Goal: Task Accomplishment & Management: Manage account settings

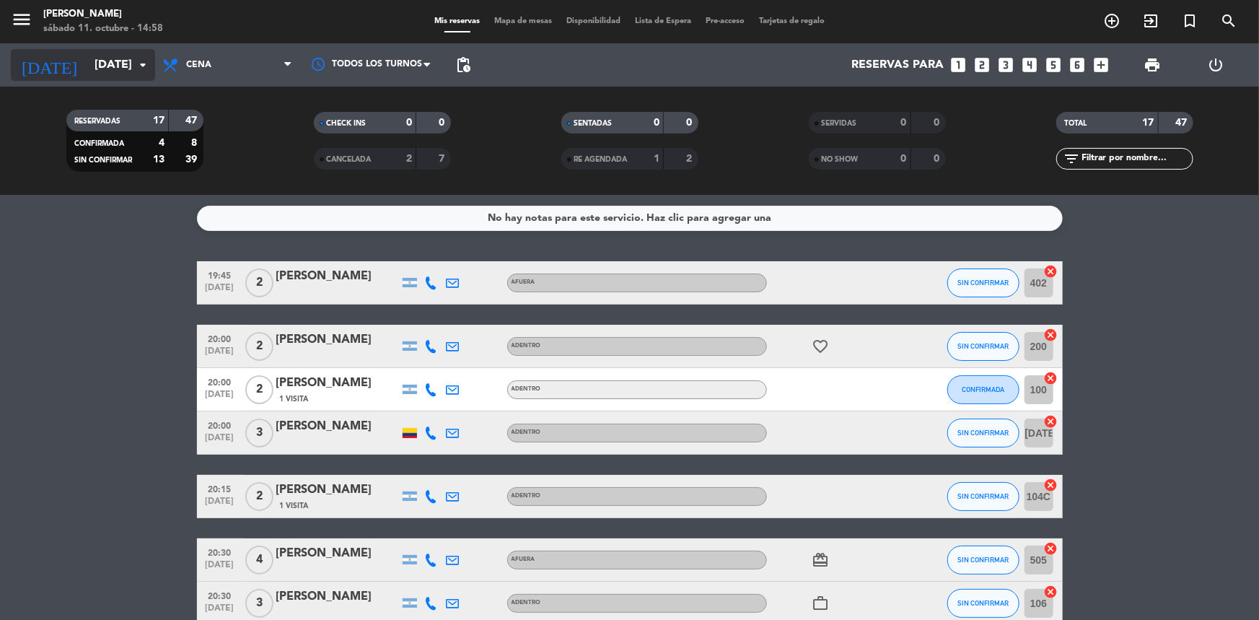
click at [150, 60] on icon "arrow_drop_down" at bounding box center [142, 64] width 17 height 17
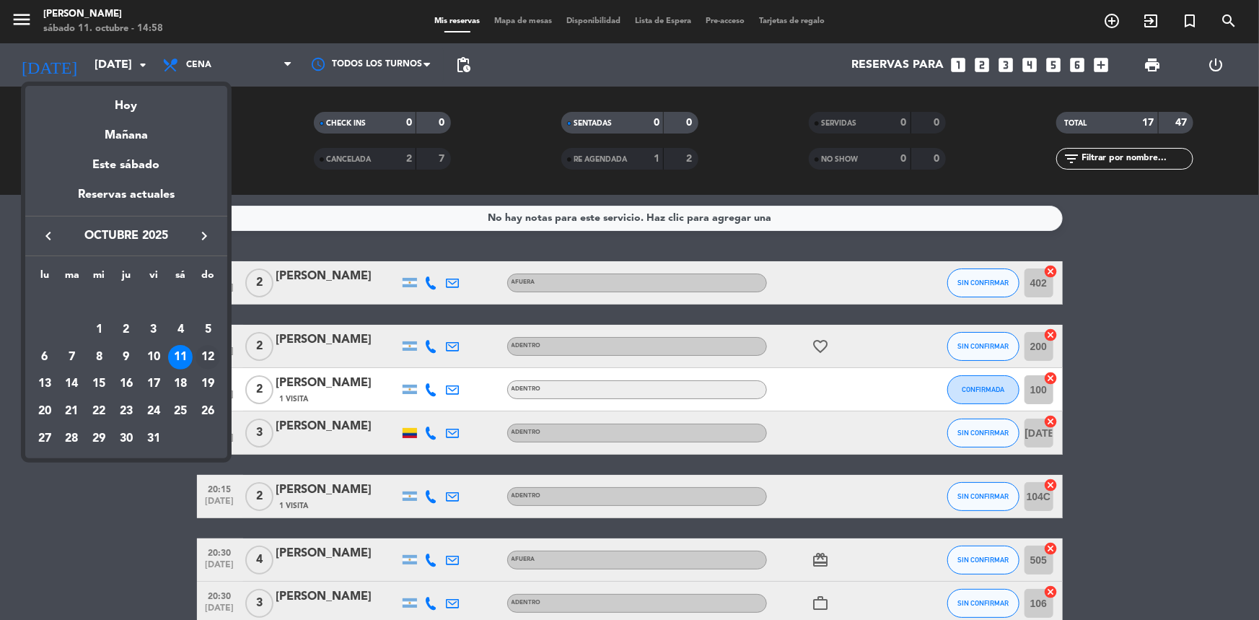
click at [206, 365] on div "12" at bounding box center [208, 357] width 25 height 25
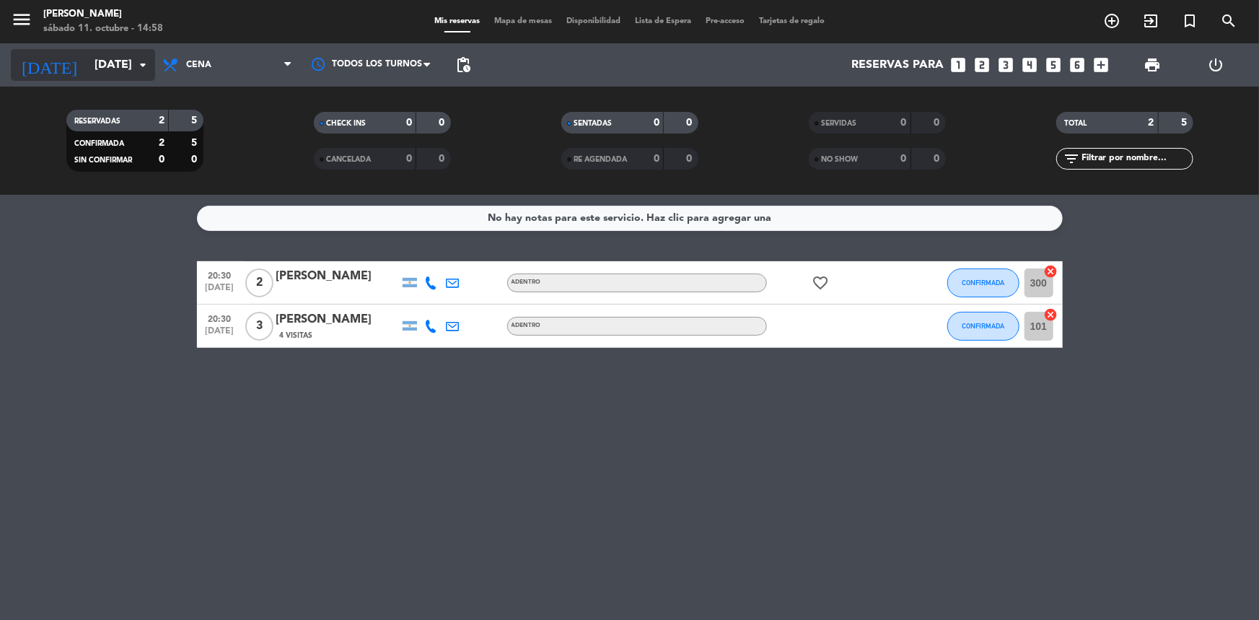
click at [148, 63] on icon "arrow_drop_down" at bounding box center [142, 64] width 17 height 17
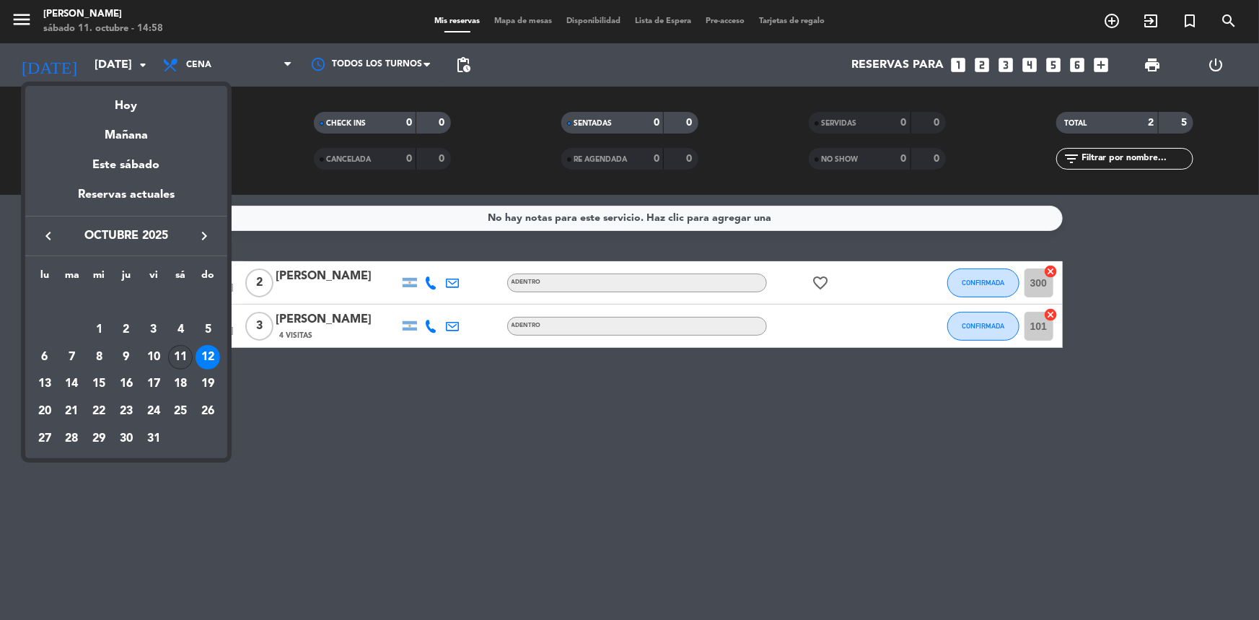
click at [176, 351] on div "11" at bounding box center [180, 357] width 25 height 25
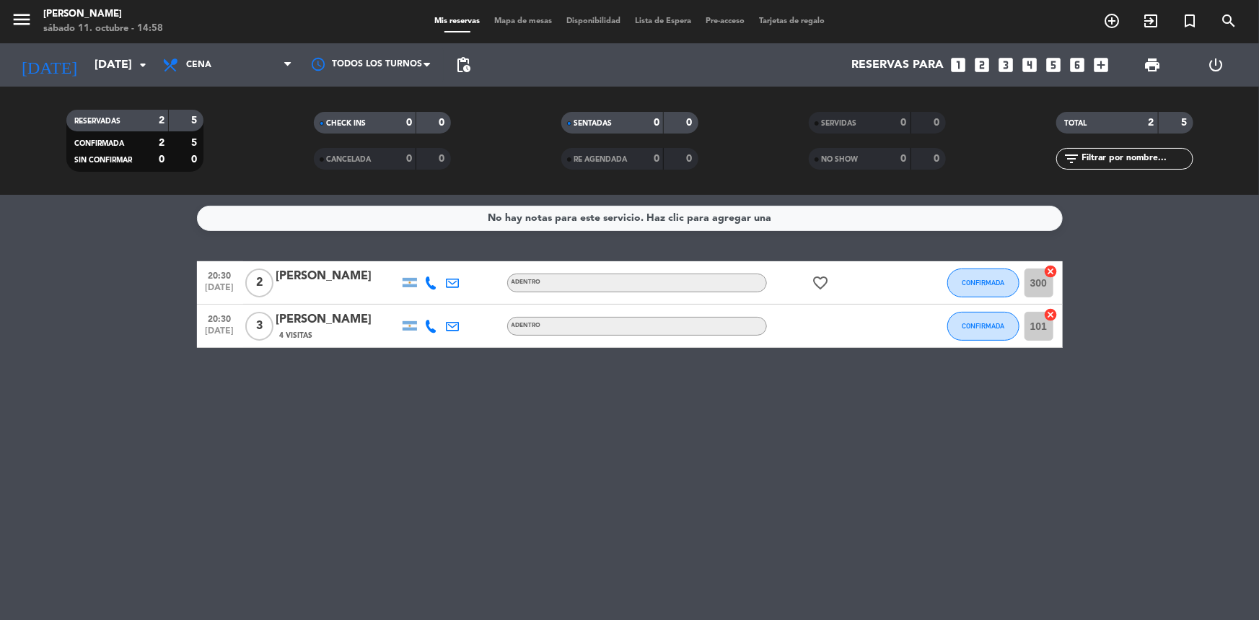
type input "[DATE]"
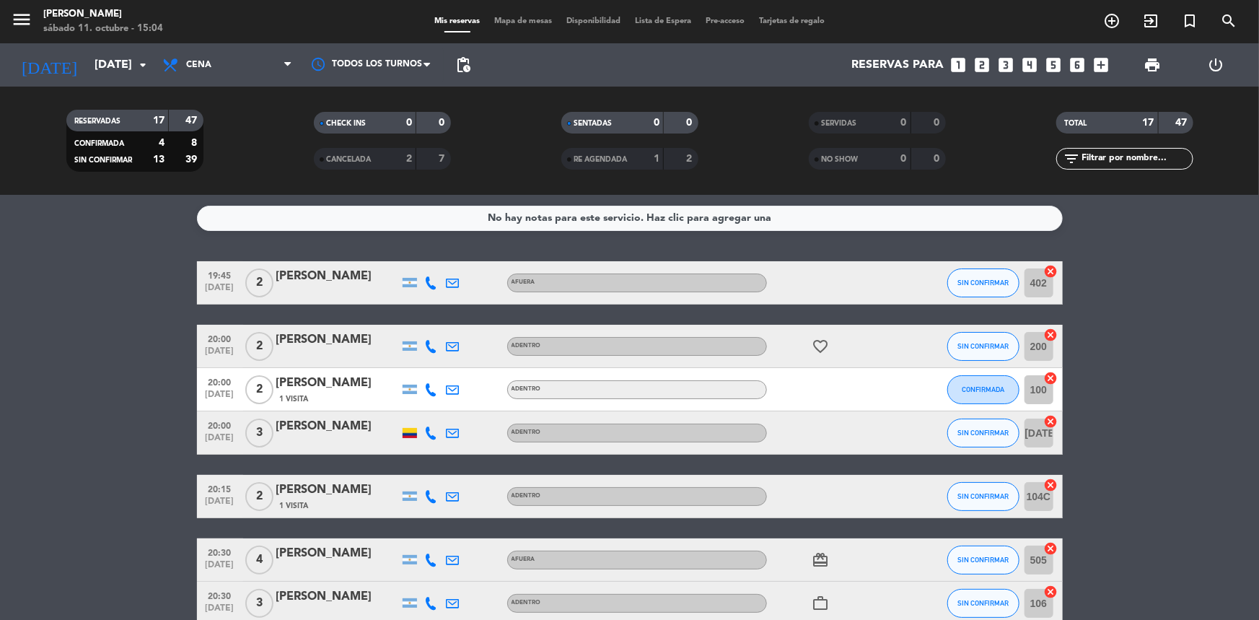
scroll to position [131, 0]
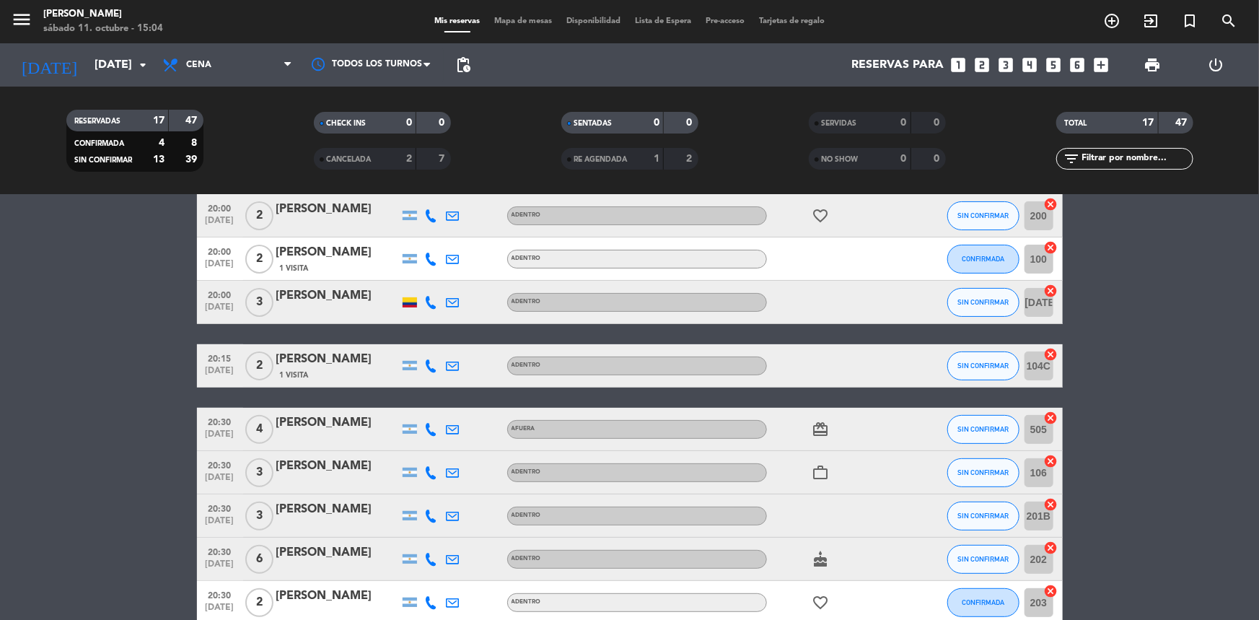
click at [820, 434] on icon "card_giftcard" at bounding box center [820, 429] width 17 height 17
click at [818, 469] on icon "work_outline" at bounding box center [820, 472] width 17 height 17
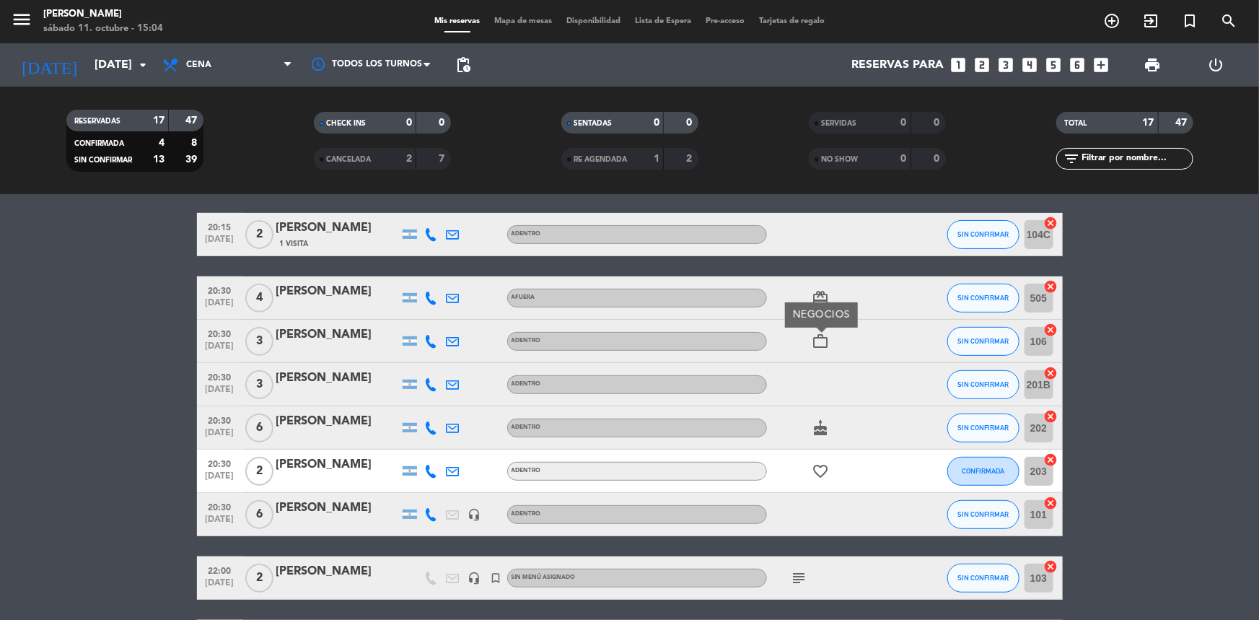
drag, startPoint x: 822, startPoint y: 421, endPoint x: 820, endPoint y: 444, distance: 22.4
click at [820, 422] on icon "cake" at bounding box center [820, 427] width 17 height 17
click at [815, 471] on icon "favorite_border" at bounding box center [820, 470] width 17 height 17
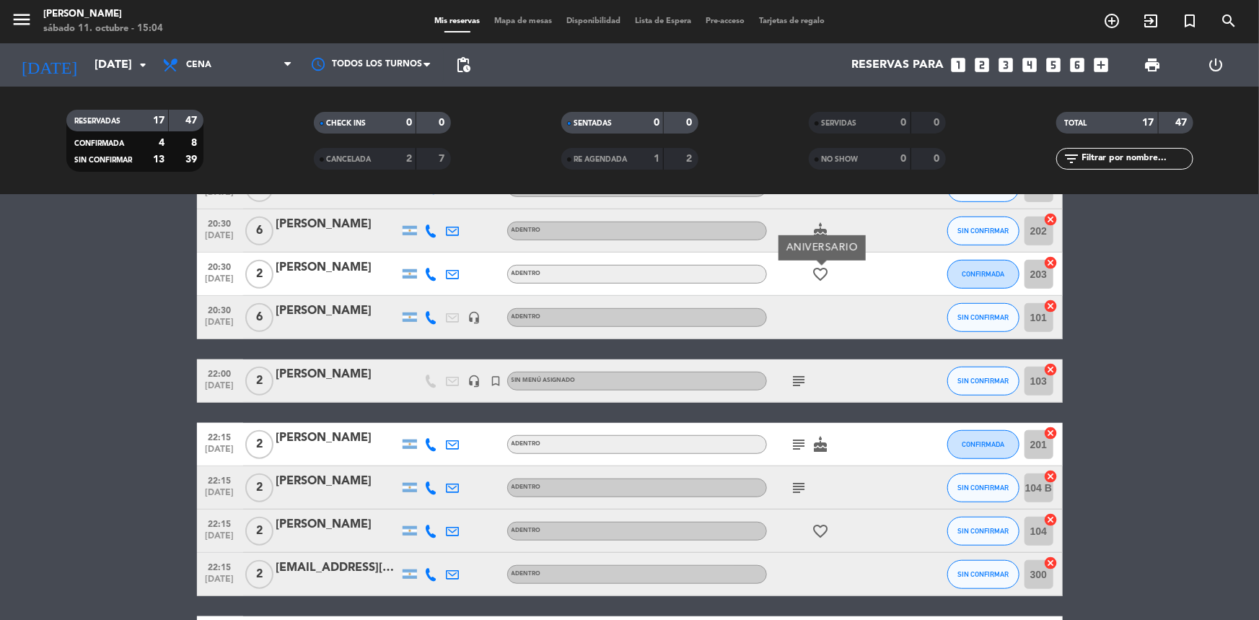
scroll to position [525, 0]
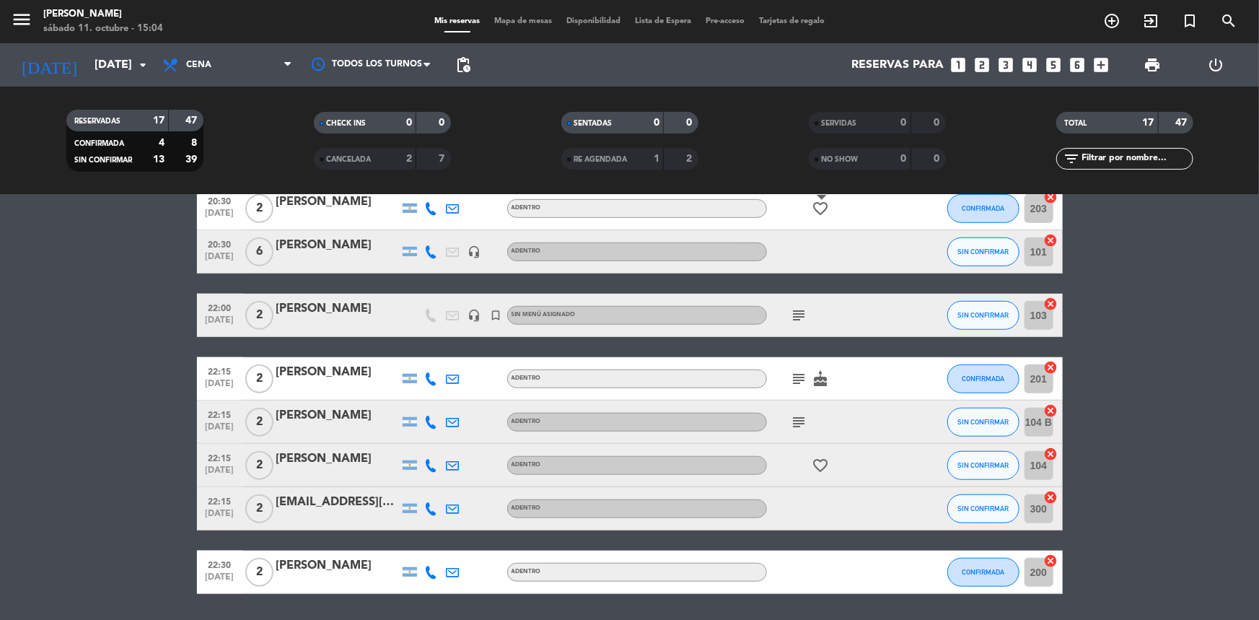
click at [795, 321] on icon "subject" at bounding box center [799, 315] width 17 height 17
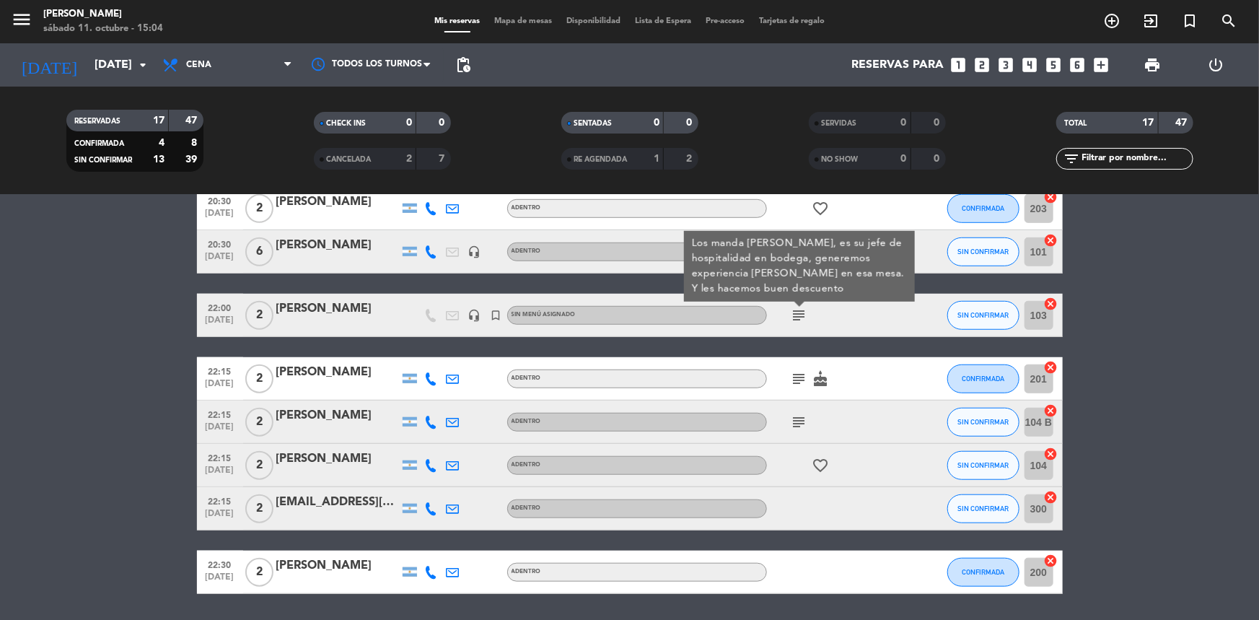
click at [797, 377] on icon "subject" at bounding box center [799, 378] width 17 height 17
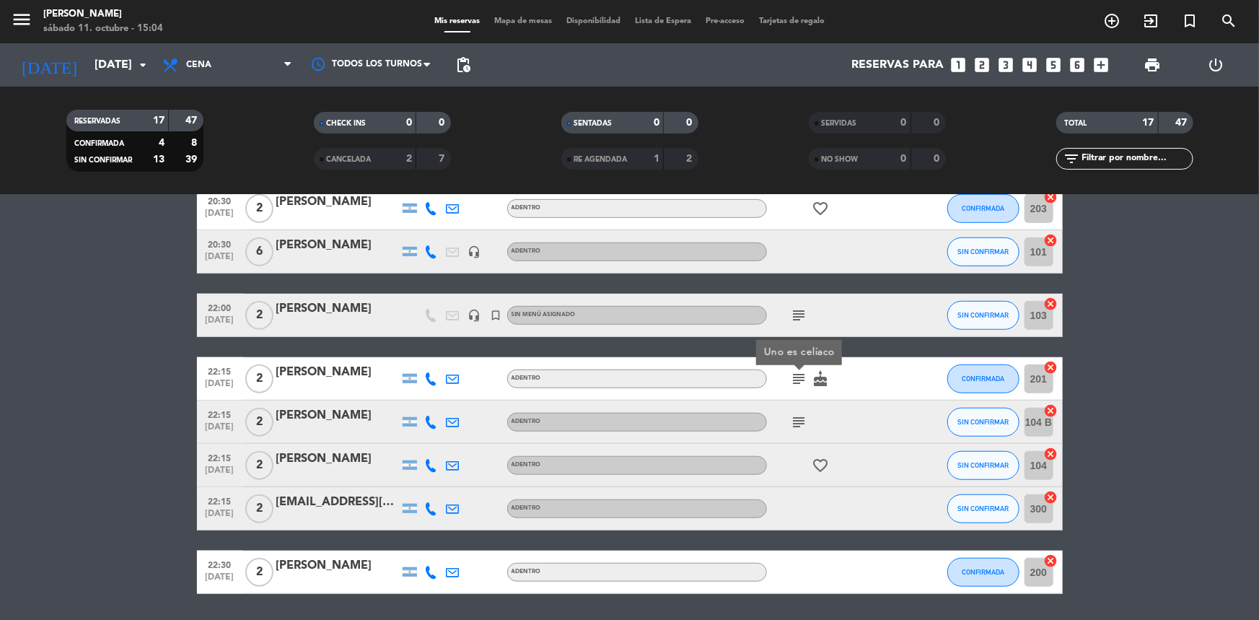
click at [796, 416] on icon "subject" at bounding box center [799, 421] width 17 height 17
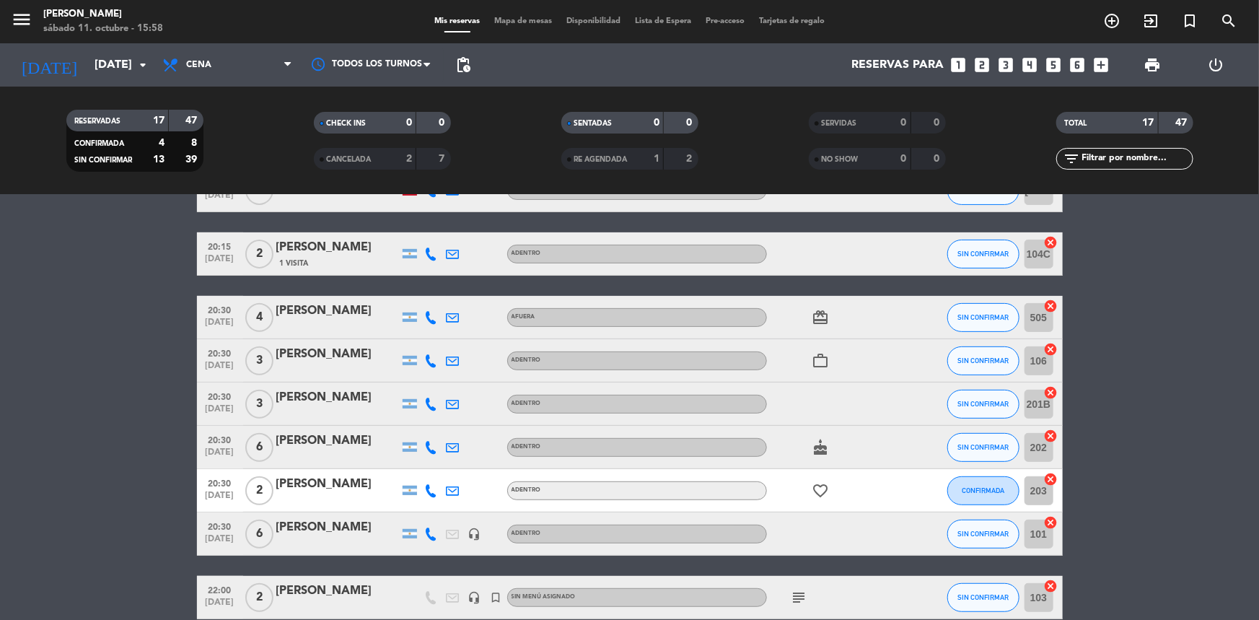
scroll to position [0, 0]
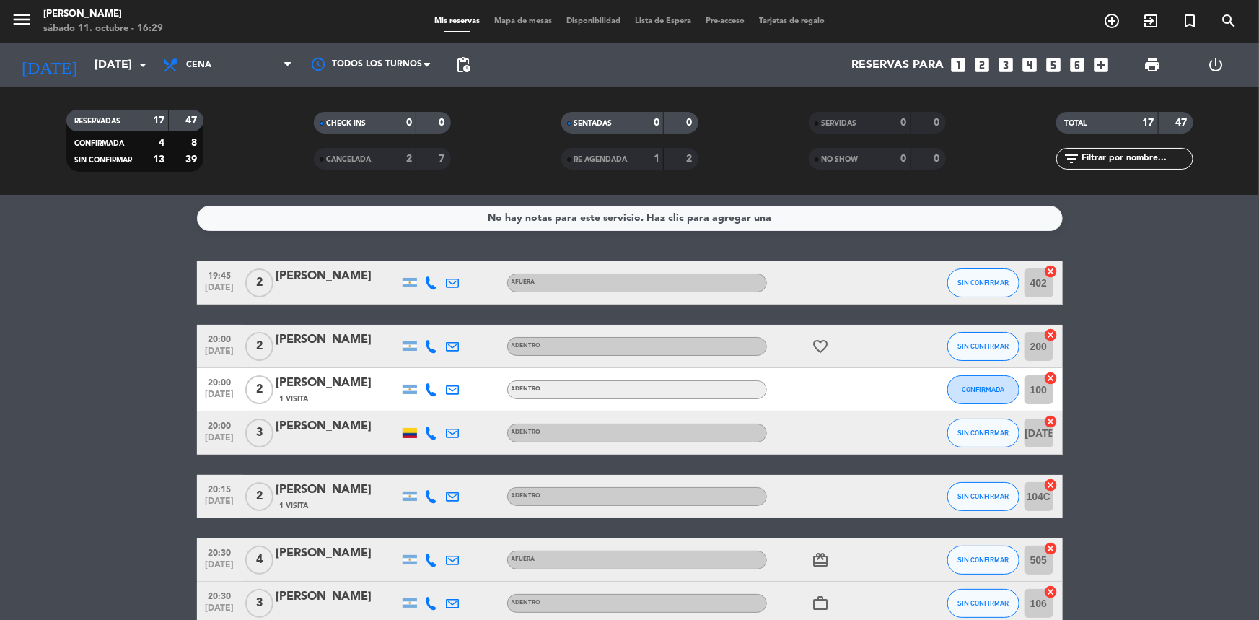
click at [430, 280] on icon at bounding box center [431, 282] width 13 height 13
click at [418, 257] on span "Copiar" at bounding box center [420, 258] width 30 height 15
click at [426, 340] on icon at bounding box center [431, 346] width 13 height 13
click at [438, 318] on span "content_paste" at bounding box center [443, 322] width 11 height 11
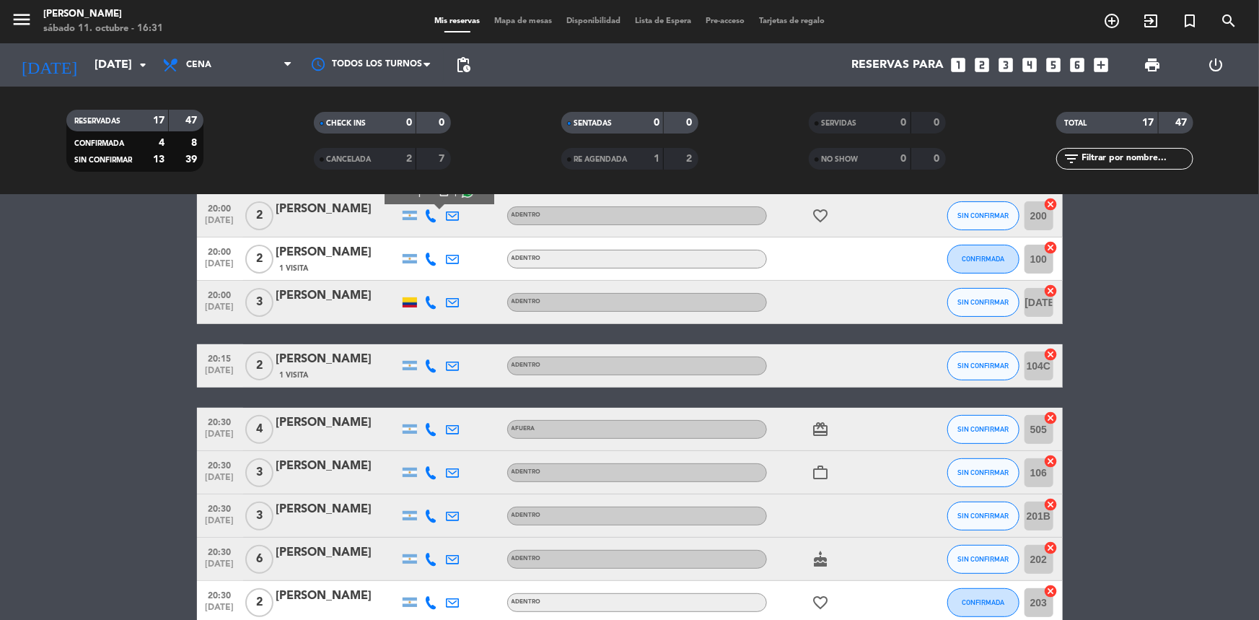
scroll to position [65, 0]
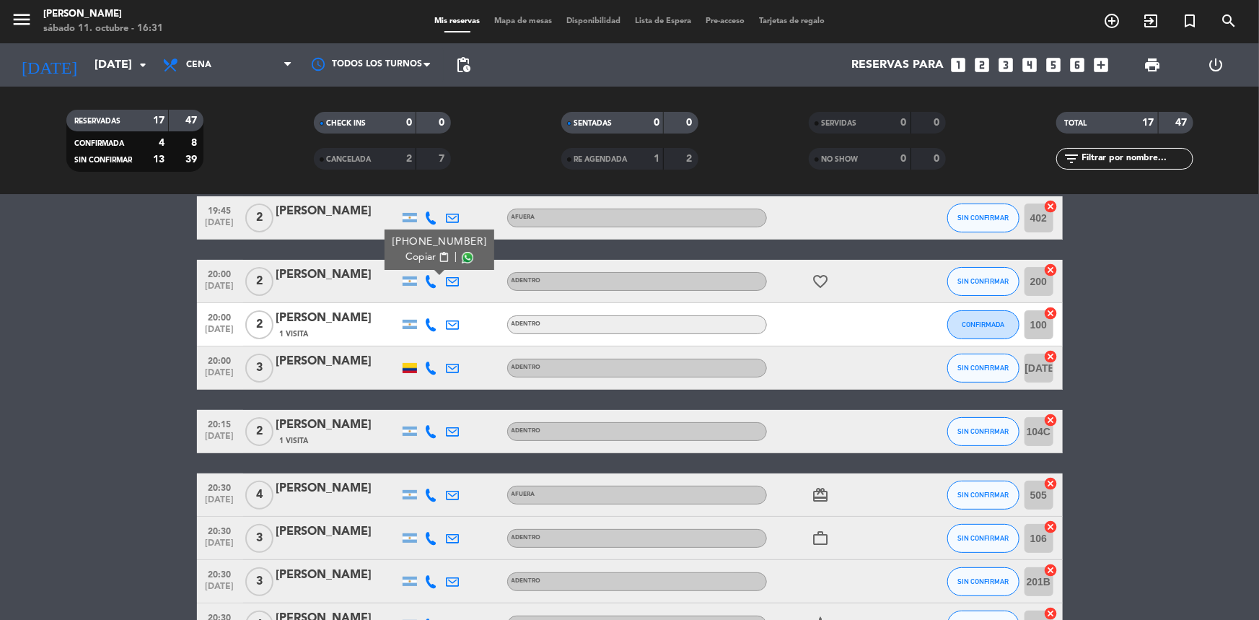
click at [429, 318] on icon at bounding box center [431, 324] width 13 height 13
click at [425, 301] on span "Copiar" at bounding box center [420, 300] width 30 height 15
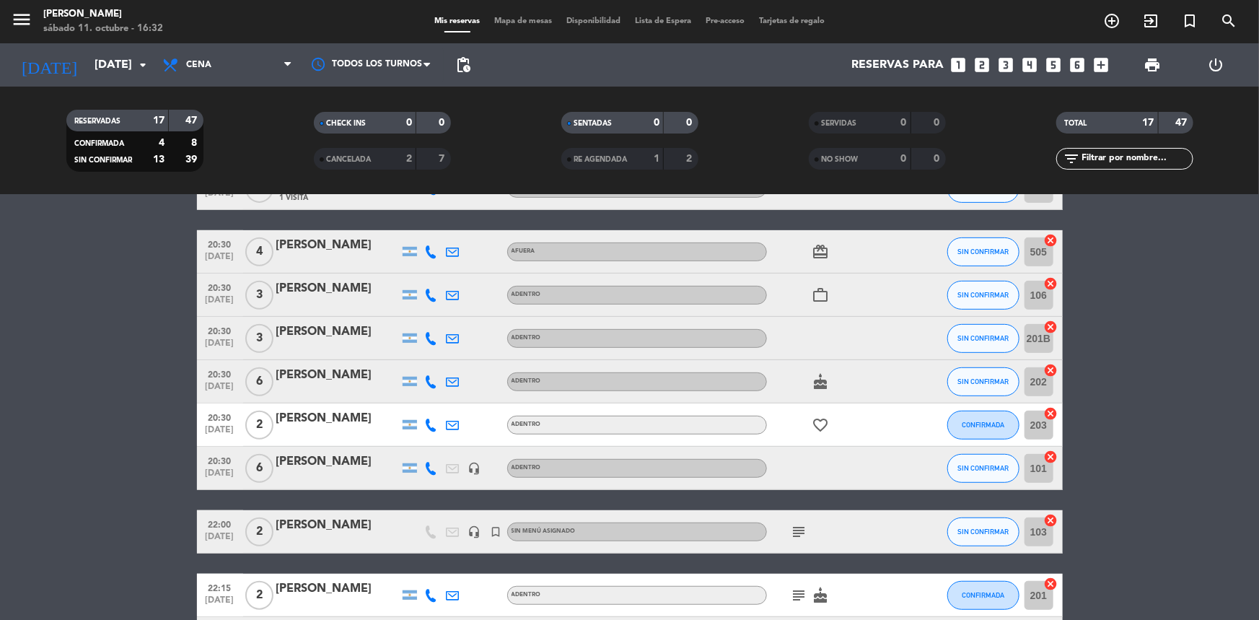
scroll to position [111, 0]
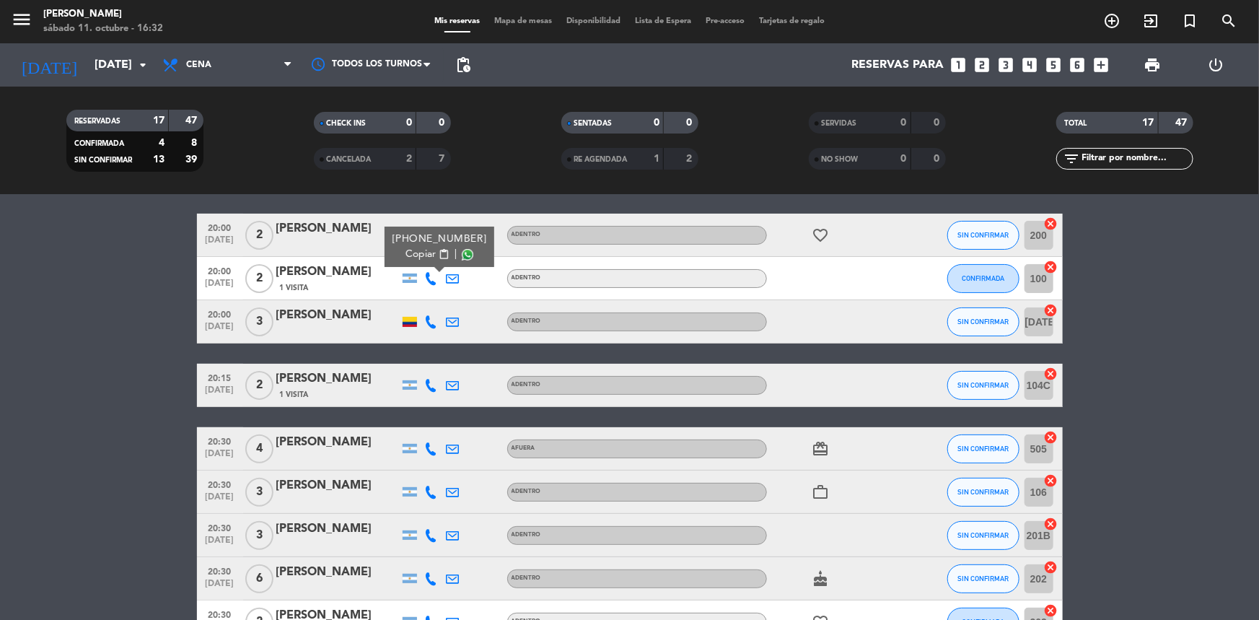
click at [426, 322] on icon at bounding box center [431, 321] width 13 height 13
click at [428, 295] on button "Copiar content_paste" at bounding box center [427, 297] width 44 height 15
click at [428, 384] on icon at bounding box center [431, 385] width 13 height 13
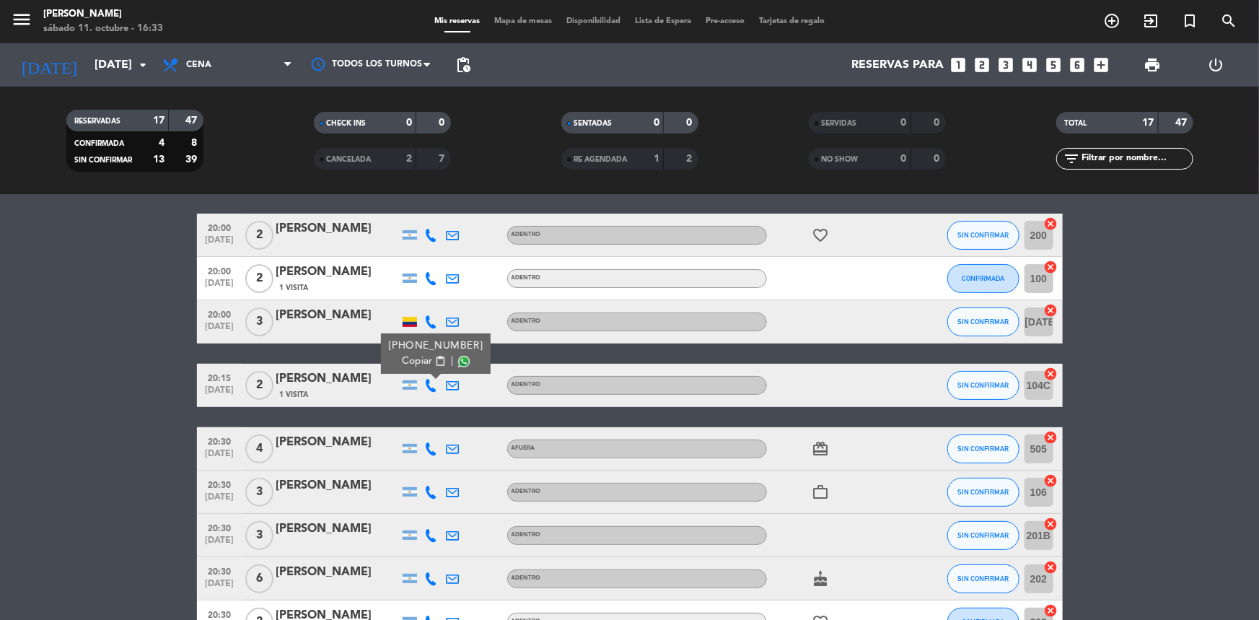
click at [418, 358] on span "Copiar" at bounding box center [417, 361] width 30 height 15
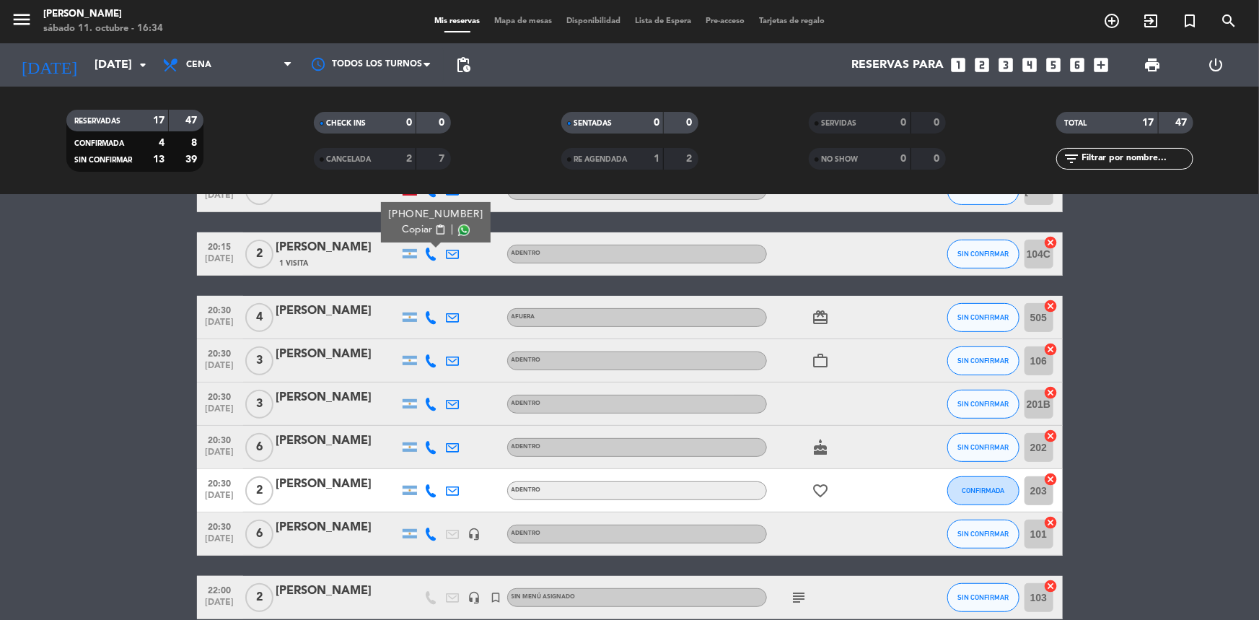
scroll to position [308, 0]
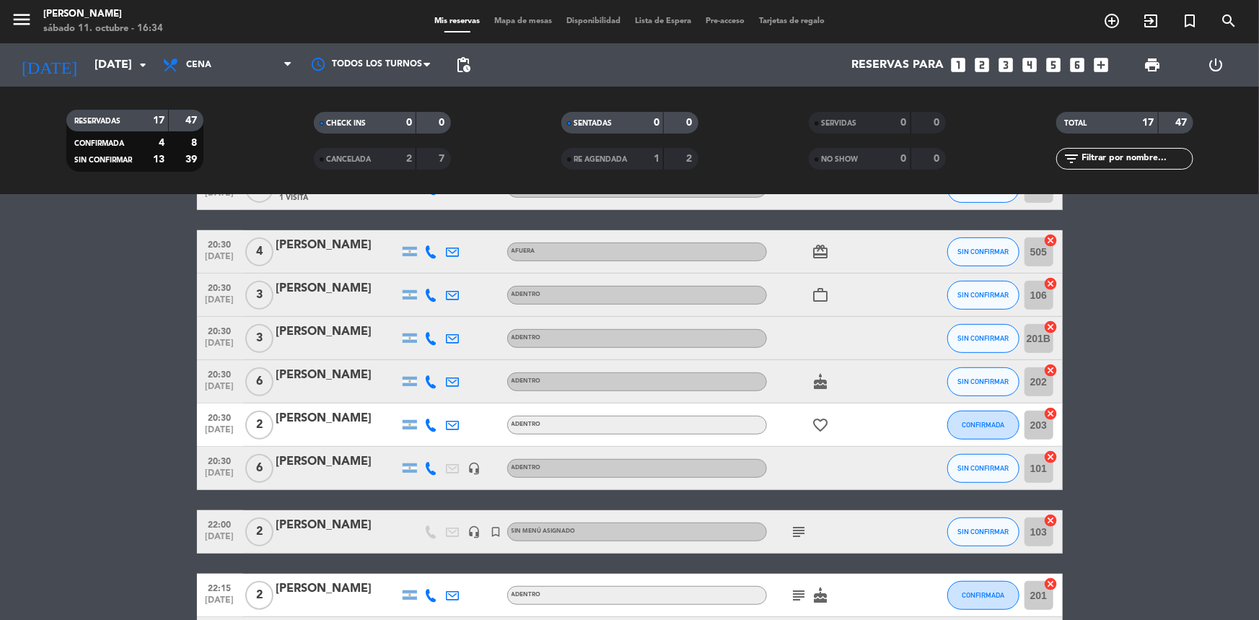
click at [434, 248] on icon at bounding box center [431, 251] width 13 height 13
click at [438, 227] on span "content_paste" at bounding box center [443, 227] width 11 height 11
click at [432, 289] on icon at bounding box center [431, 295] width 13 height 13
click at [438, 268] on span "content_paste" at bounding box center [443, 271] width 11 height 11
click at [429, 334] on icon at bounding box center [431, 338] width 13 height 13
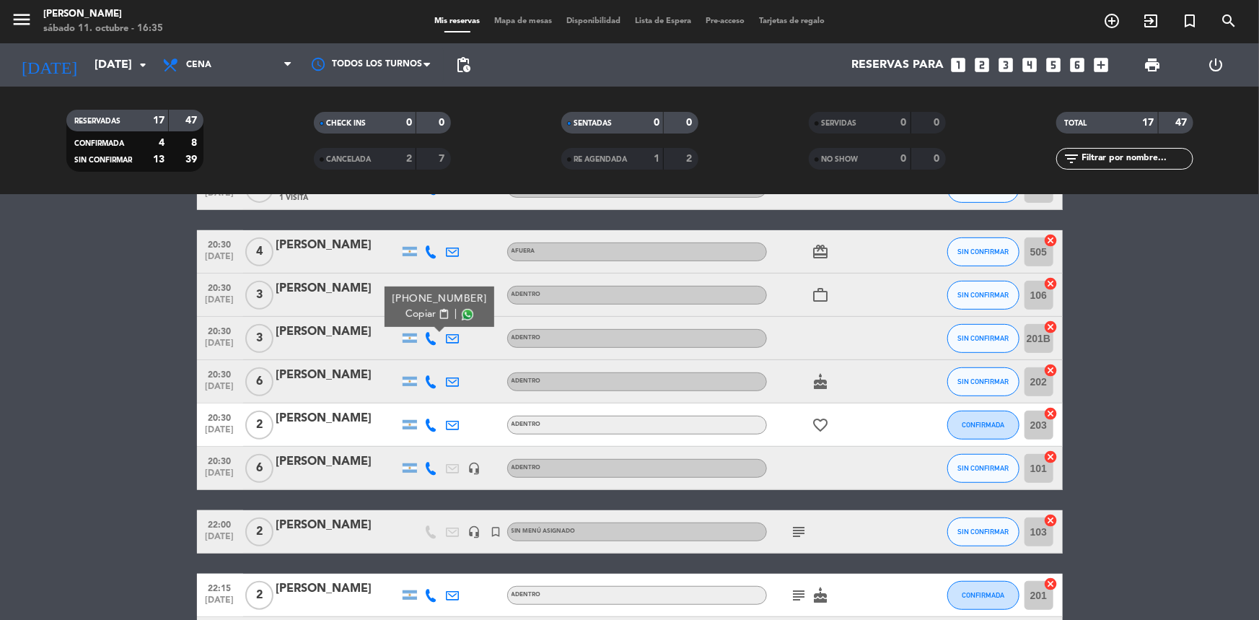
click at [428, 309] on button "Copiar content_paste" at bounding box center [427, 314] width 44 height 15
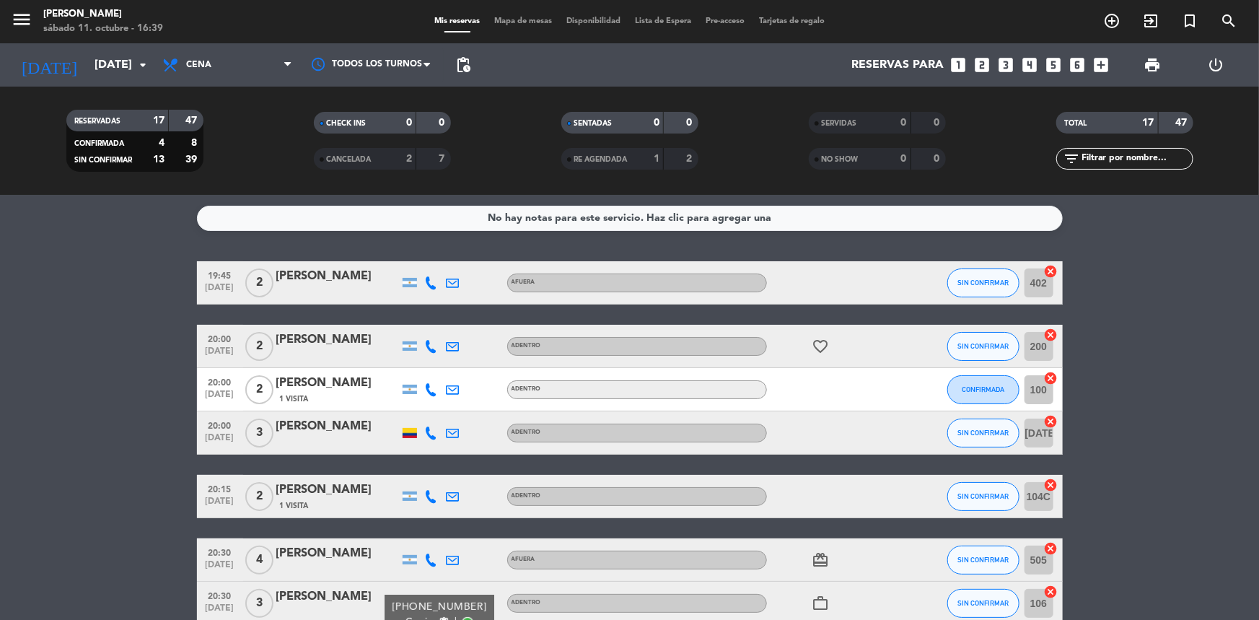
scroll to position [262, 0]
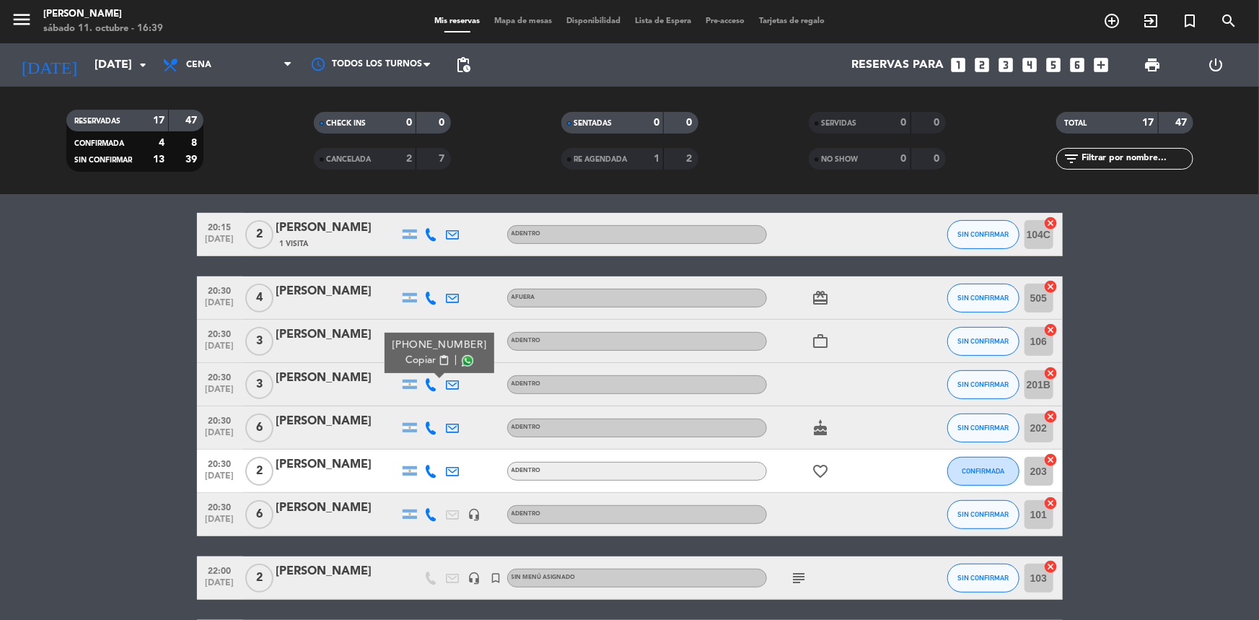
click at [144, 352] on bookings-row "19:45 [DATE] 2 [PERSON_NAME] AFUERA SIN CONFIRMAR 402 cancel 20:00 [DATE] 2 [PE…" at bounding box center [629, 427] width 1259 height 857
click at [429, 294] on icon at bounding box center [431, 297] width 13 height 13
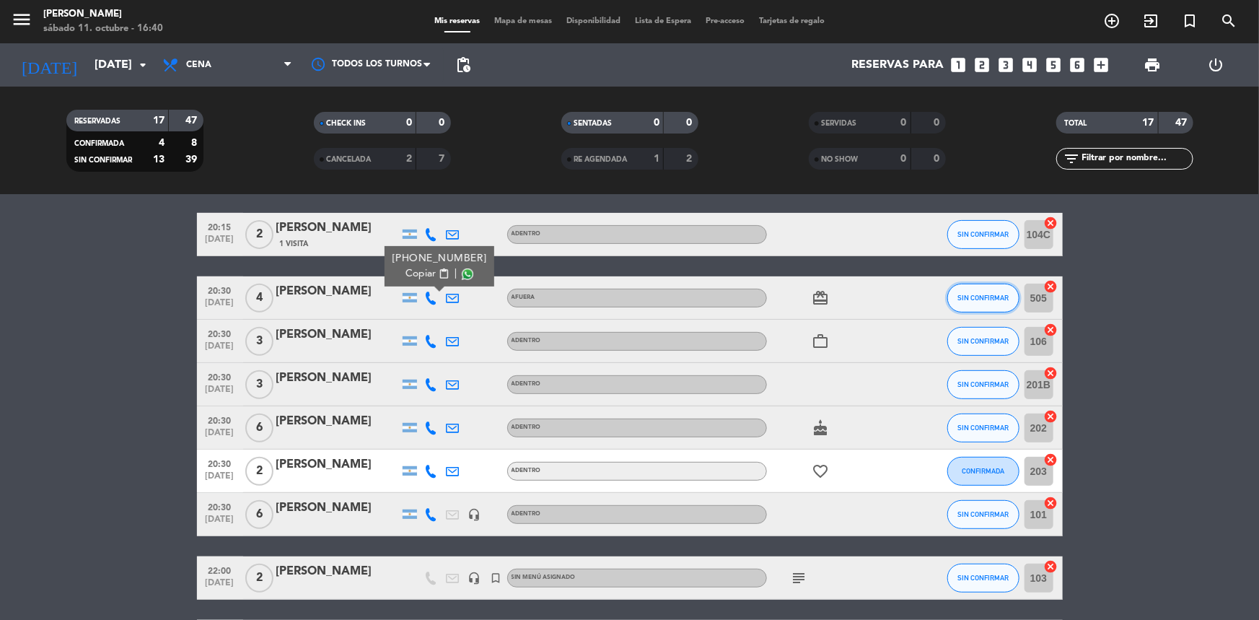
click at [973, 302] on button "SIN CONFIRMAR" at bounding box center [983, 298] width 72 height 29
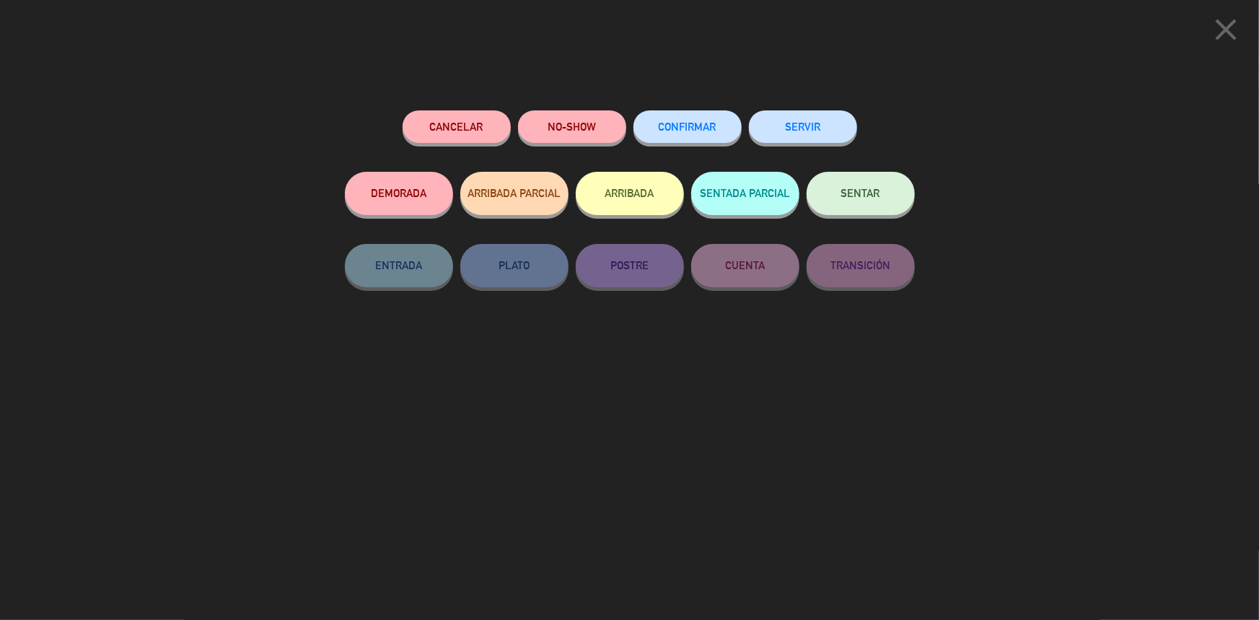
click at [479, 131] on button "Cancelar" at bounding box center [457, 126] width 108 height 32
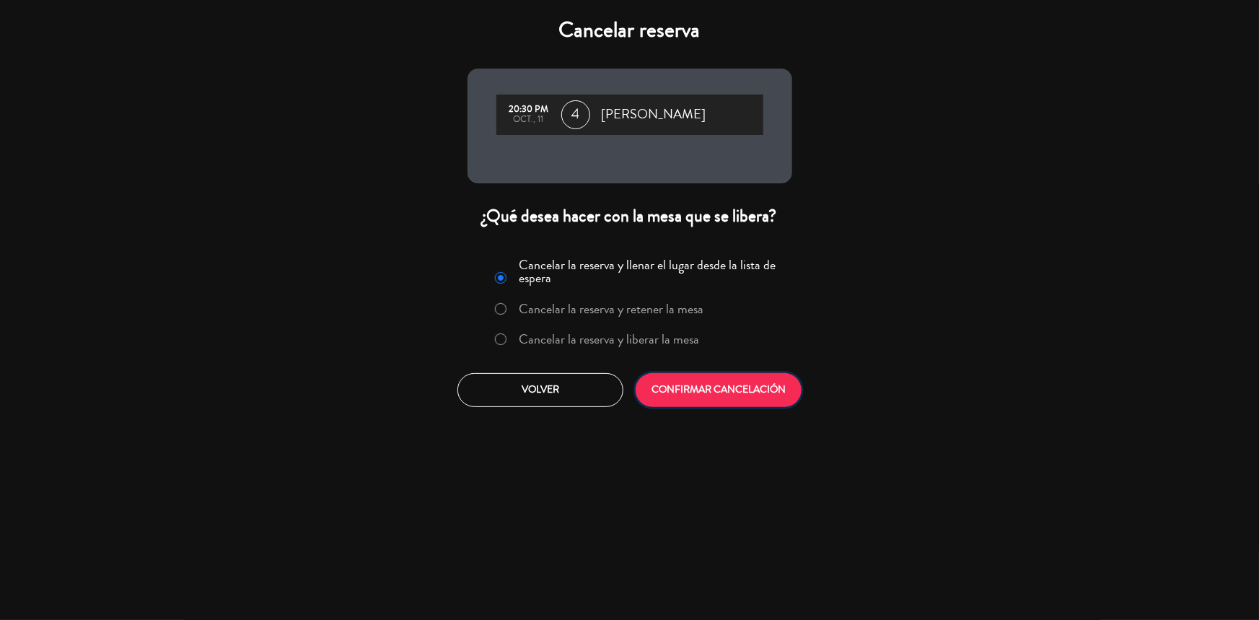
click at [675, 387] on button "CONFIRMAR CANCELACIÓN" at bounding box center [719, 390] width 166 height 34
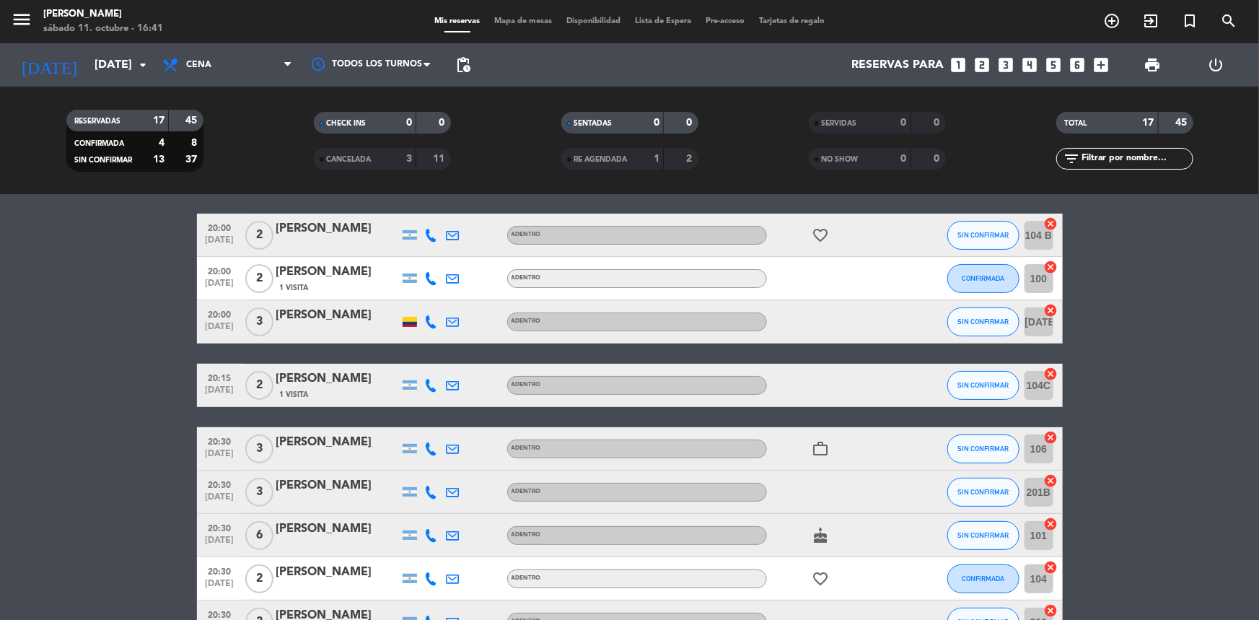
scroll to position [177, 0]
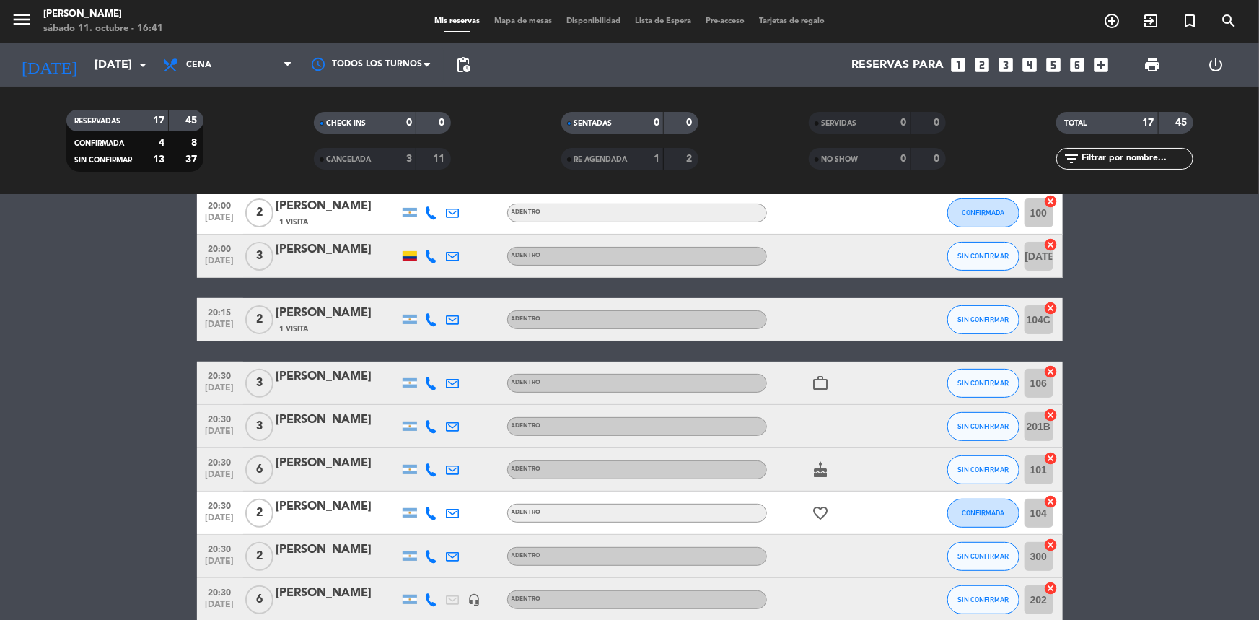
click at [433, 421] on icon at bounding box center [431, 426] width 13 height 13
click at [438, 404] on span "content_paste" at bounding box center [443, 402] width 11 height 11
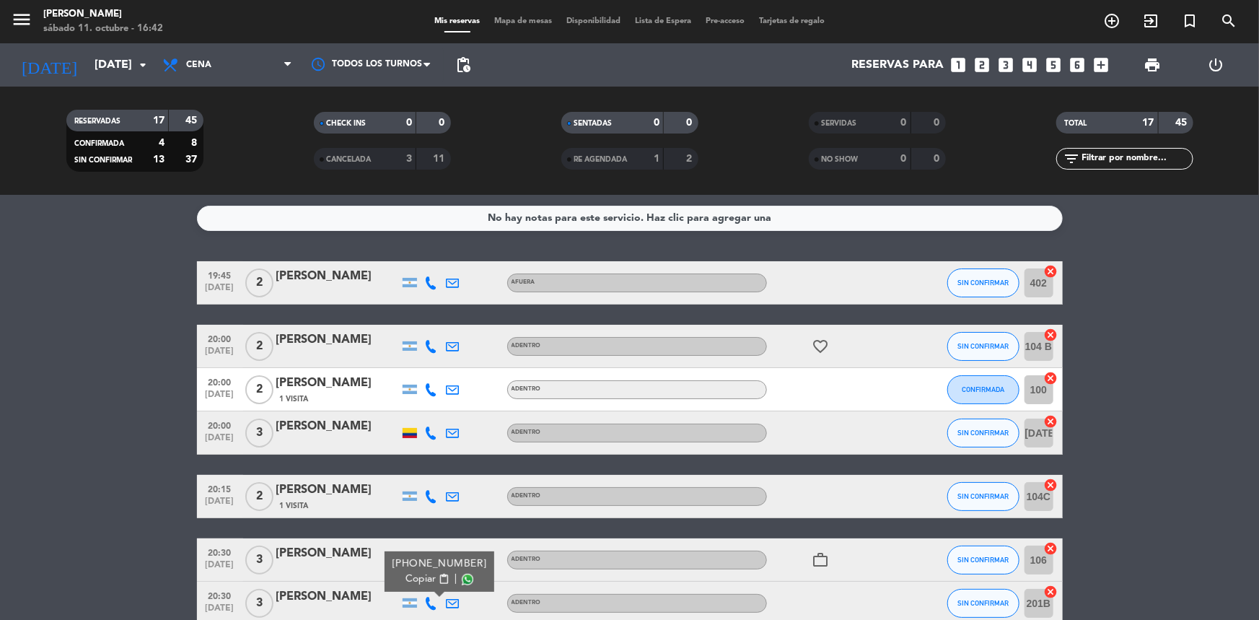
scroll to position [131, 0]
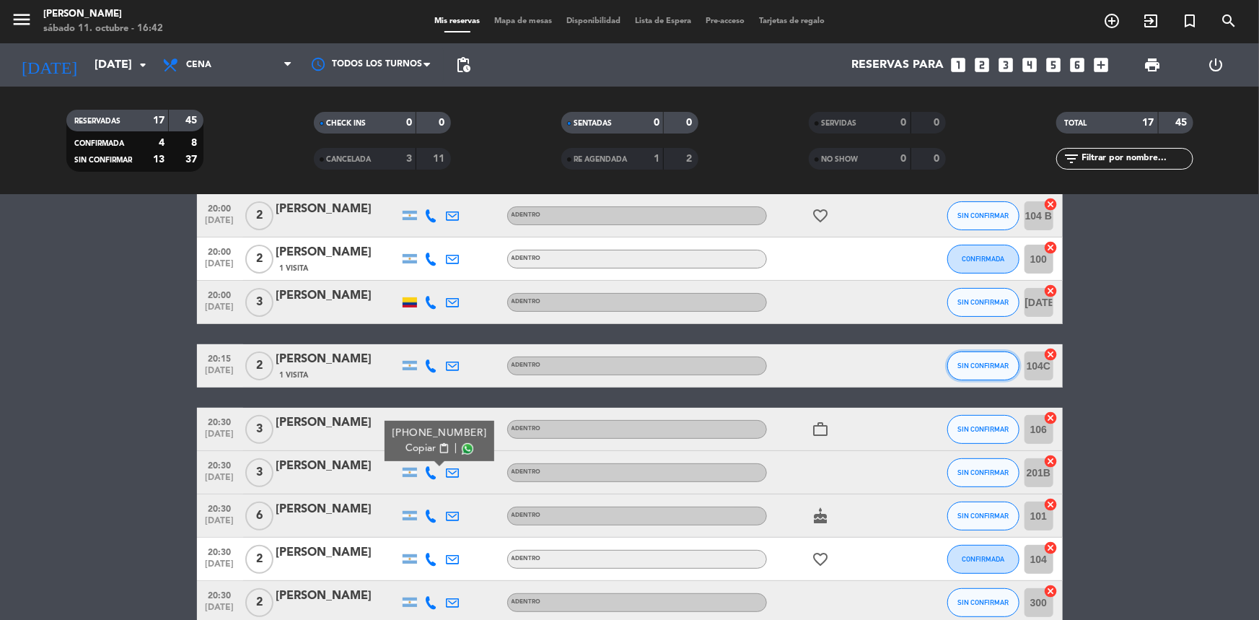
click at [1004, 363] on span "SIN CONFIRMAR" at bounding box center [982, 365] width 51 height 8
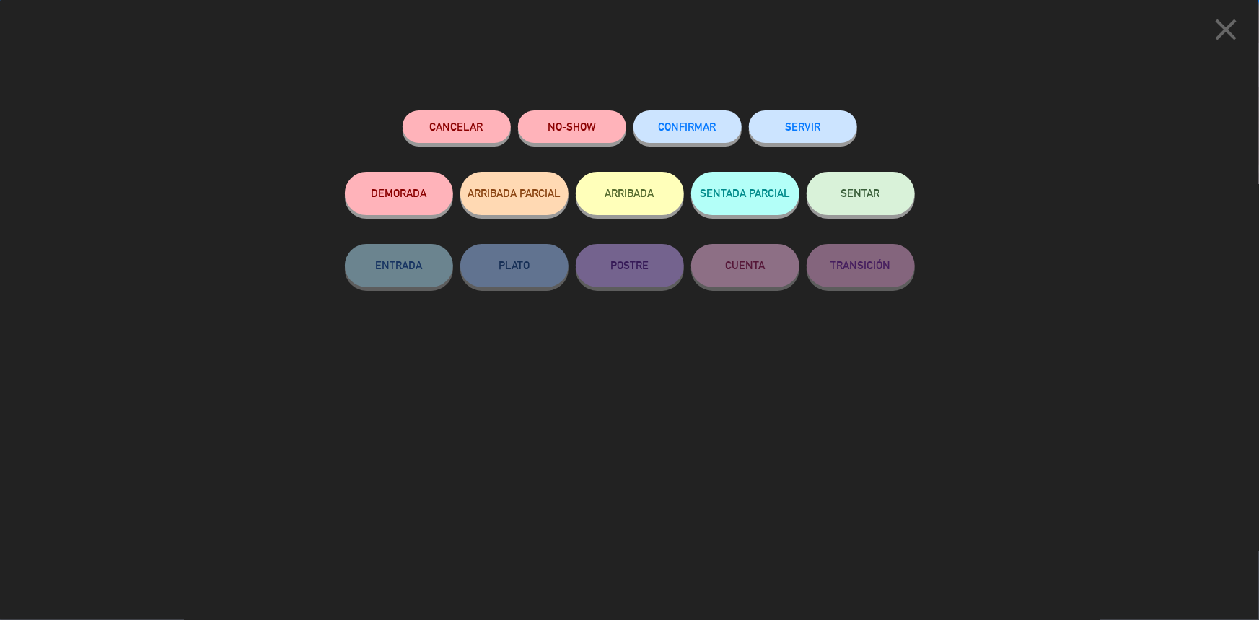
click at [481, 119] on button "Cancelar" at bounding box center [457, 126] width 108 height 32
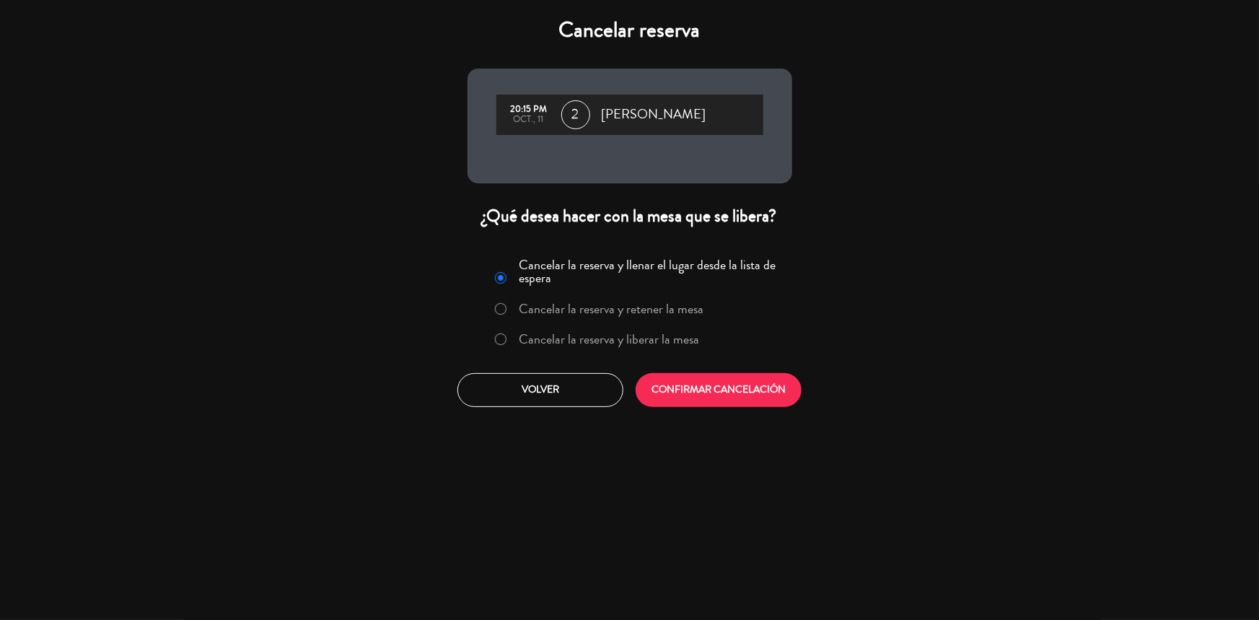
click at [501, 338] on input "Cancelar la reserva y liberar la mesa" at bounding box center [499, 337] width 9 height 9
radio input "true"
click at [730, 391] on button "CONFIRMAR CANCELACIÓN" at bounding box center [719, 390] width 166 height 34
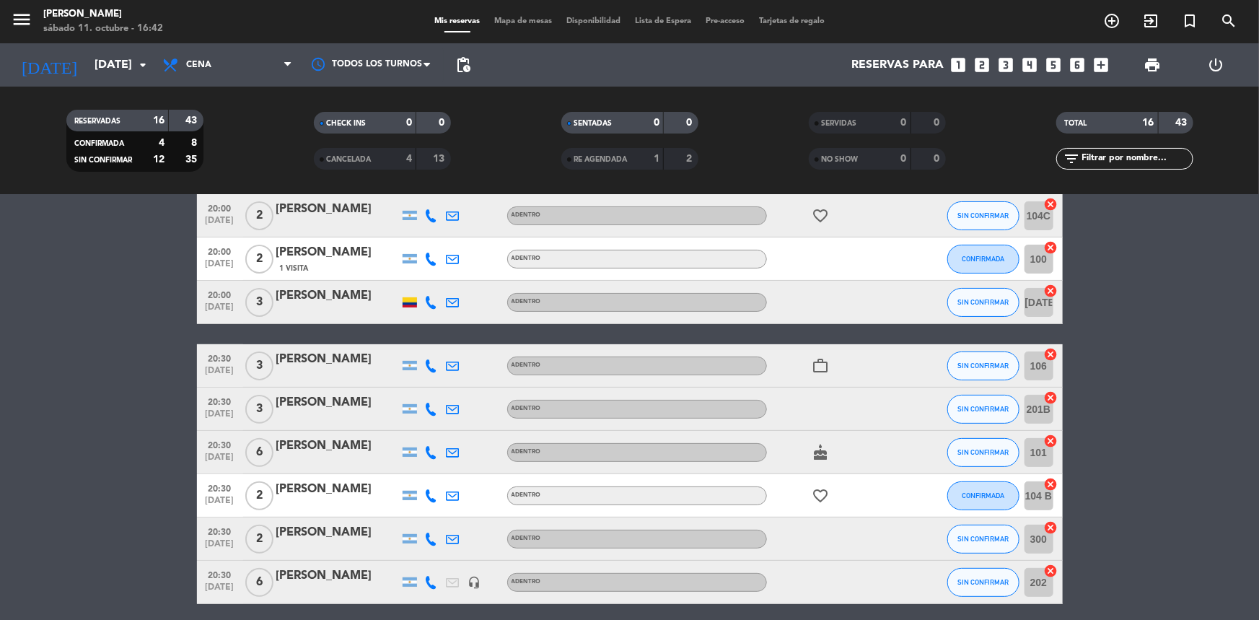
click at [428, 446] on icon at bounding box center [431, 452] width 13 height 13
click at [420, 424] on span "Copiar" at bounding box center [417, 428] width 30 height 15
click at [988, 447] on button "SIN CONFIRMAR" at bounding box center [983, 452] width 72 height 29
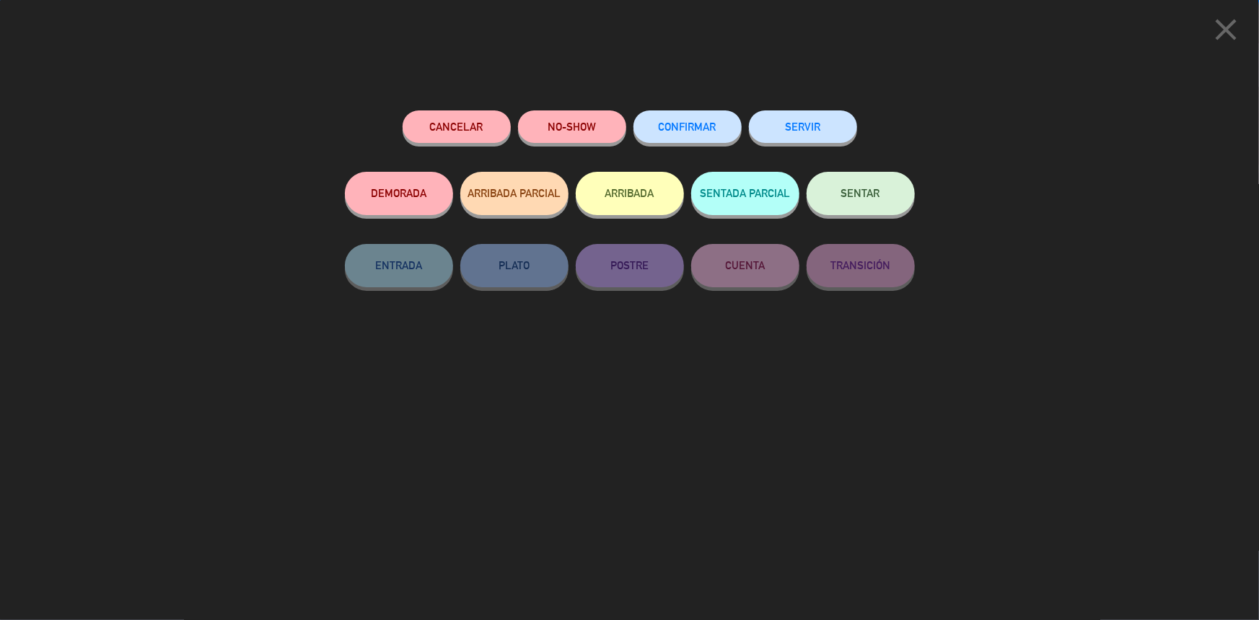
click at [703, 123] on span "CONFIRMAR" at bounding box center [688, 126] width 58 height 12
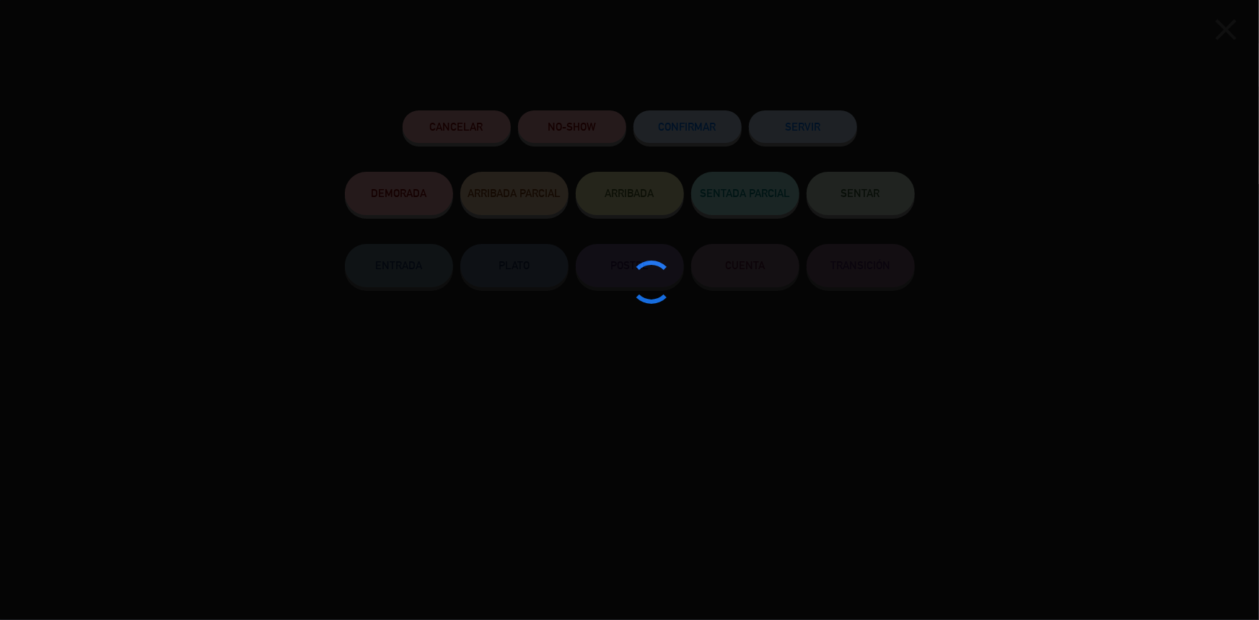
type input "202"
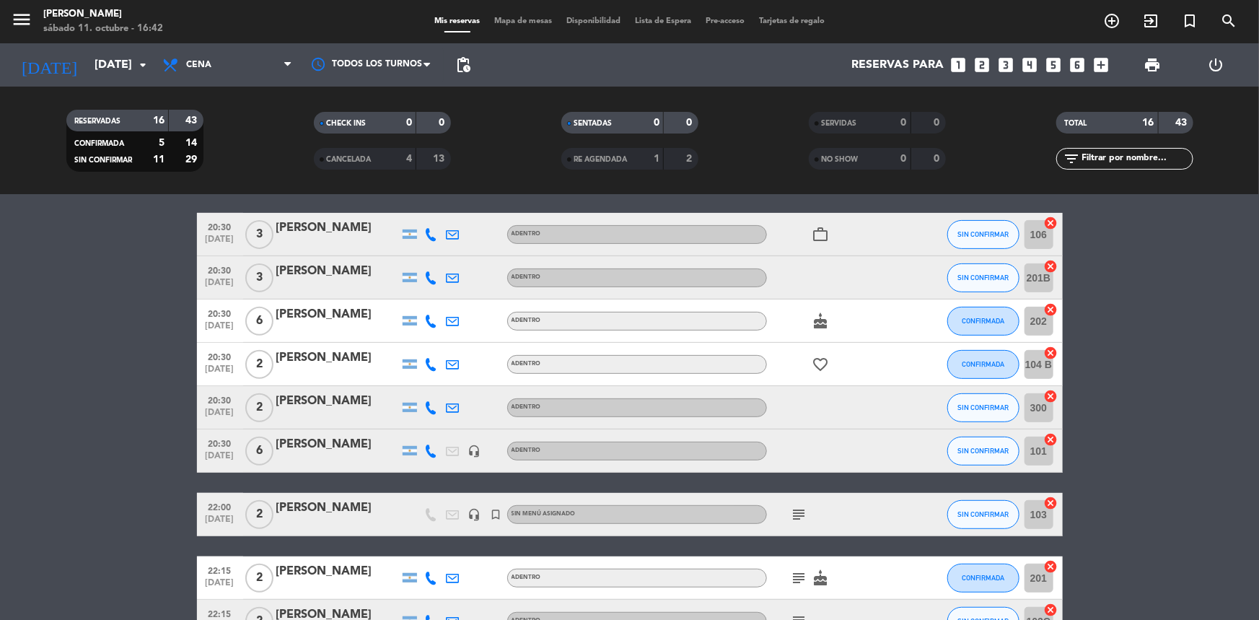
scroll to position [328, 0]
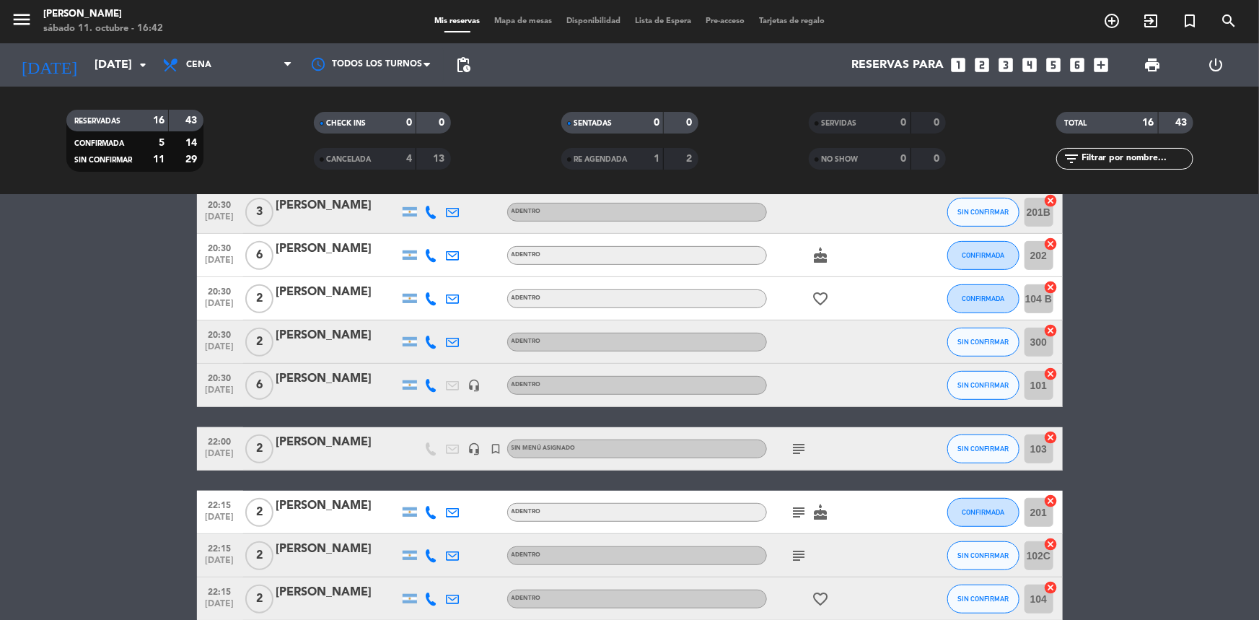
click at [429, 338] on icon at bounding box center [431, 341] width 13 height 13
click at [429, 317] on button "Copiar content_paste" at bounding box center [424, 317] width 44 height 15
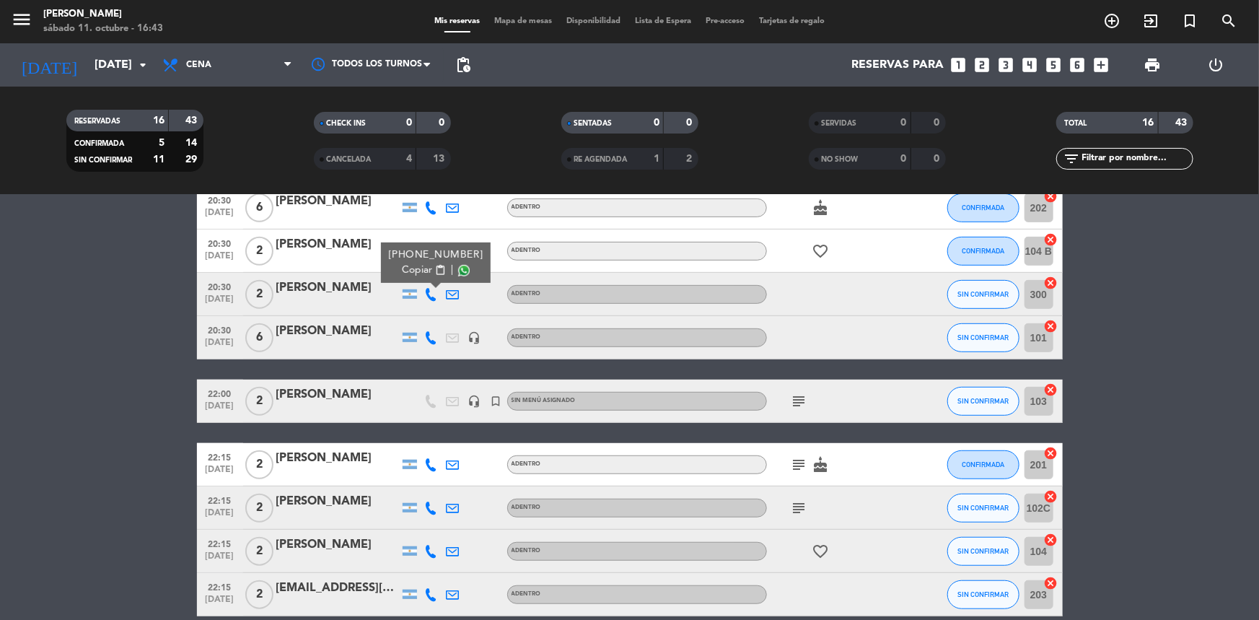
scroll to position [441, 0]
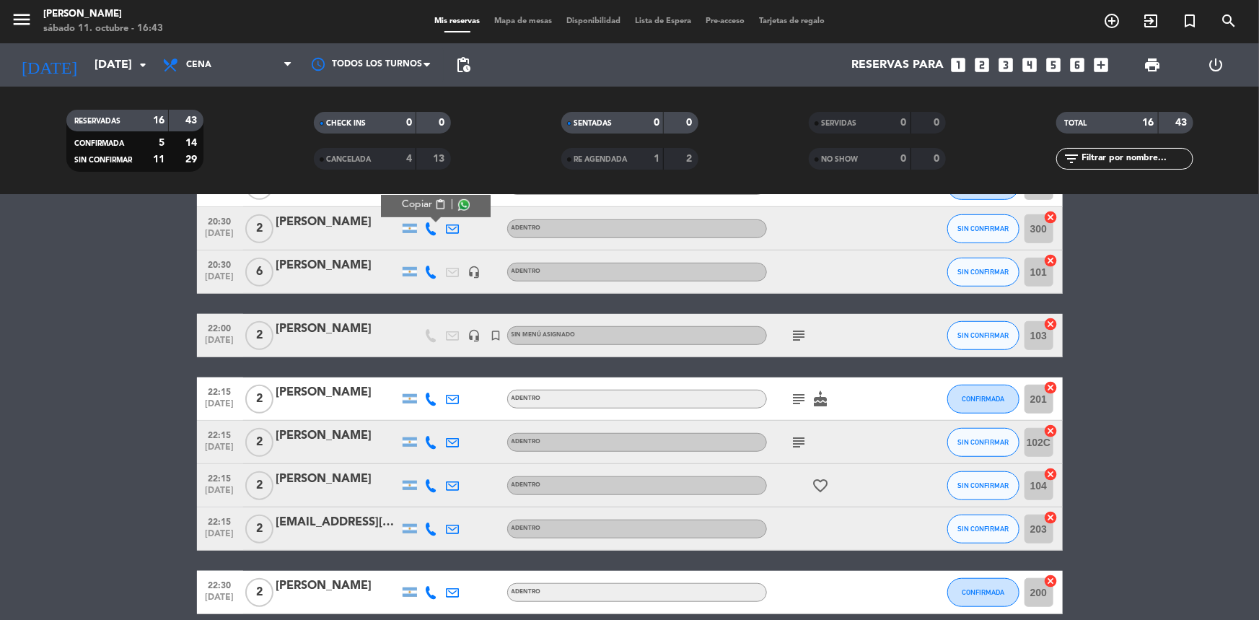
click at [433, 272] on icon at bounding box center [431, 272] width 13 height 13
click at [434, 244] on span "content_paste" at bounding box center [439, 247] width 11 height 11
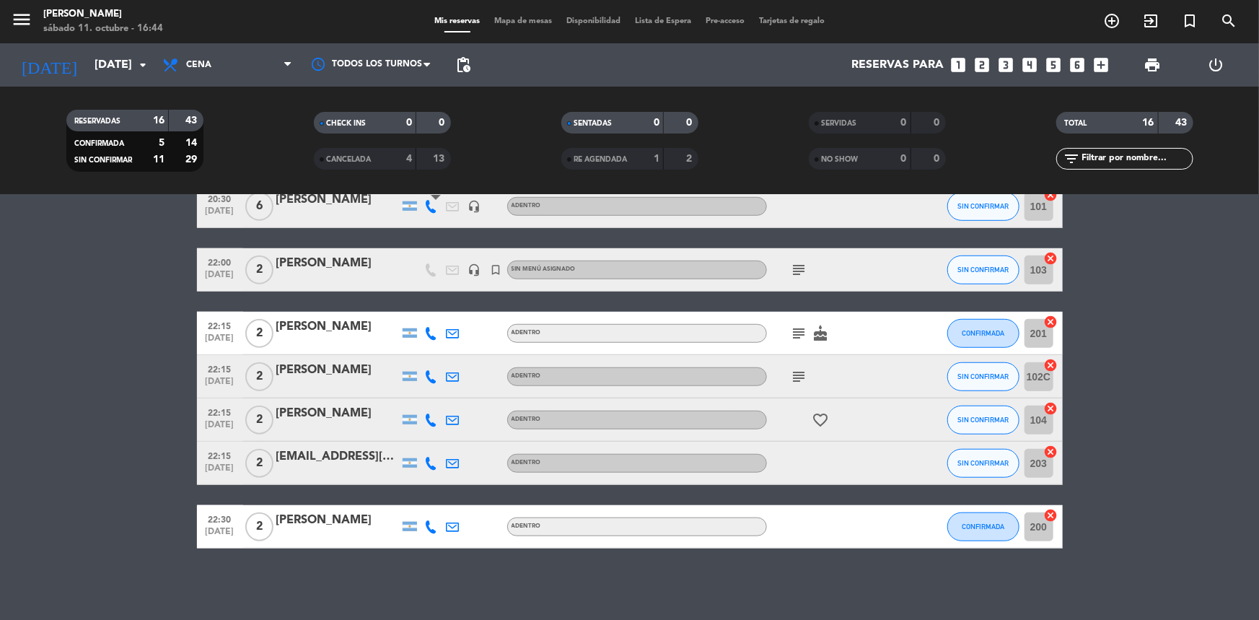
click at [428, 329] on icon at bounding box center [431, 333] width 13 height 13
click at [428, 377] on icon at bounding box center [431, 376] width 13 height 13
click at [418, 351] on span "Copiar" at bounding box center [420, 352] width 30 height 15
click at [432, 422] on icon at bounding box center [431, 419] width 13 height 13
click at [438, 390] on span "content_paste" at bounding box center [443, 395] width 11 height 11
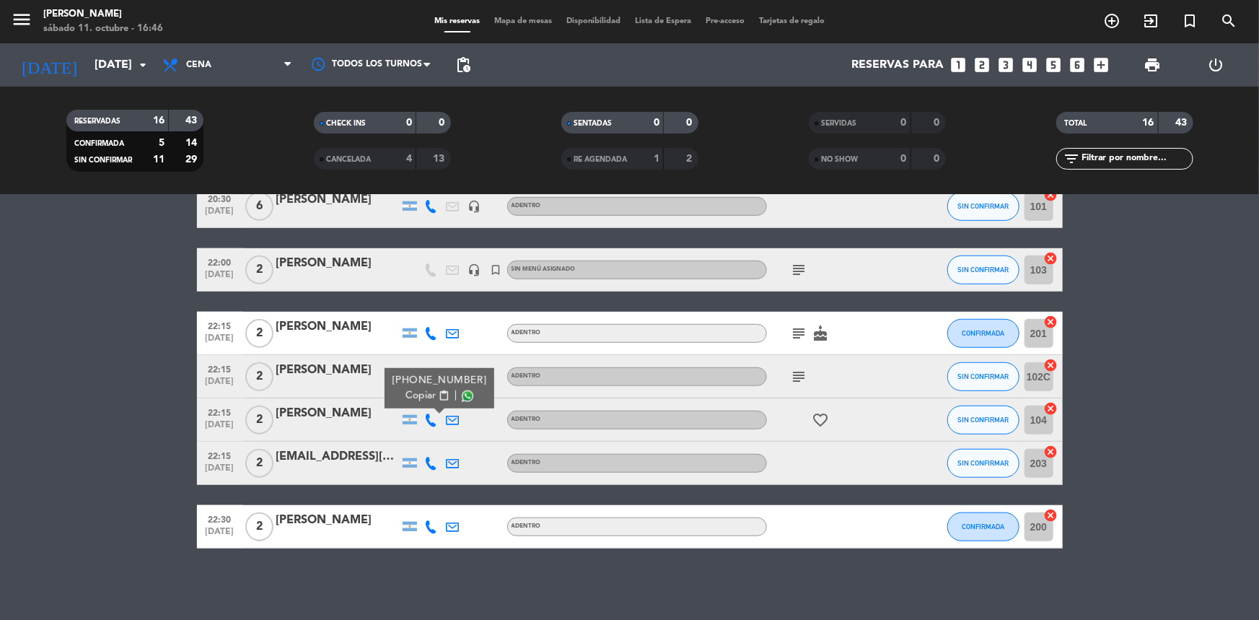
click at [431, 459] on icon at bounding box center [431, 463] width 13 height 13
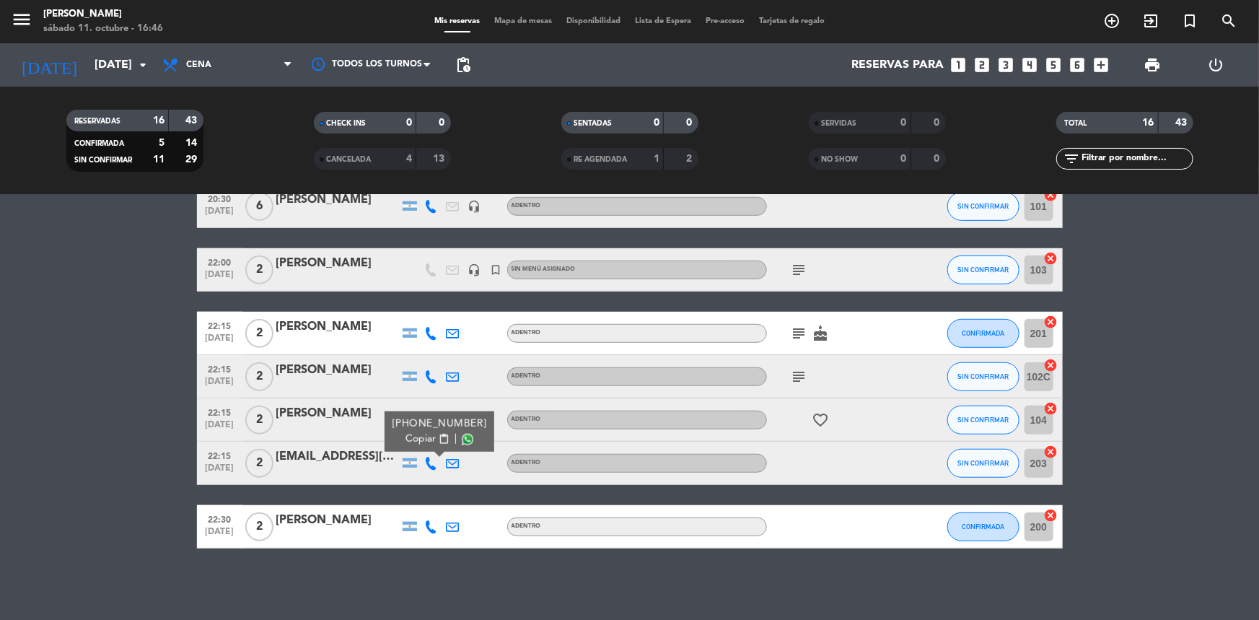
click at [424, 441] on span "Copiar" at bounding box center [420, 438] width 30 height 15
click at [988, 421] on span "SIN CONFIRMAR" at bounding box center [982, 420] width 51 height 8
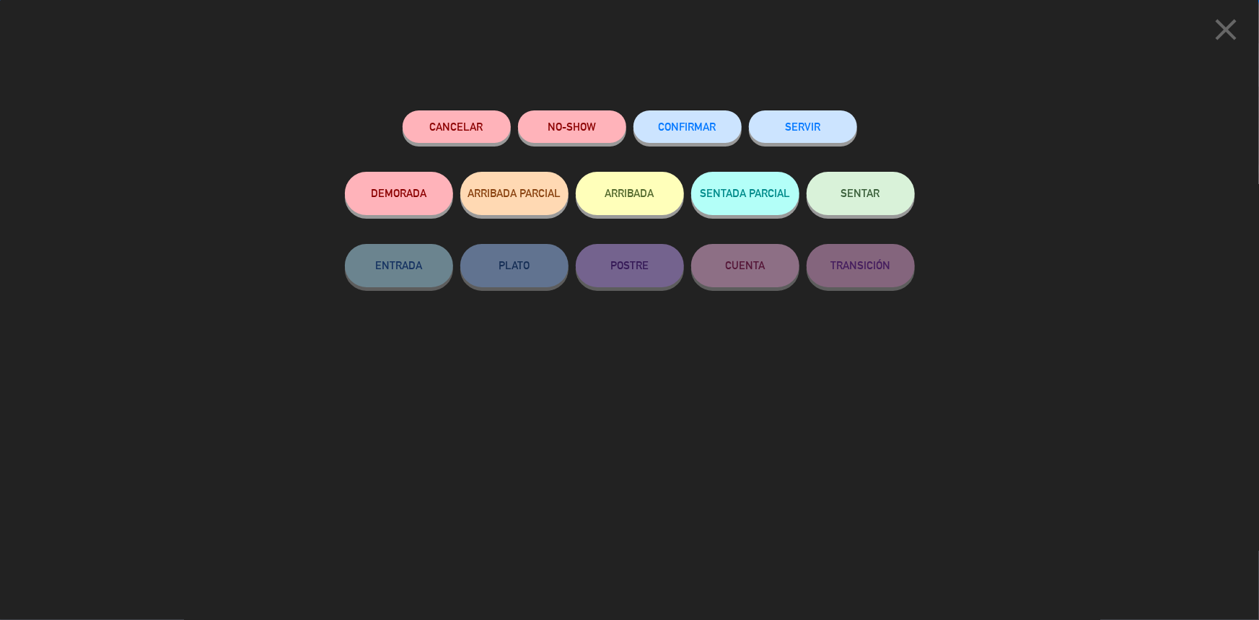
click at [685, 115] on button "CONFIRMAR" at bounding box center [687, 126] width 108 height 32
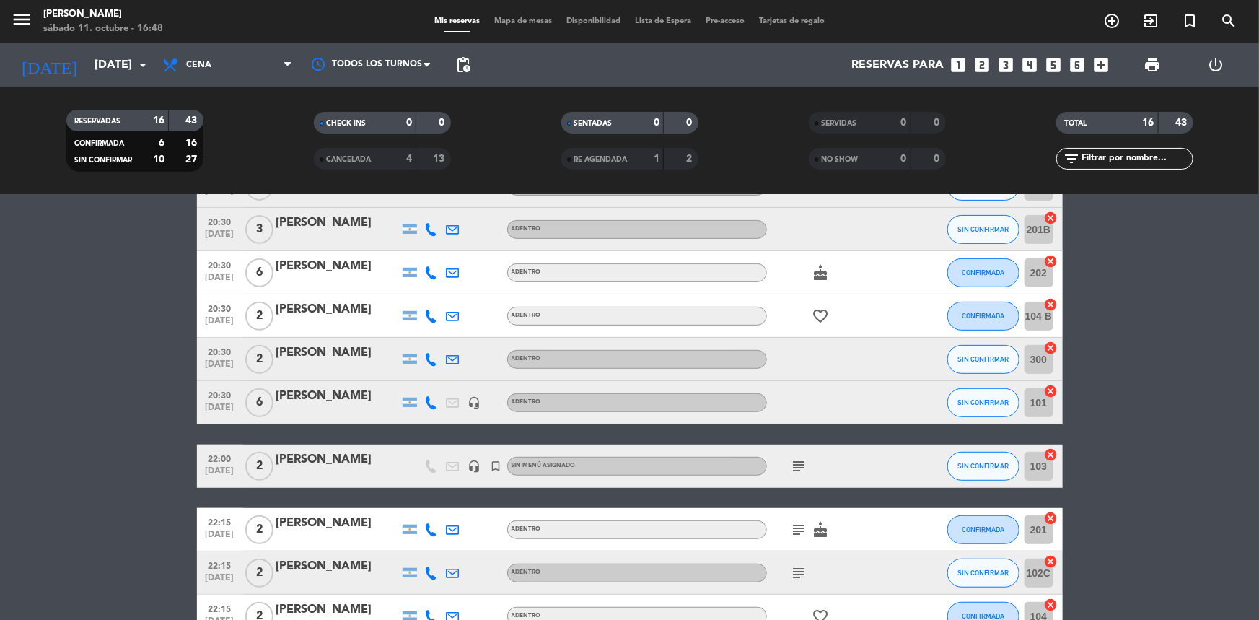
scroll to position [245, 0]
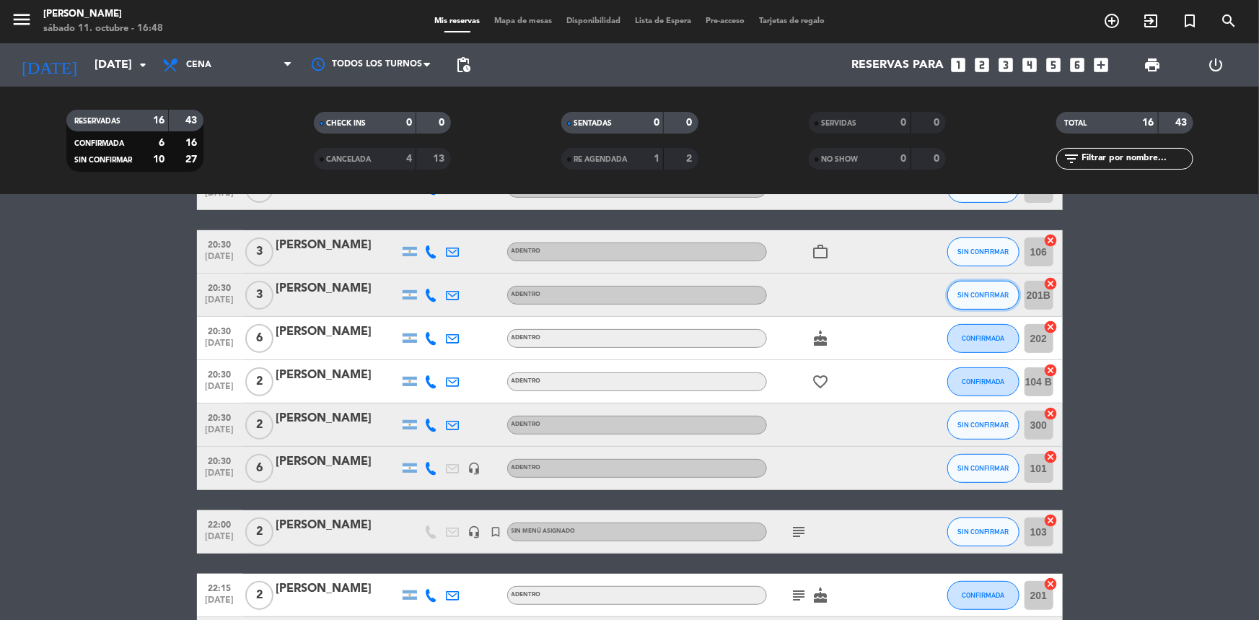
click at [981, 292] on span "SIN CONFIRMAR" at bounding box center [982, 295] width 51 height 8
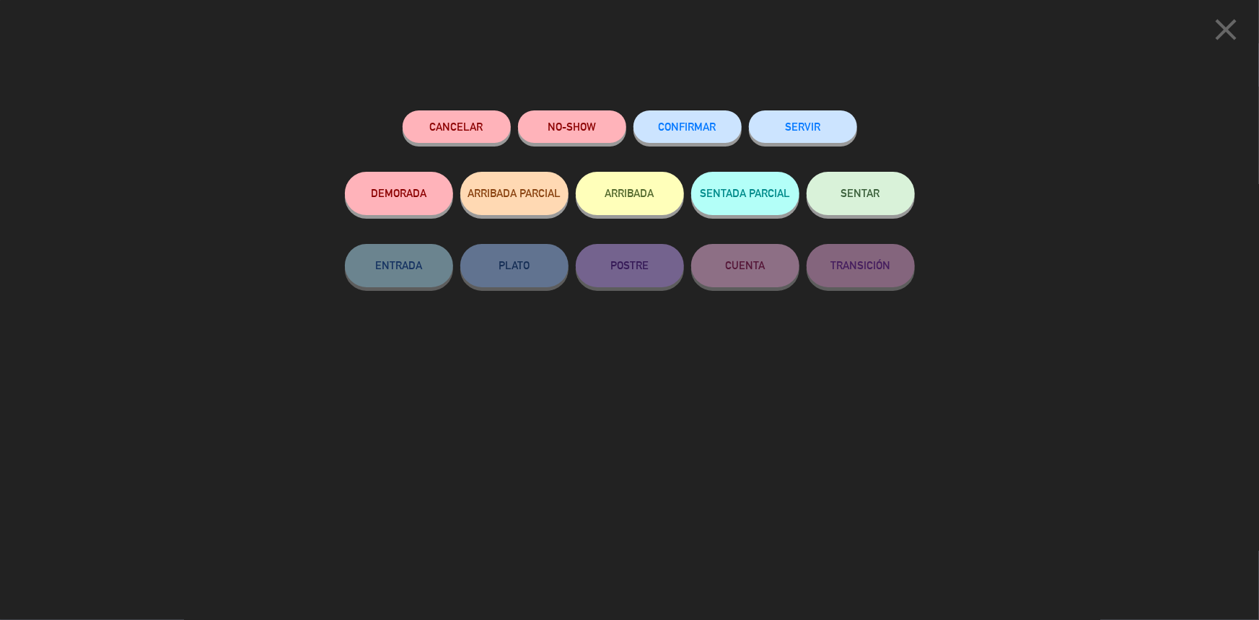
drag, startPoint x: 685, startPoint y: 130, endPoint x: 622, endPoint y: 163, distance: 71.0
click at [685, 129] on span "CONFIRMAR" at bounding box center [688, 126] width 58 height 12
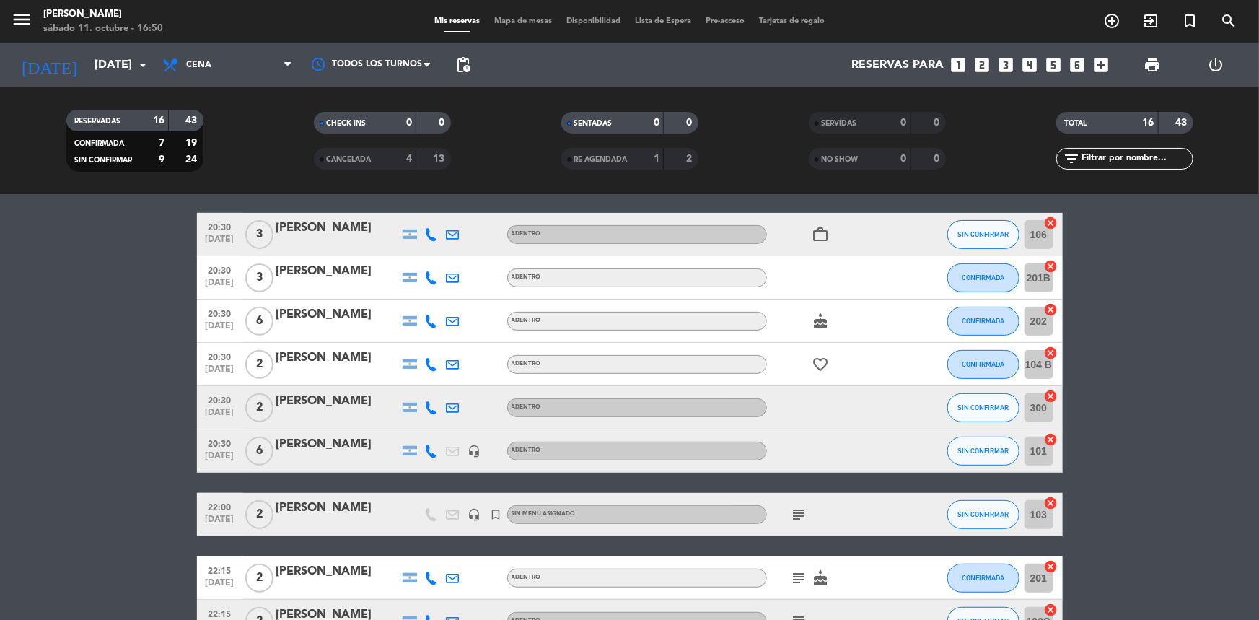
scroll to position [393, 0]
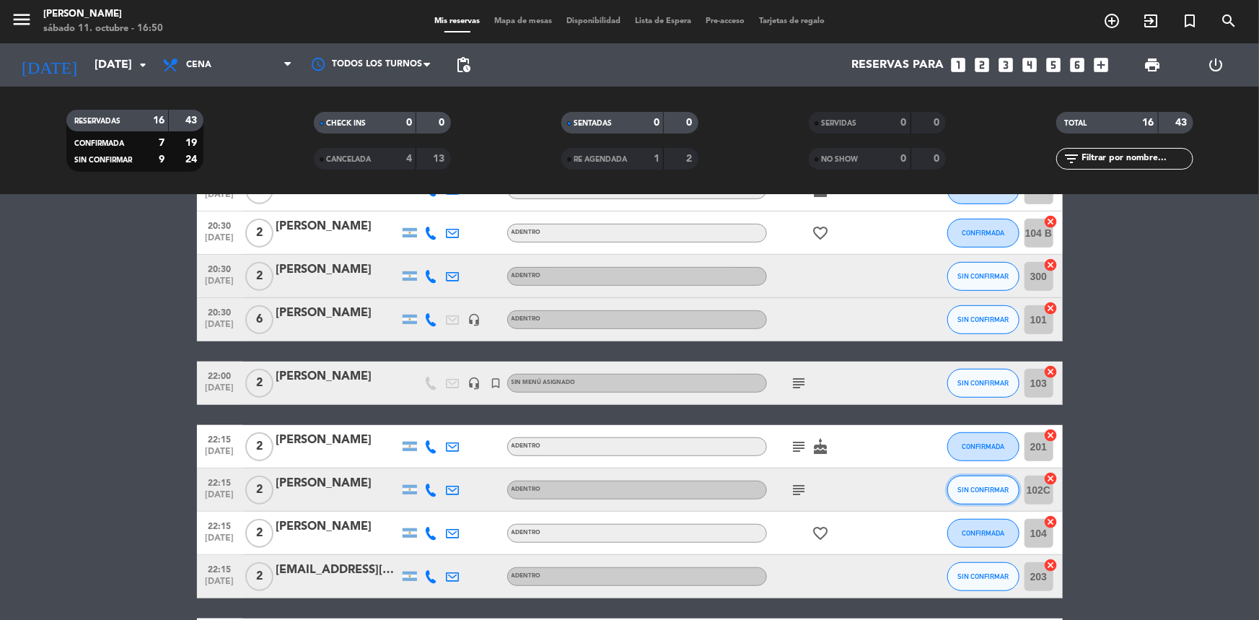
click at [986, 491] on span "SIN CONFIRMAR" at bounding box center [982, 490] width 51 height 8
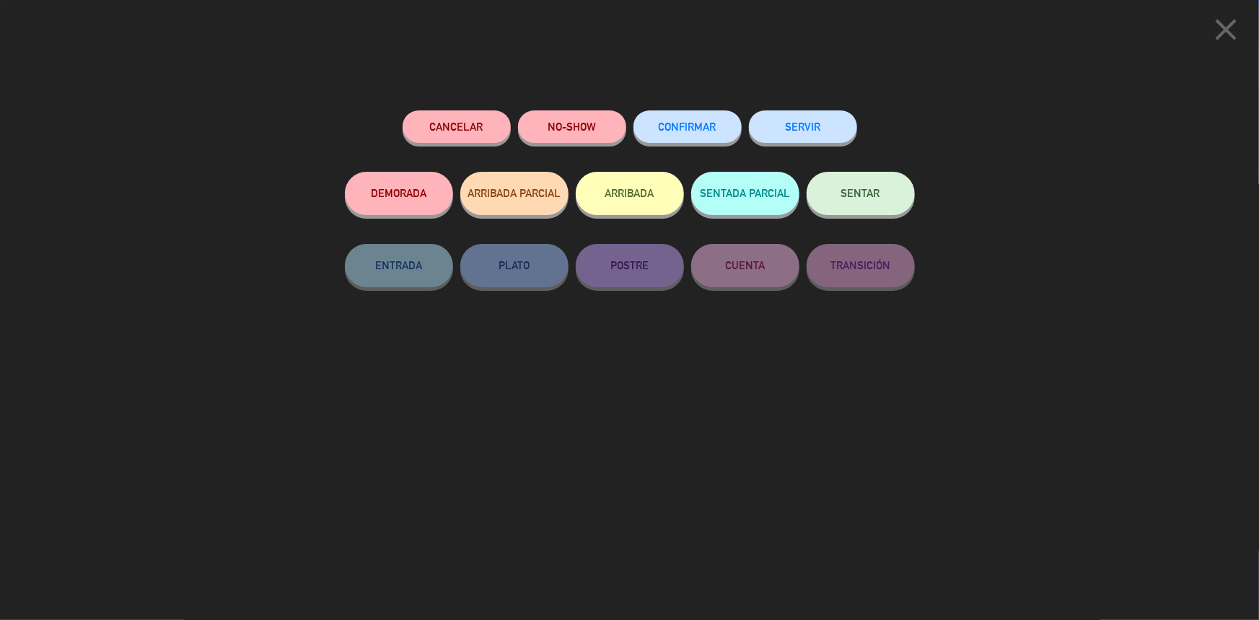
click at [684, 131] on span "CONFIRMAR" at bounding box center [688, 126] width 58 height 12
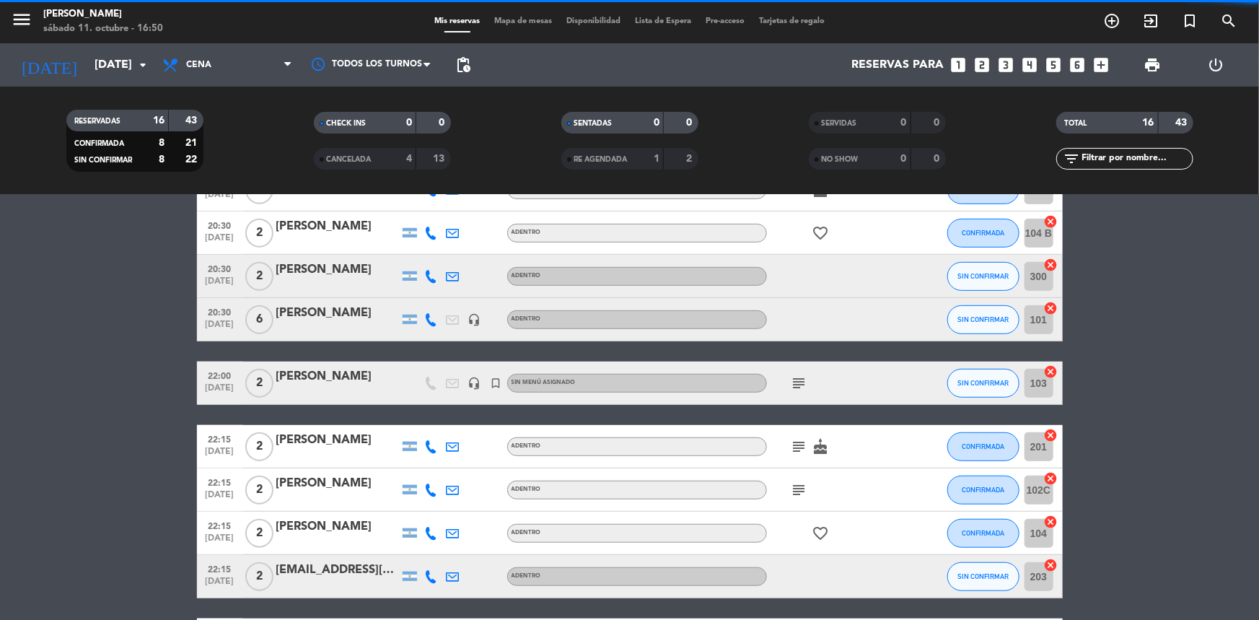
click at [797, 485] on icon "subject" at bounding box center [799, 489] width 17 height 17
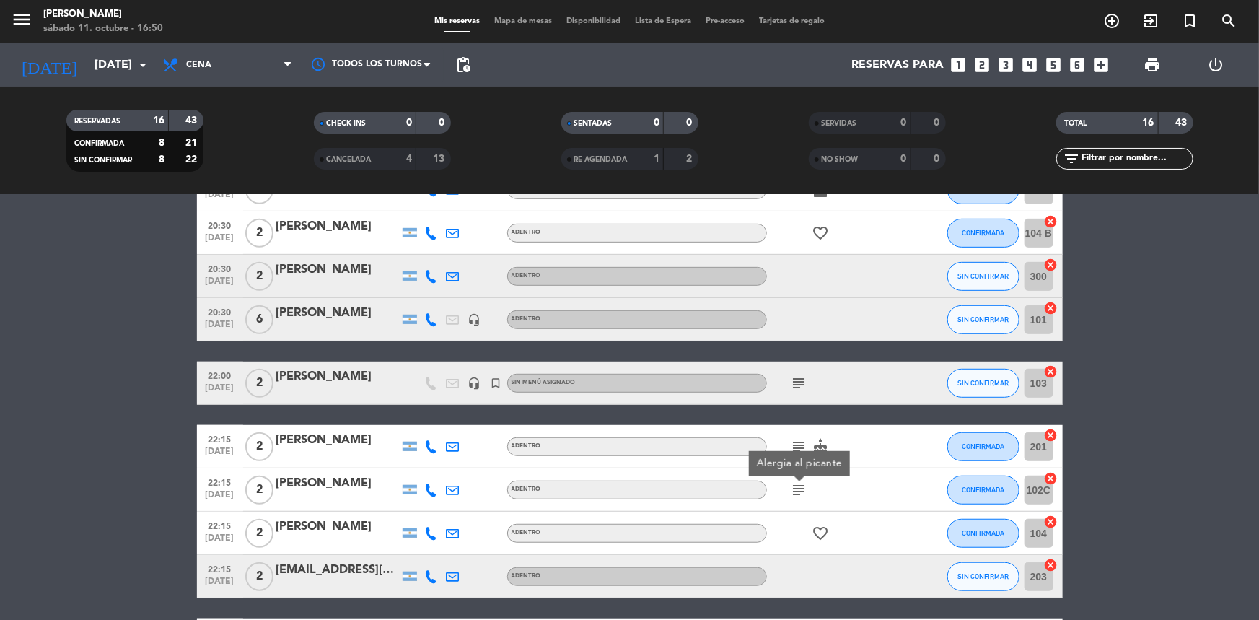
click at [802, 449] on icon "subject" at bounding box center [799, 446] width 17 height 17
click at [798, 383] on icon "subject" at bounding box center [799, 382] width 17 height 17
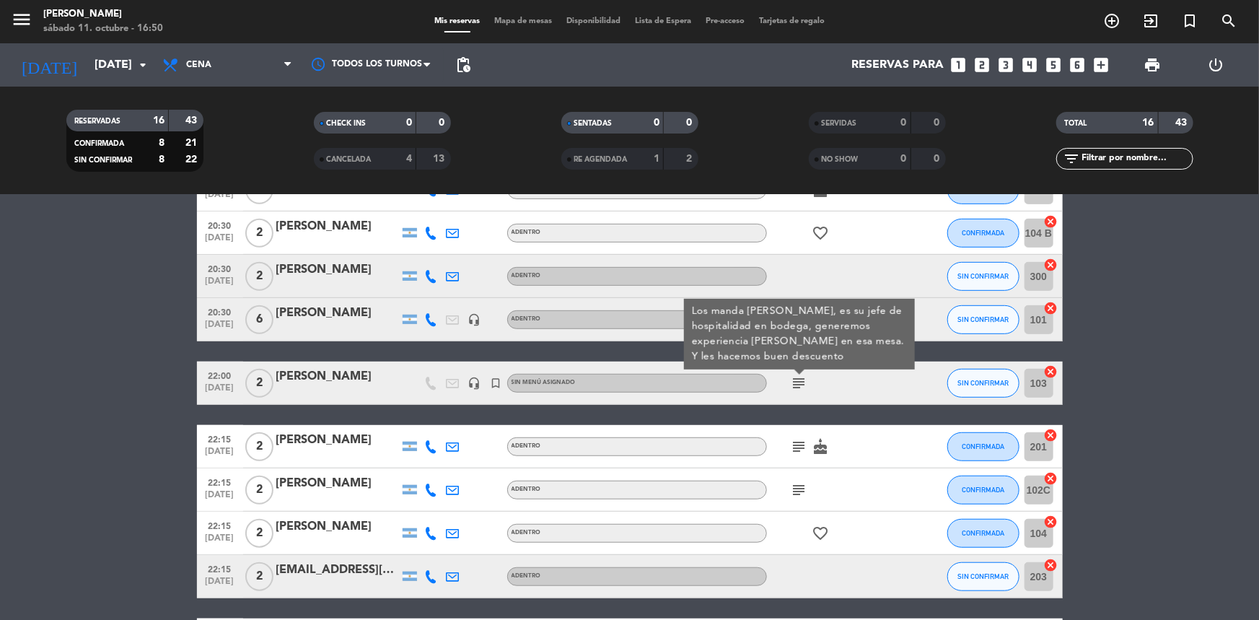
click at [807, 445] on icon "subject" at bounding box center [799, 446] width 17 height 17
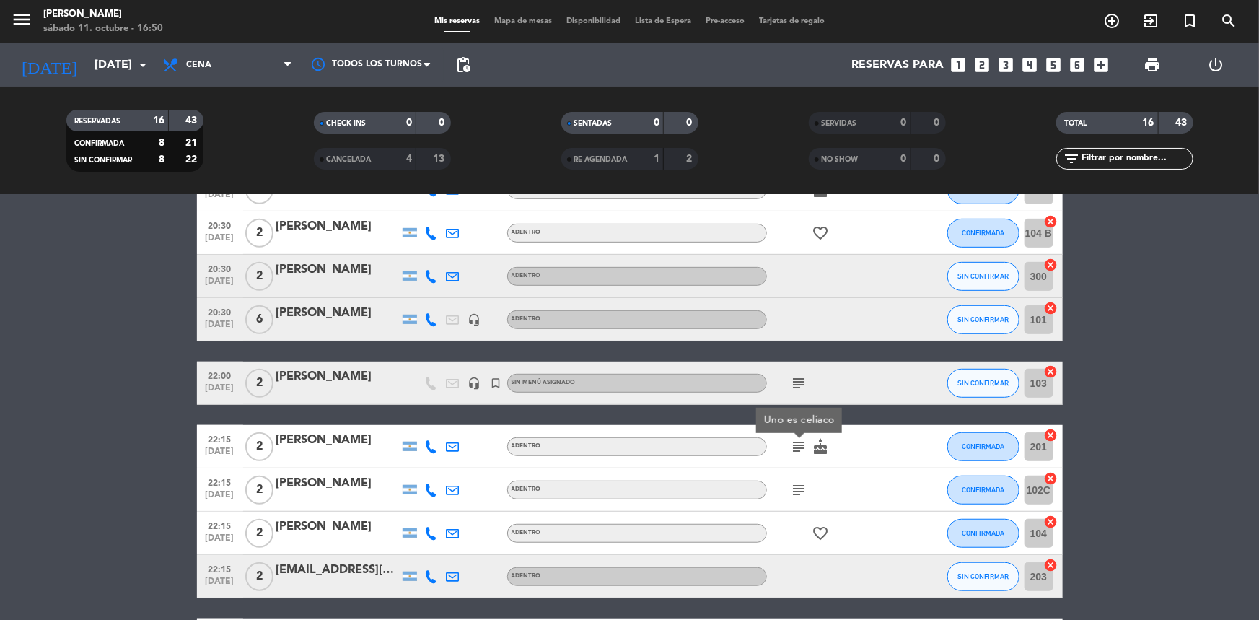
scroll to position [506, 0]
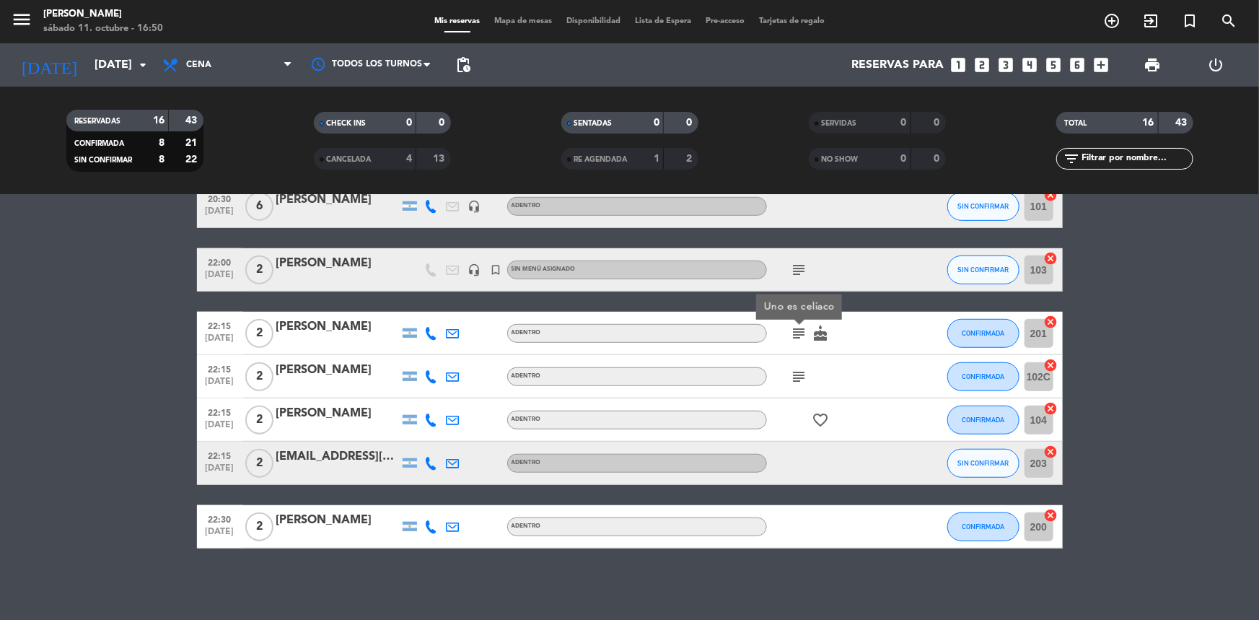
click at [149, 401] on bookings-row "19:45 [DATE] 2 [PERSON_NAME] AFUERA SIN CONFIRMAR 402 cancel 20:00 [DATE] 2 [PE…" at bounding box center [629, 152] width 1259 height 794
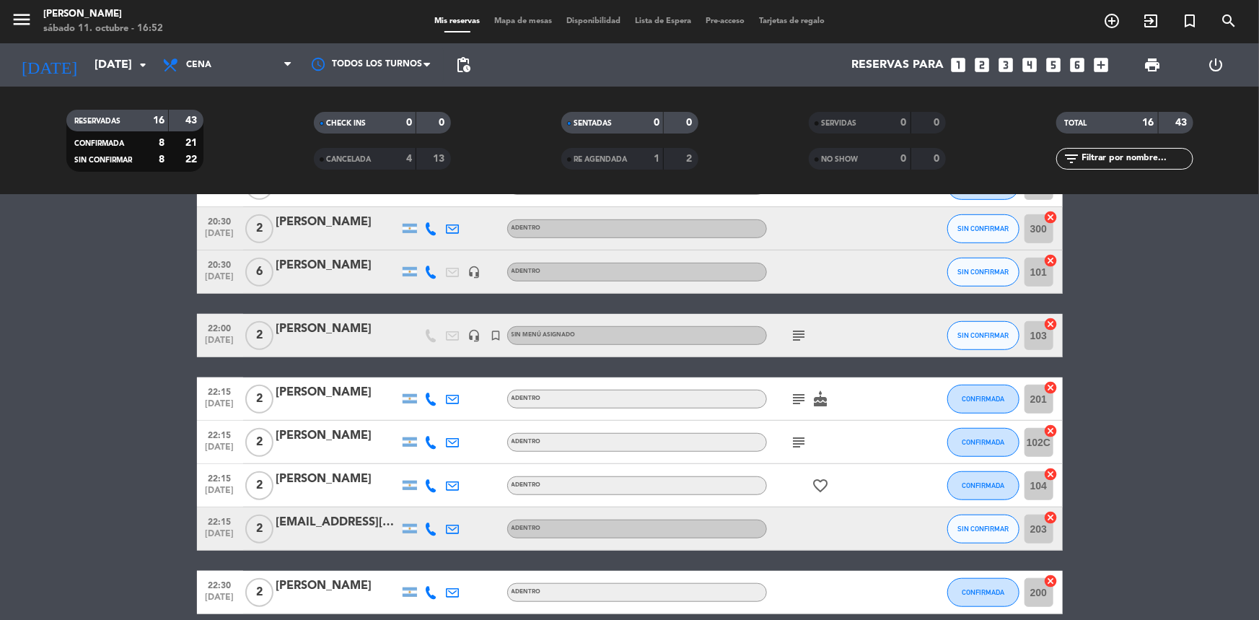
scroll to position [375, 0]
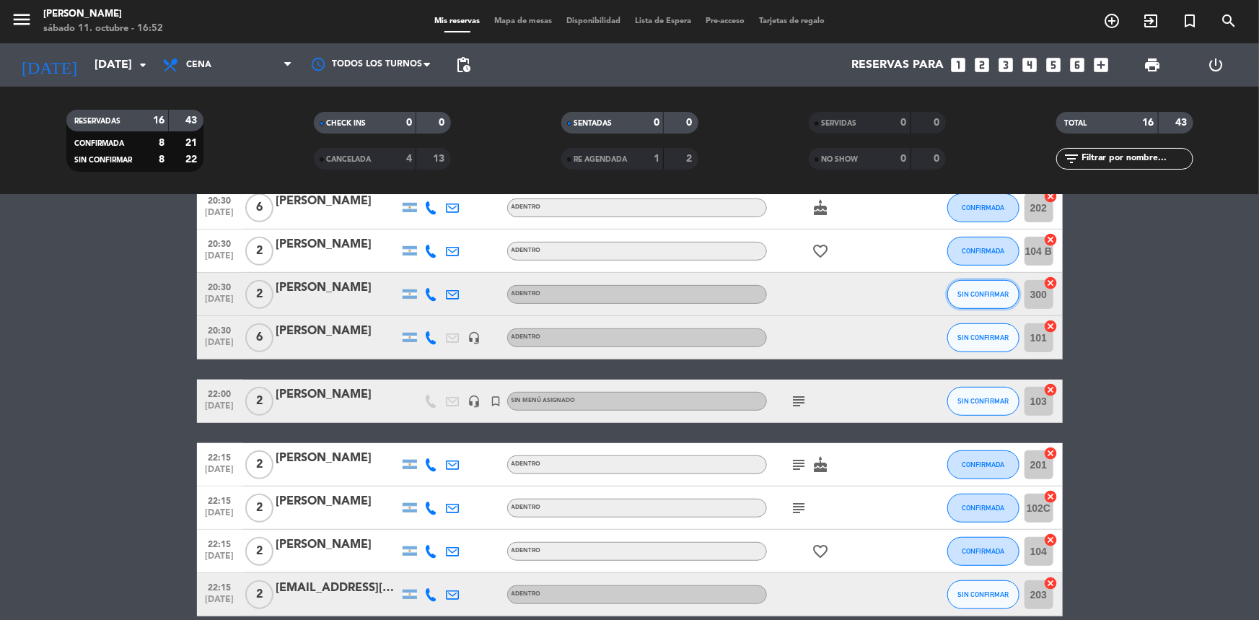
click at [970, 297] on span "SIN CONFIRMAR" at bounding box center [982, 294] width 51 height 8
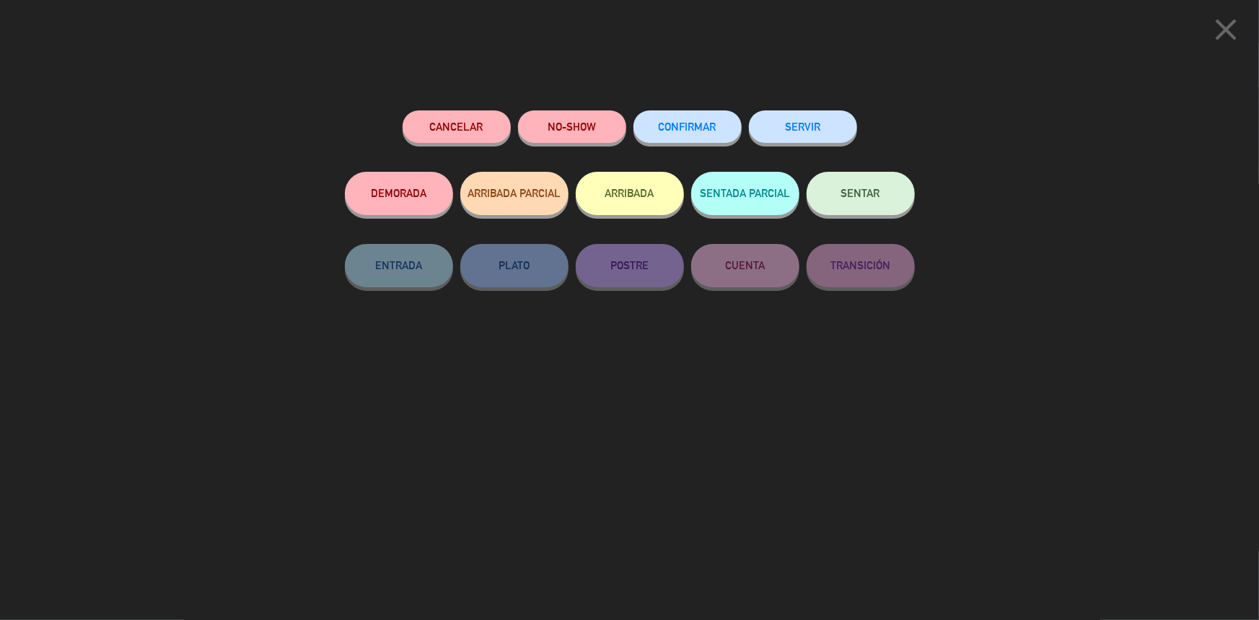
click at [680, 113] on button "CONFIRMAR" at bounding box center [687, 126] width 108 height 32
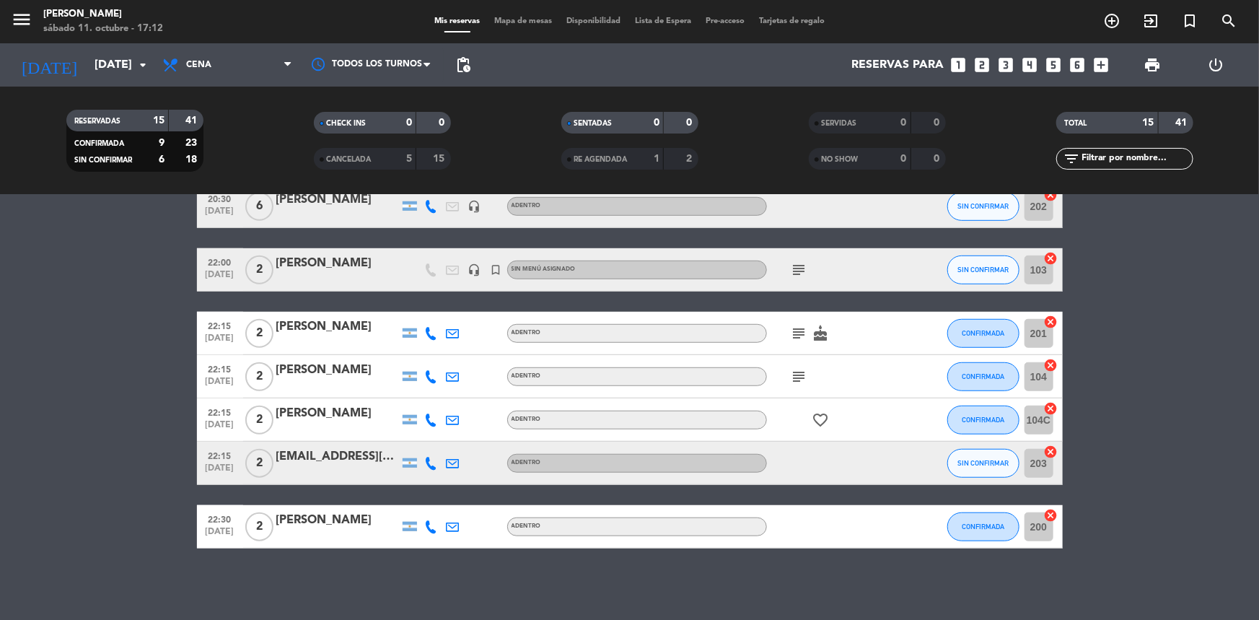
scroll to position [398, 0]
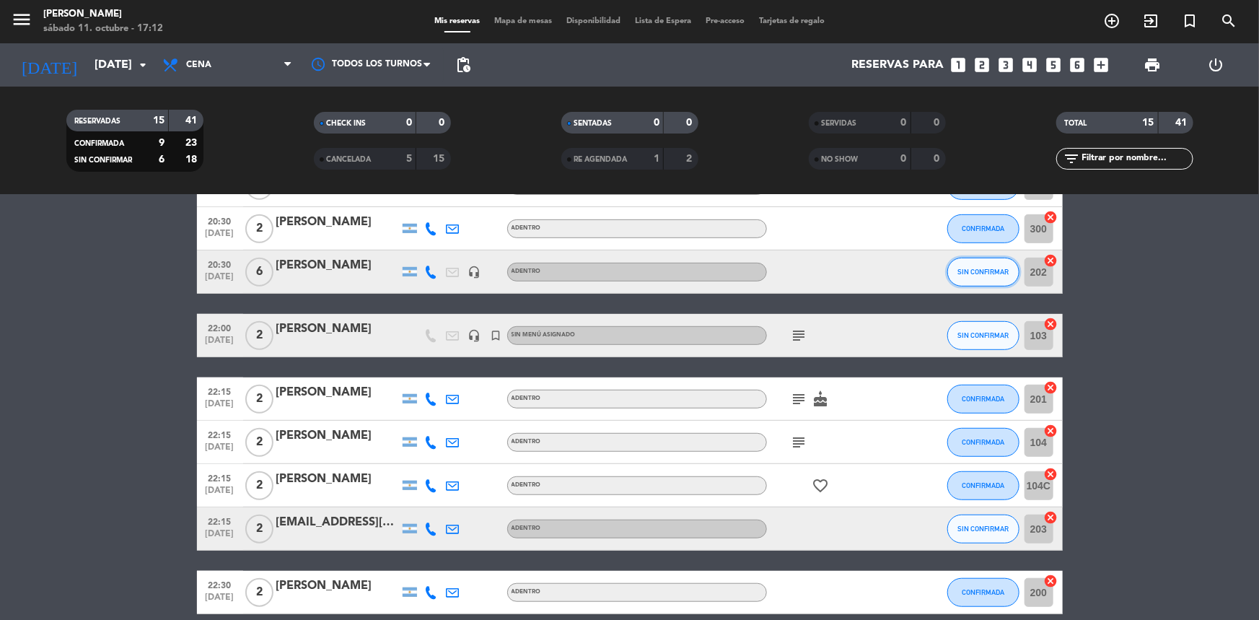
click at [967, 276] on button "SIN CONFIRMAR" at bounding box center [983, 272] width 72 height 29
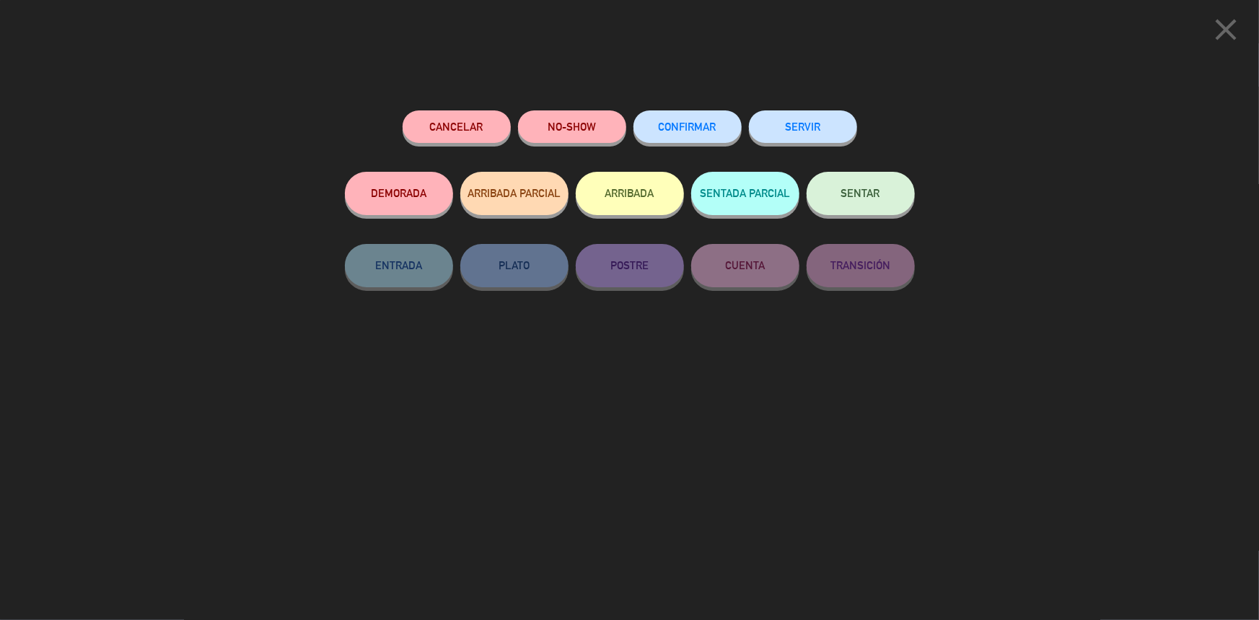
click at [439, 140] on button "Cancelar" at bounding box center [457, 126] width 108 height 32
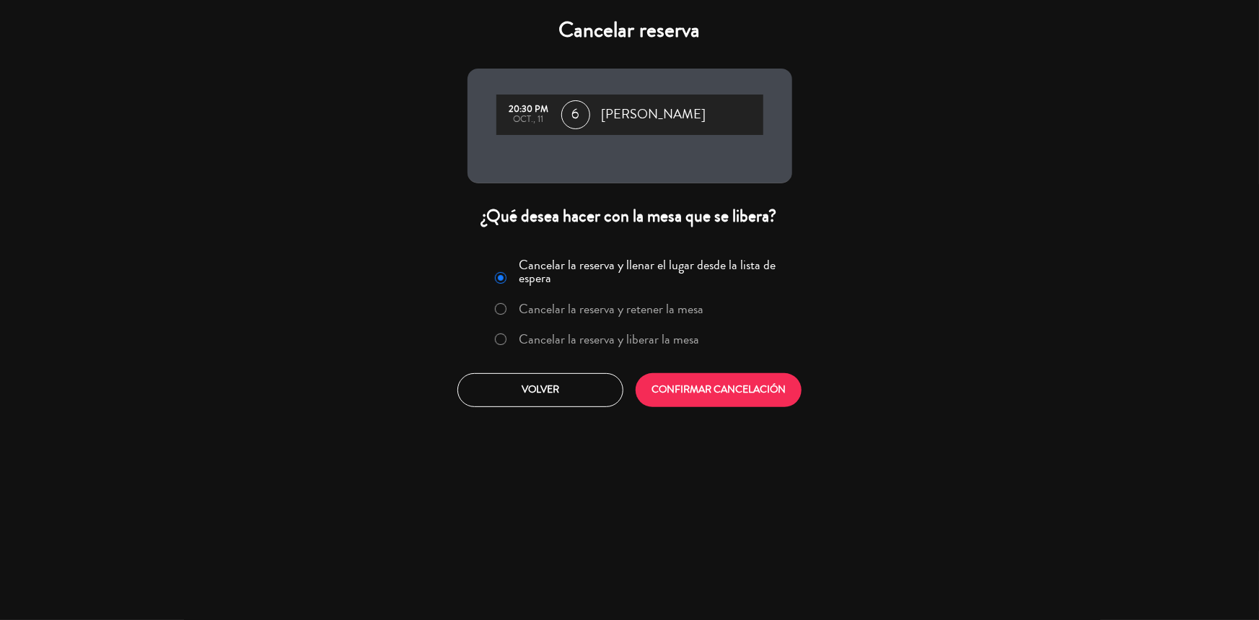
drag, startPoint x: 530, startPoint y: 333, endPoint x: 552, endPoint y: 338, distance: 23.1
click at [530, 333] on label "Cancelar la reserva y liberar la mesa" at bounding box center [609, 339] width 180 height 13
click at [699, 392] on button "CONFIRMAR CANCELACIÓN" at bounding box center [719, 390] width 166 height 34
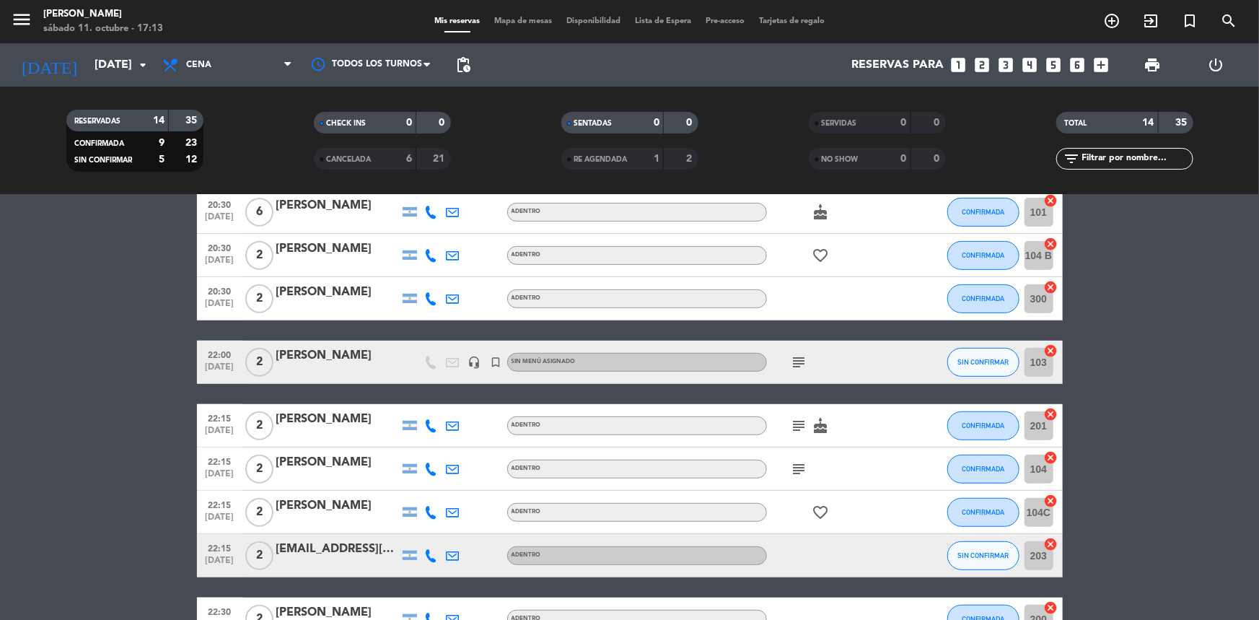
scroll to position [393, 0]
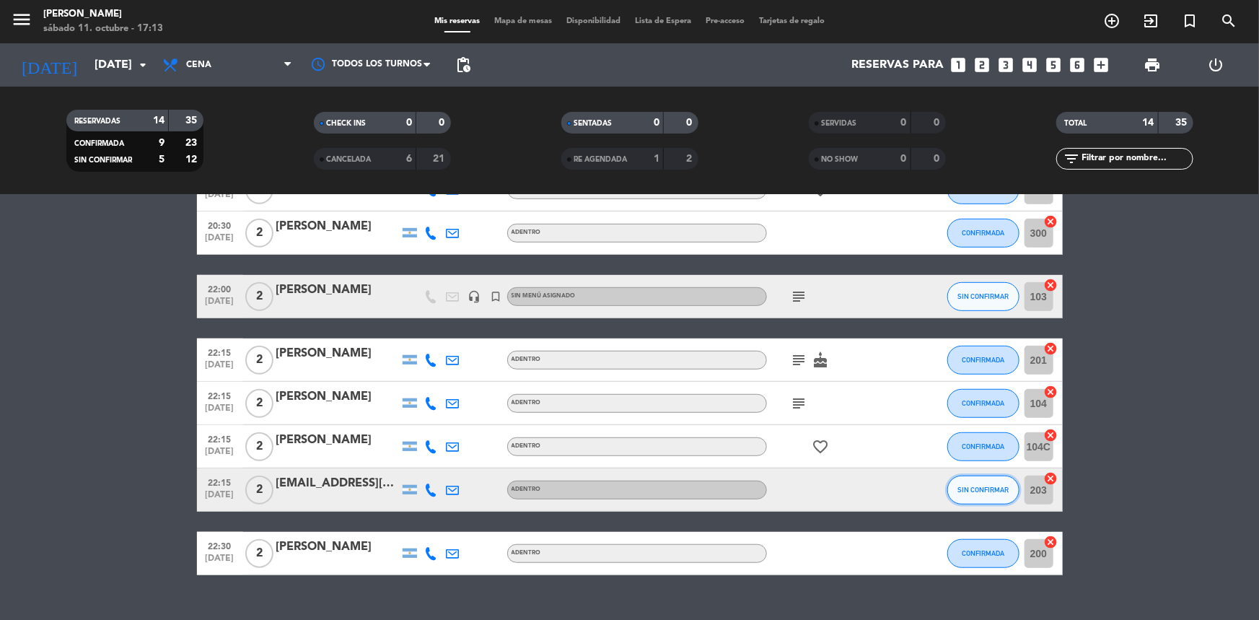
click at [1001, 492] on span "SIN CONFIRMAR" at bounding box center [982, 490] width 51 height 8
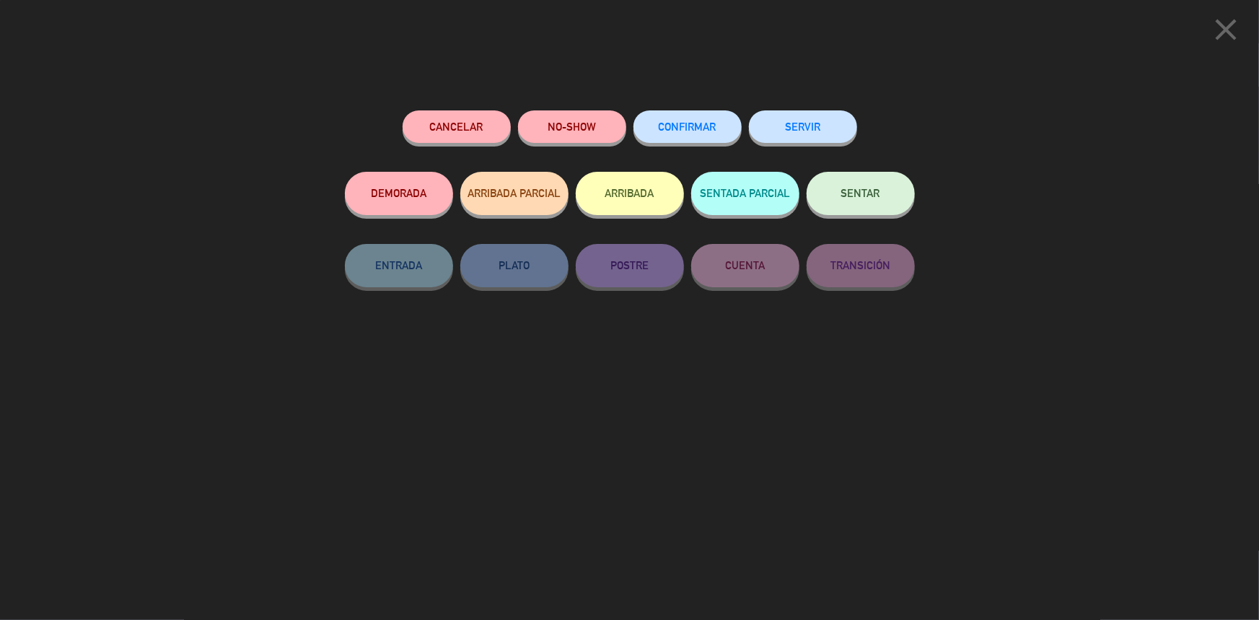
click at [691, 126] on span "CONFIRMAR" at bounding box center [688, 126] width 58 height 12
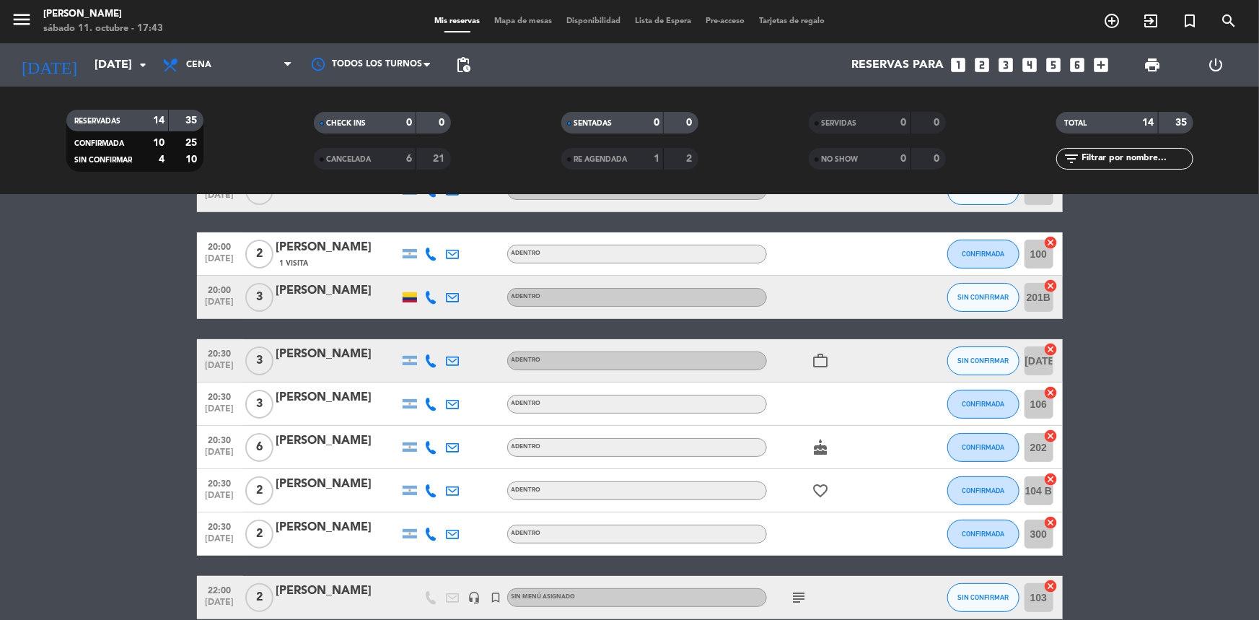
scroll to position [0, 0]
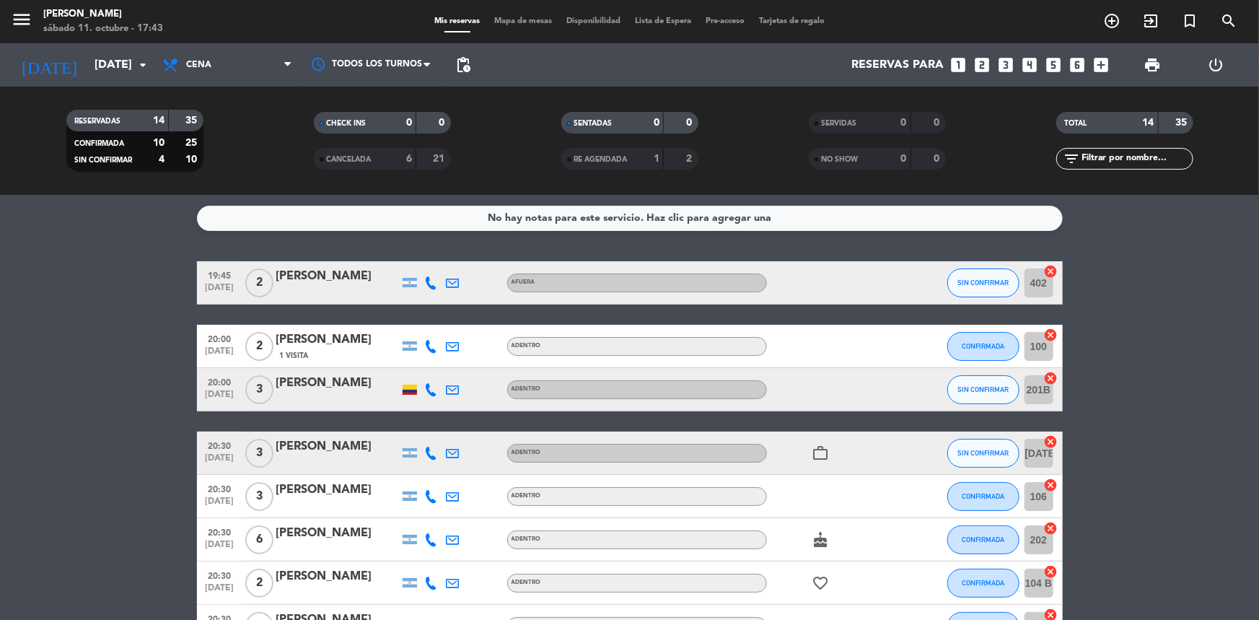
click at [375, 159] on div "CANCELADA" at bounding box center [350, 159] width 66 height 17
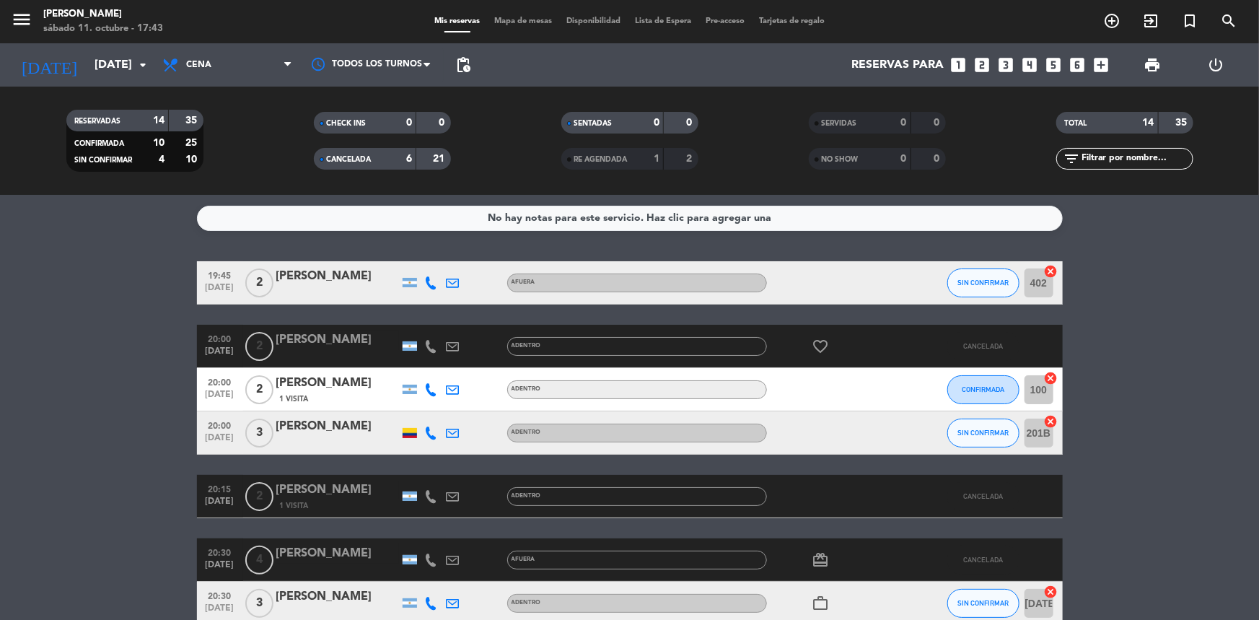
click at [367, 151] on div "CANCELADA" at bounding box center [350, 159] width 66 height 17
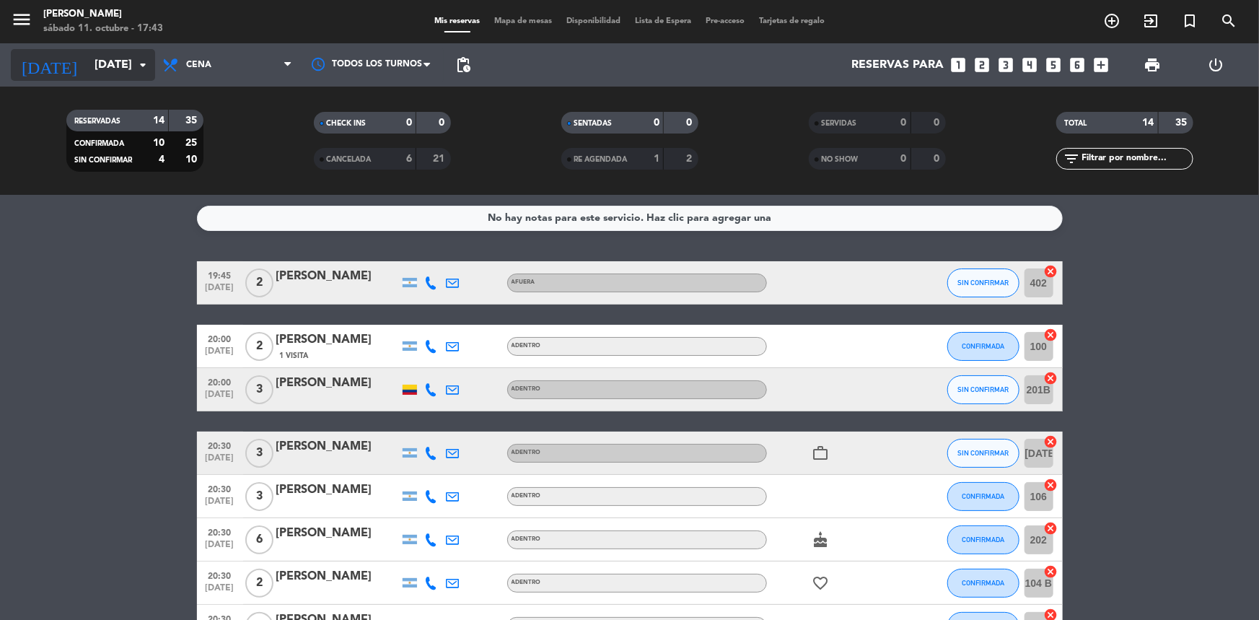
click at [88, 63] on input "[DATE]" at bounding box center [163, 65] width 152 height 28
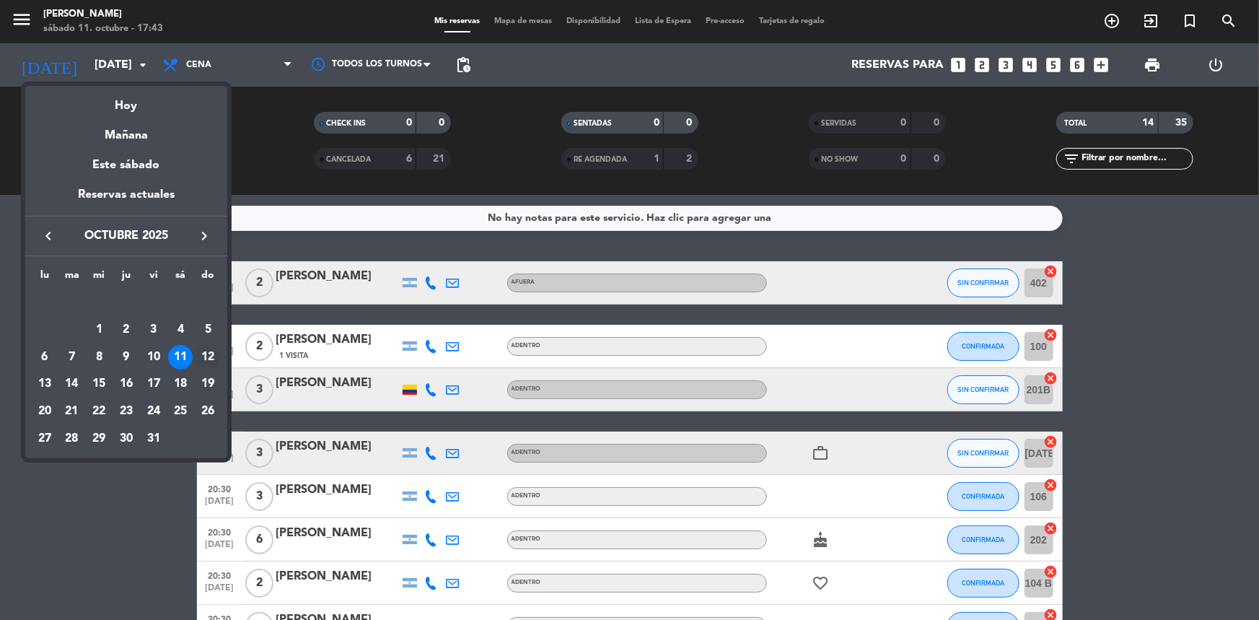
click at [207, 354] on div "12" at bounding box center [208, 357] width 25 height 25
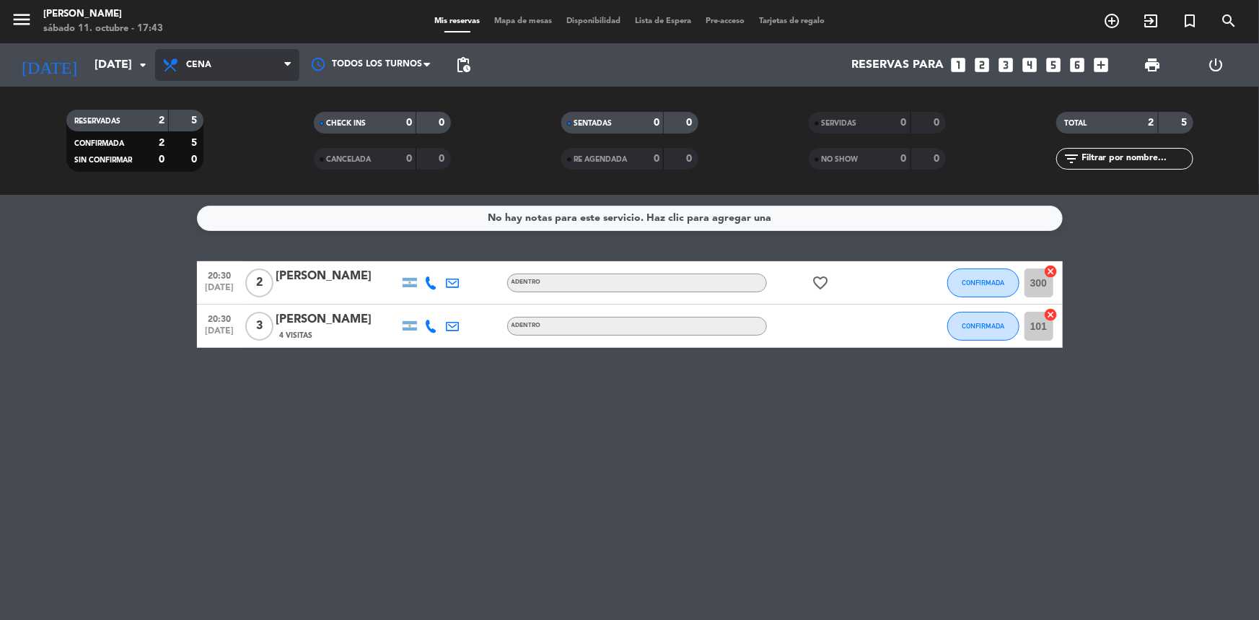
click at [221, 63] on span "Cena" at bounding box center [227, 65] width 144 height 32
click at [260, 134] on div "menu Madre [PERSON_NAME][DATE] 11. octubre - 17:43 Mis reservas Mapa de mesas D…" at bounding box center [629, 97] width 1259 height 195
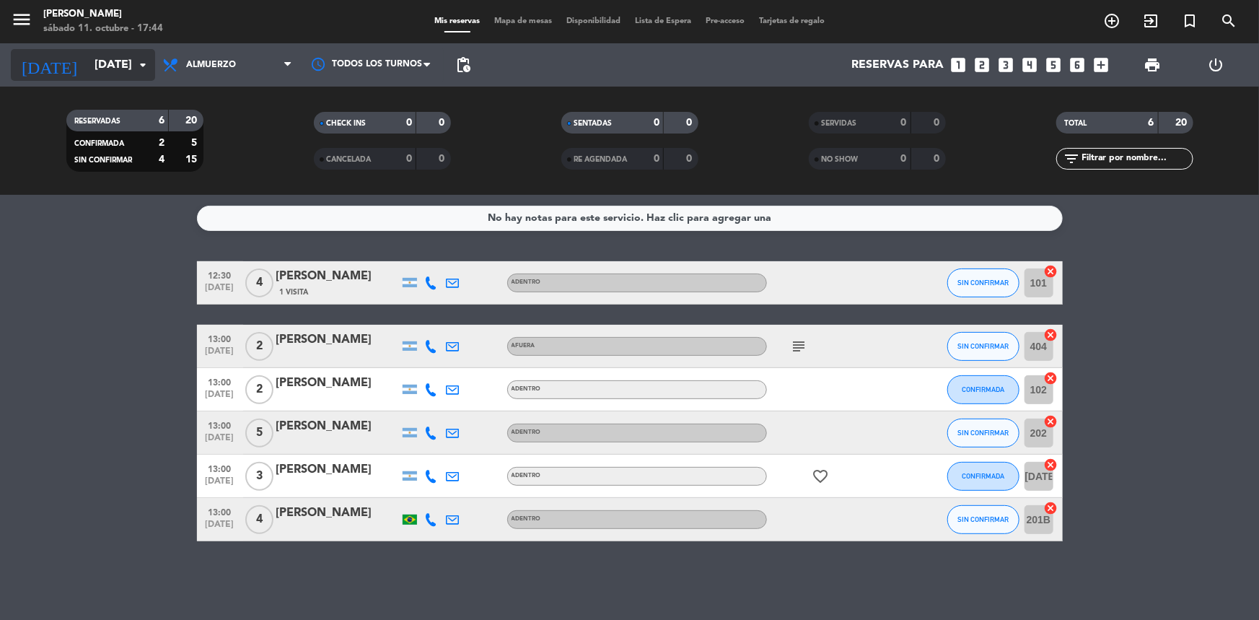
click at [107, 56] on input "[DATE]" at bounding box center [163, 65] width 152 height 28
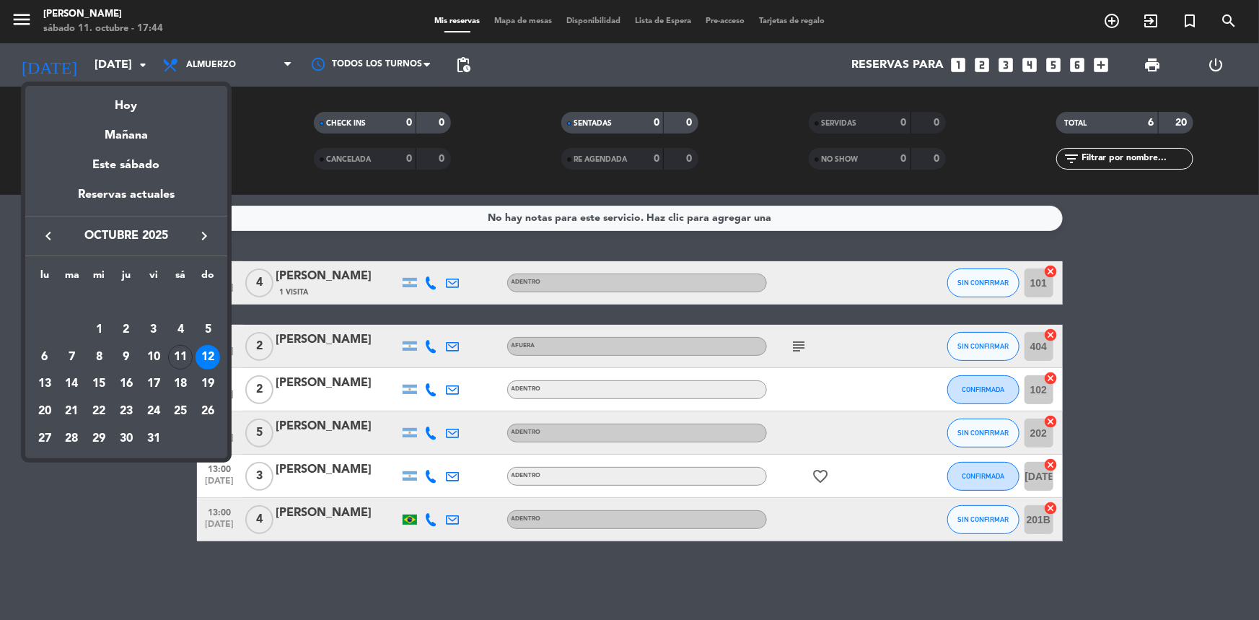
click at [184, 353] on div "11" at bounding box center [180, 357] width 25 height 25
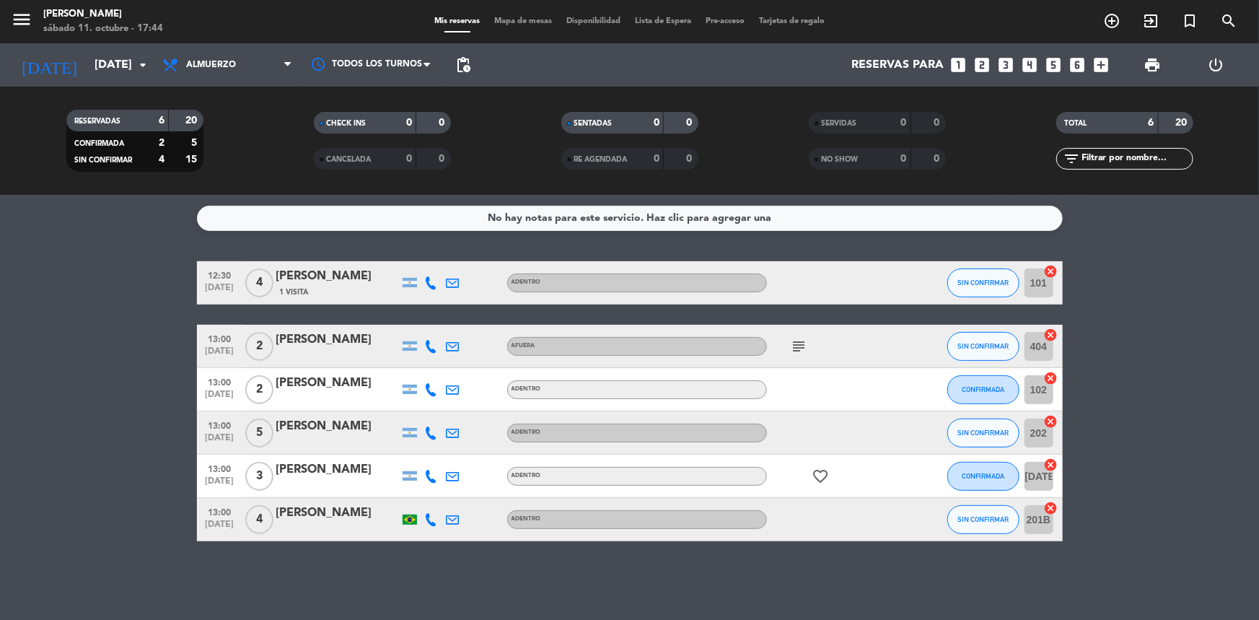
type input "[DATE]"
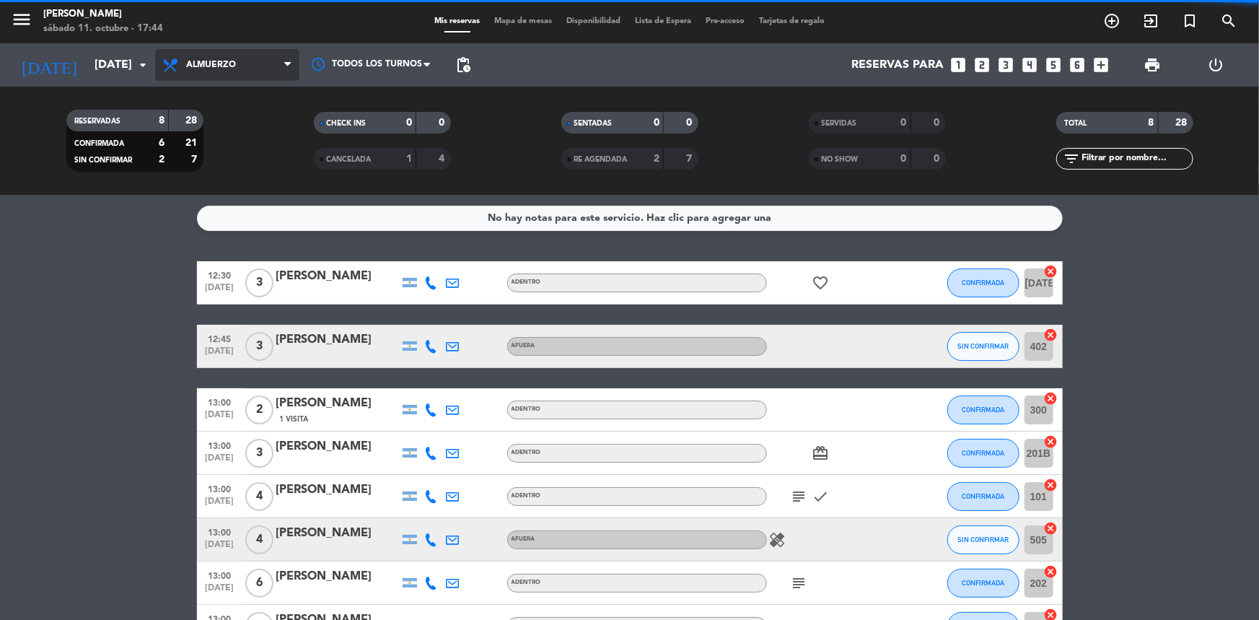
click at [221, 72] on span "Almuerzo" at bounding box center [227, 65] width 144 height 32
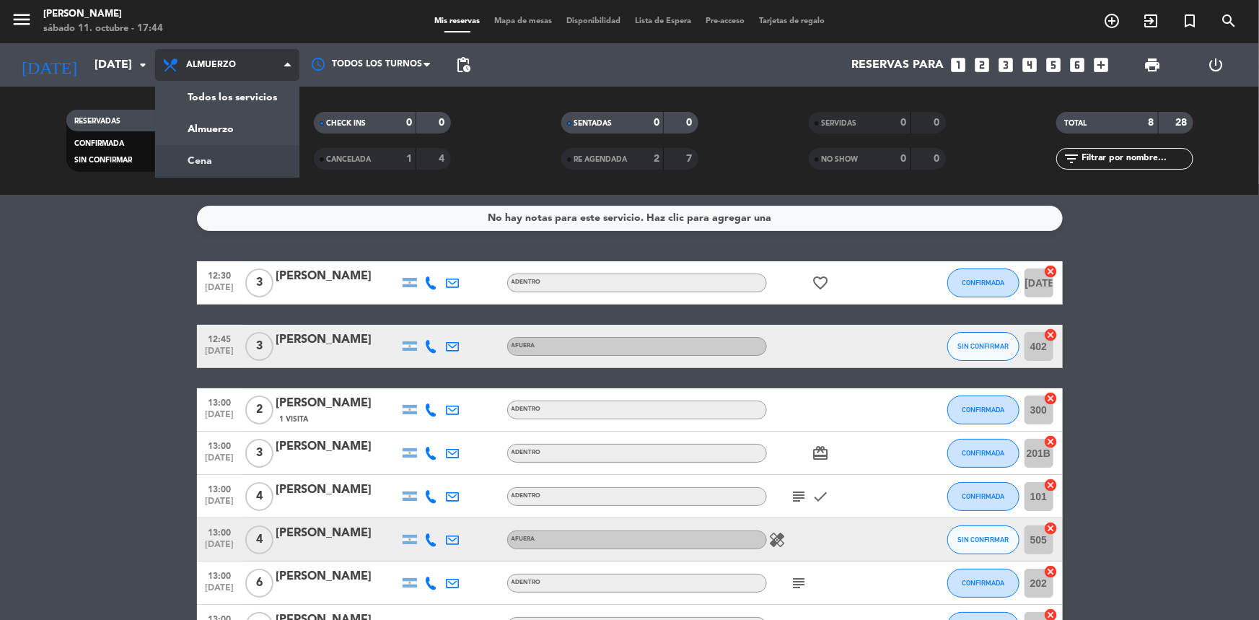
click at [249, 149] on div "menu Madre [PERSON_NAME][DATE] 11. octubre - 17:44 Mis reservas Mapa de mesas D…" at bounding box center [629, 97] width 1259 height 195
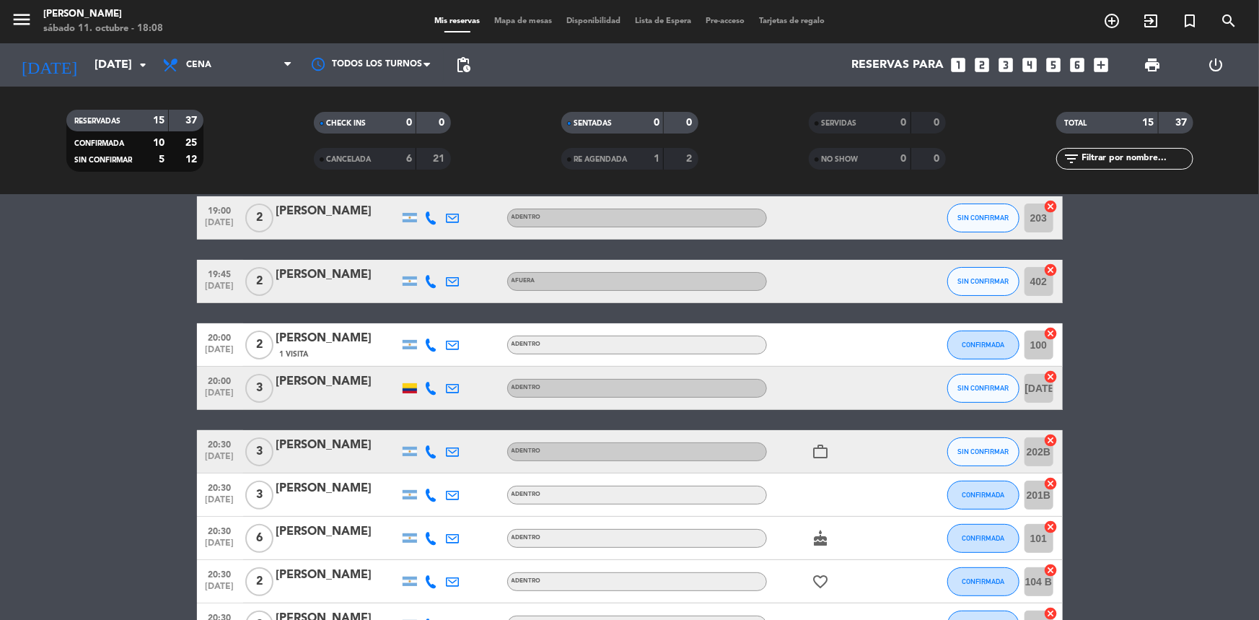
scroll to position [131, 0]
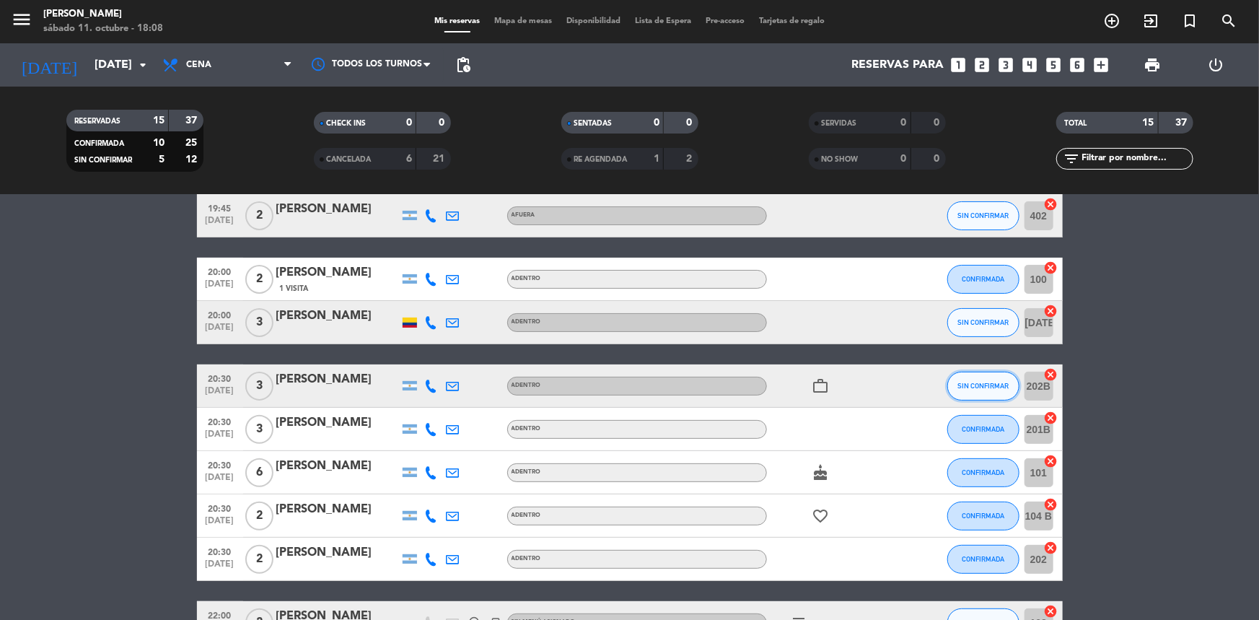
click at [1003, 382] on span "SIN CONFIRMAR" at bounding box center [982, 386] width 51 height 8
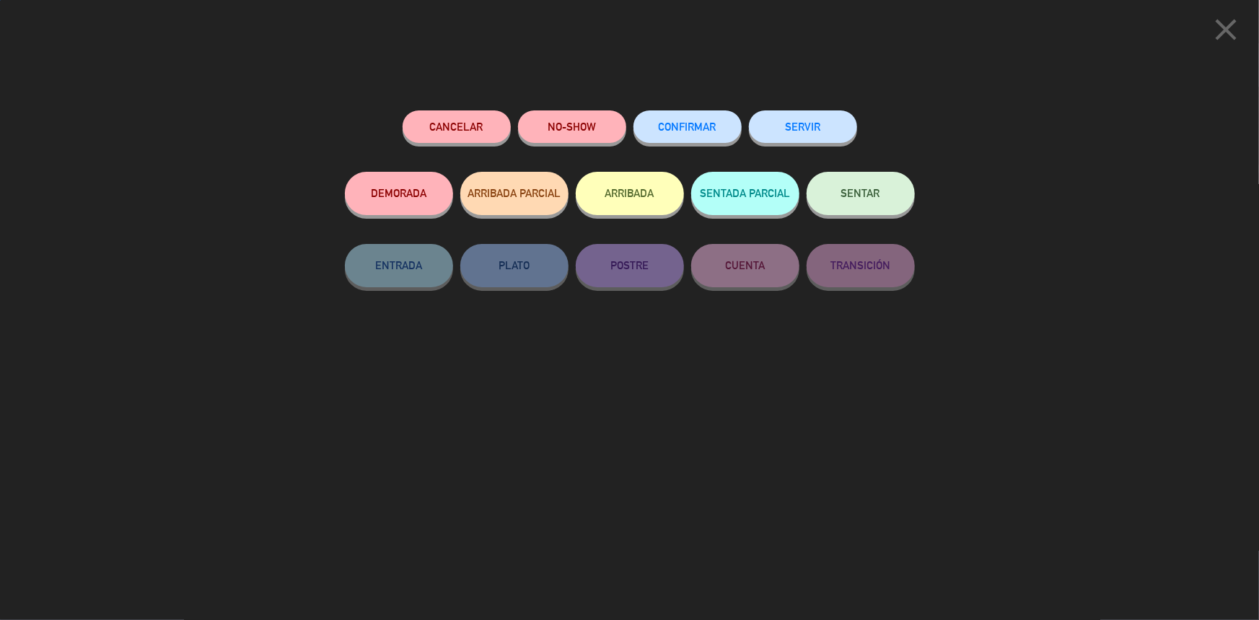
click at [693, 137] on button "CONFIRMAR" at bounding box center [687, 126] width 108 height 32
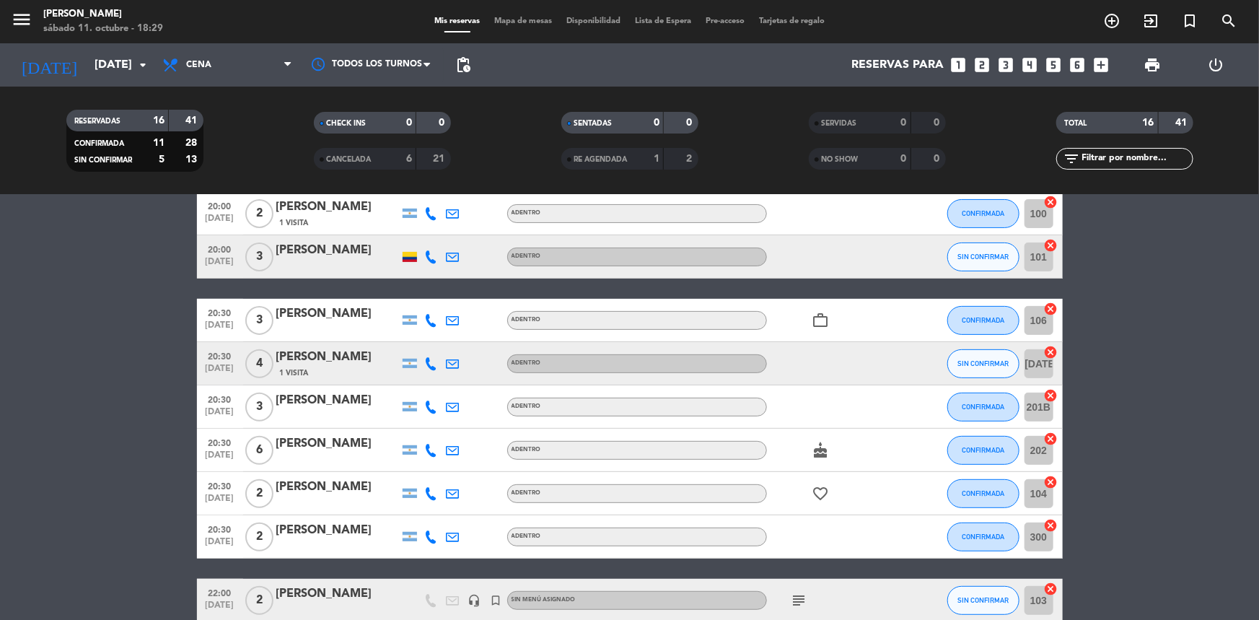
scroll to position [0, 0]
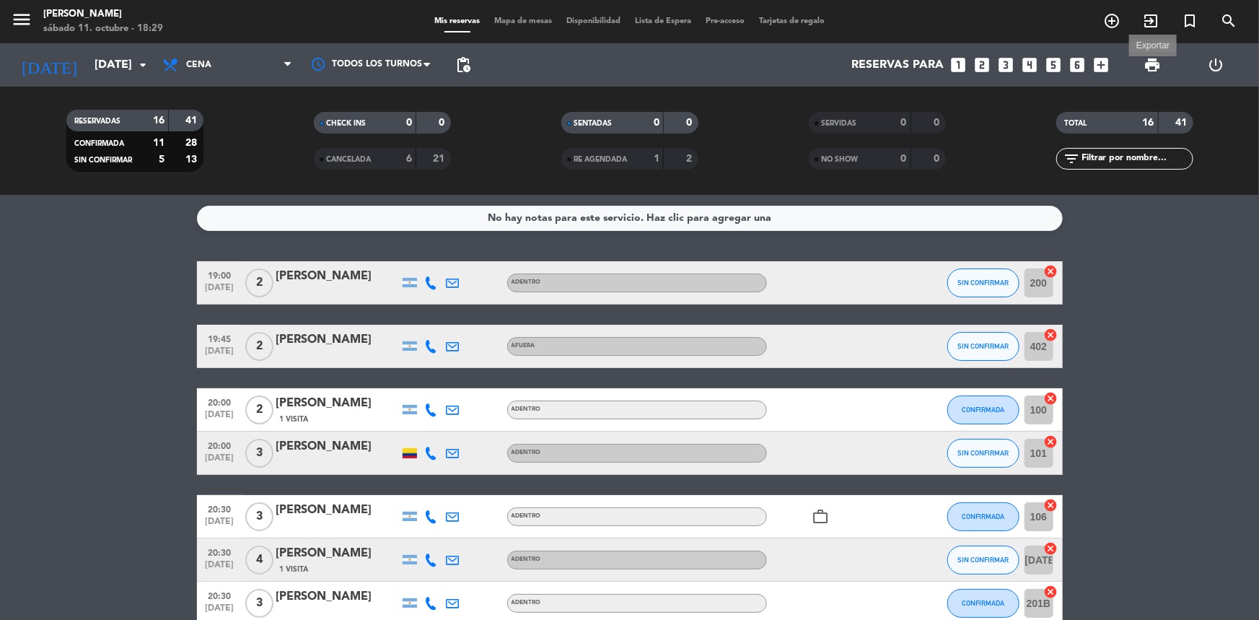
click at [1151, 58] on span "print" at bounding box center [1152, 64] width 17 height 17
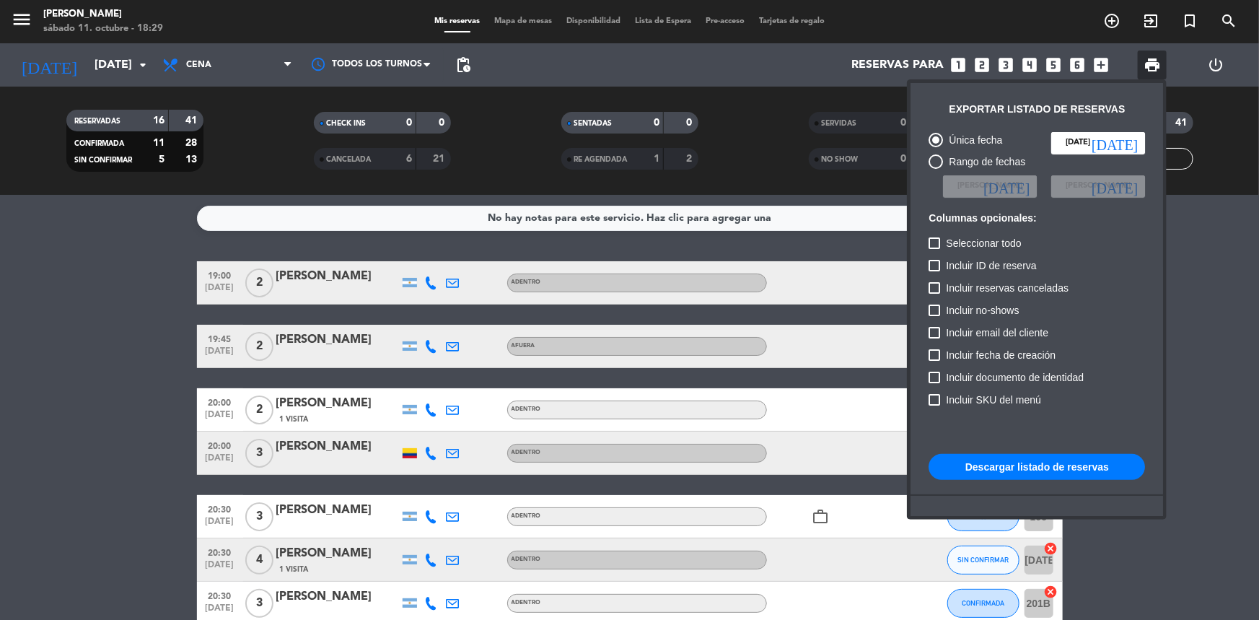
click at [1037, 474] on button "Descargar listado de reservas" at bounding box center [1037, 467] width 216 height 26
click at [0, 455] on div at bounding box center [629, 310] width 1259 height 620
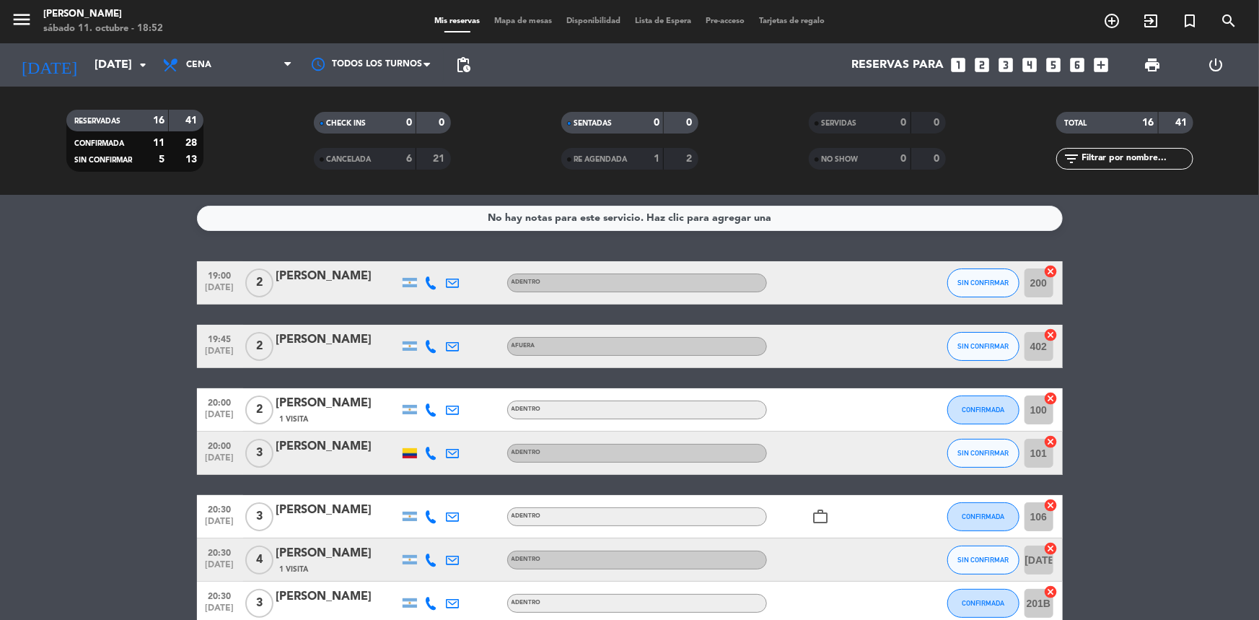
scroll to position [131, 0]
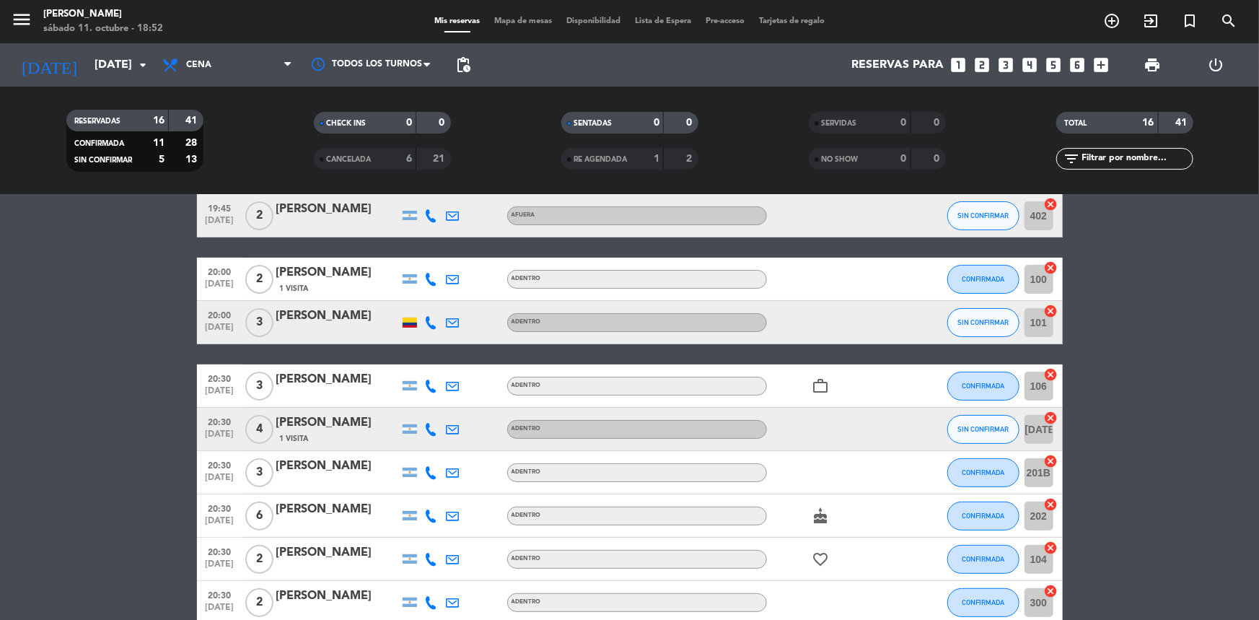
click at [825, 514] on icon "cake" at bounding box center [820, 515] width 17 height 17
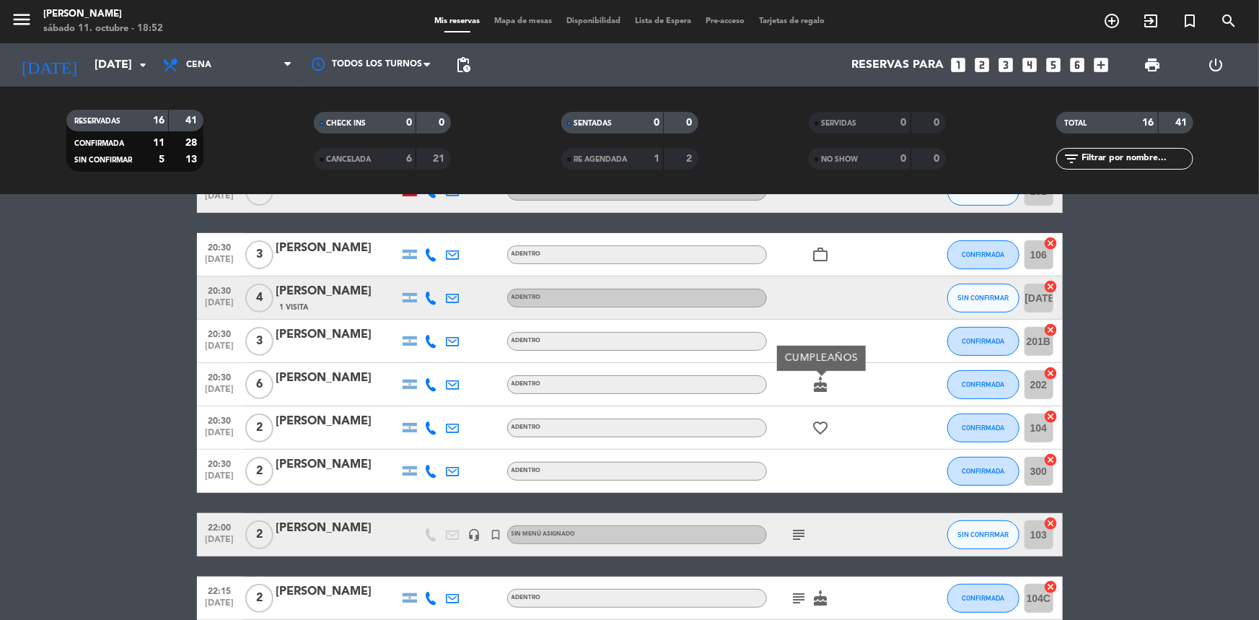
scroll to position [393, 0]
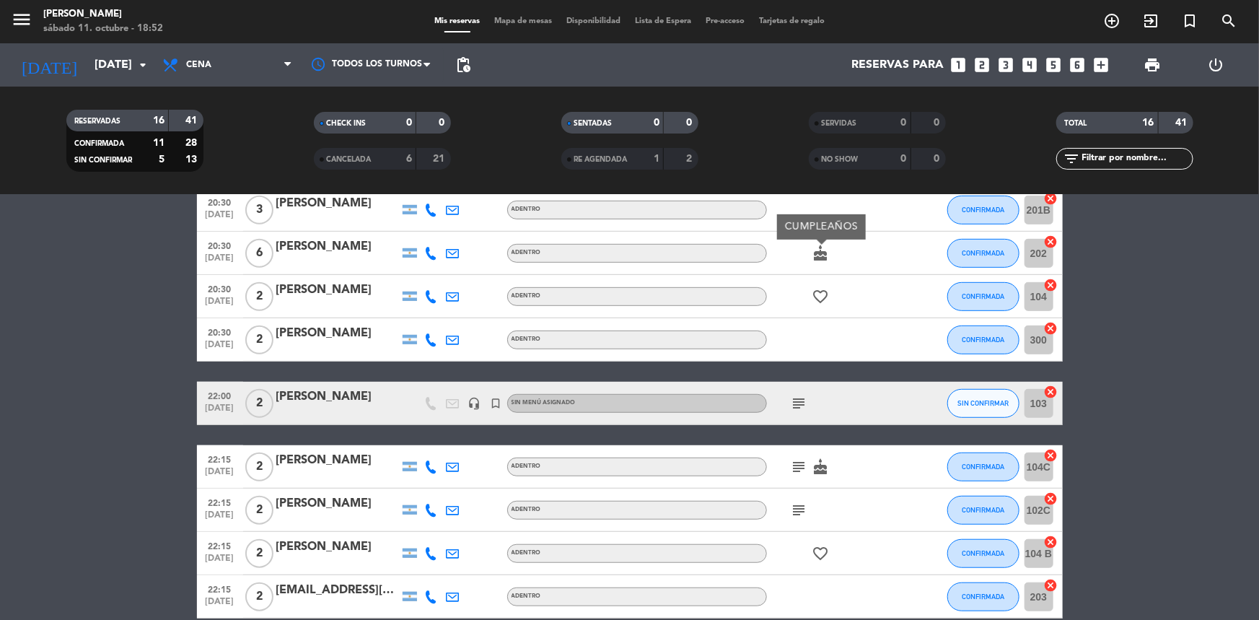
click at [797, 404] on icon "subject" at bounding box center [799, 403] width 17 height 17
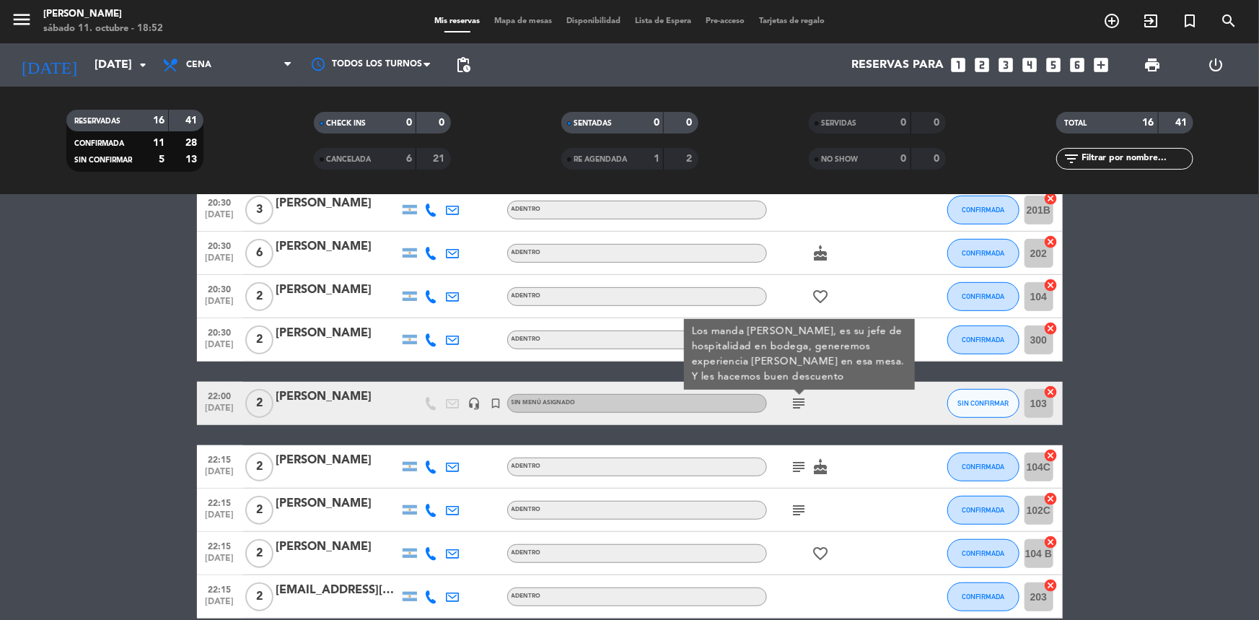
click at [799, 462] on icon "subject" at bounding box center [799, 466] width 17 height 17
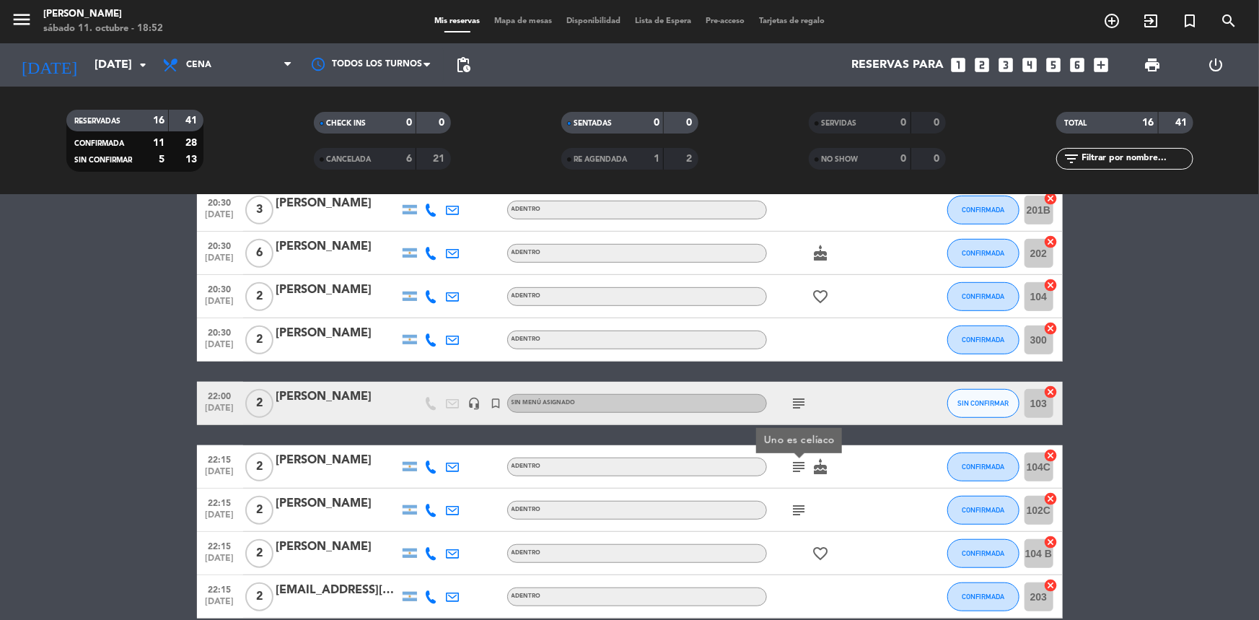
scroll to position [459, 0]
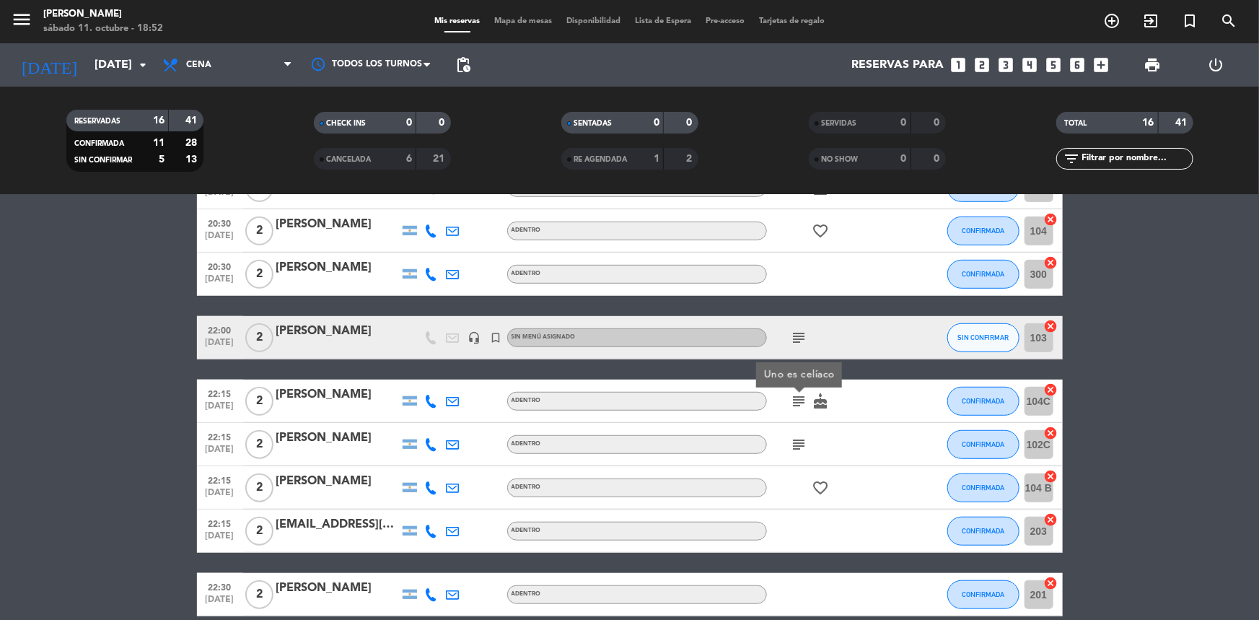
click at [795, 444] on icon "subject" at bounding box center [799, 444] width 17 height 17
click at [797, 397] on icon "subject" at bounding box center [799, 400] width 17 height 17
